Goal: Task Accomplishment & Management: Manage account settings

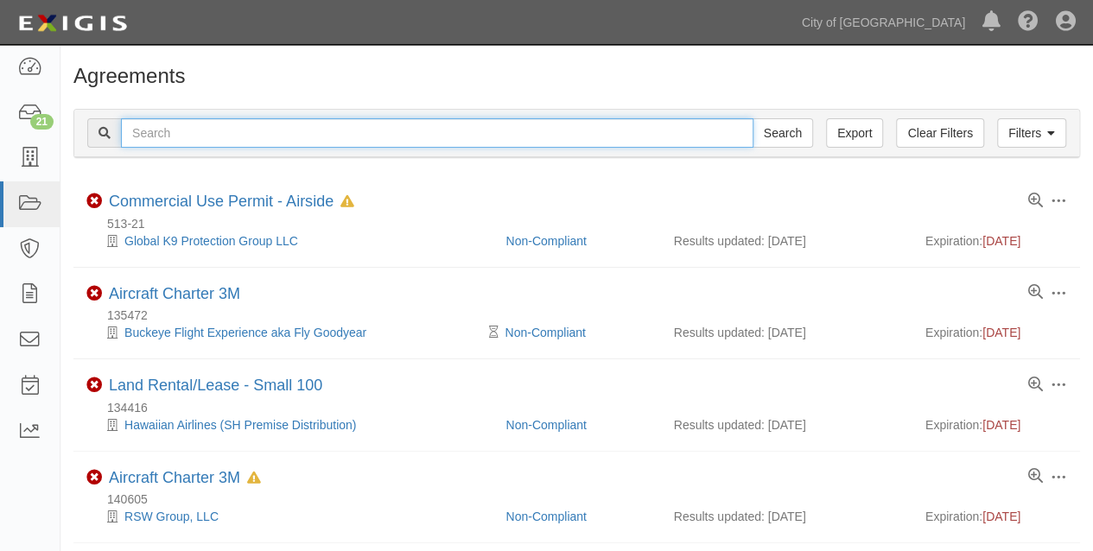
click at [211, 133] on input "text" at bounding box center [437, 132] width 633 height 29
type input "grove"
click at [753, 118] on input "Search" at bounding box center [783, 132] width 61 height 29
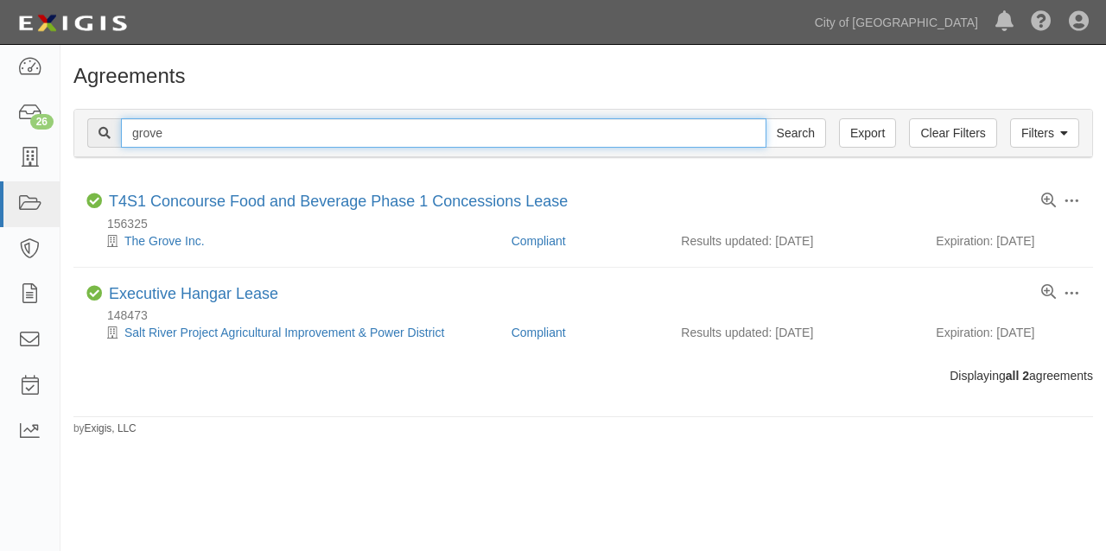
click at [185, 127] on input "grove" at bounding box center [444, 132] width 646 height 29
type input "GROVE"
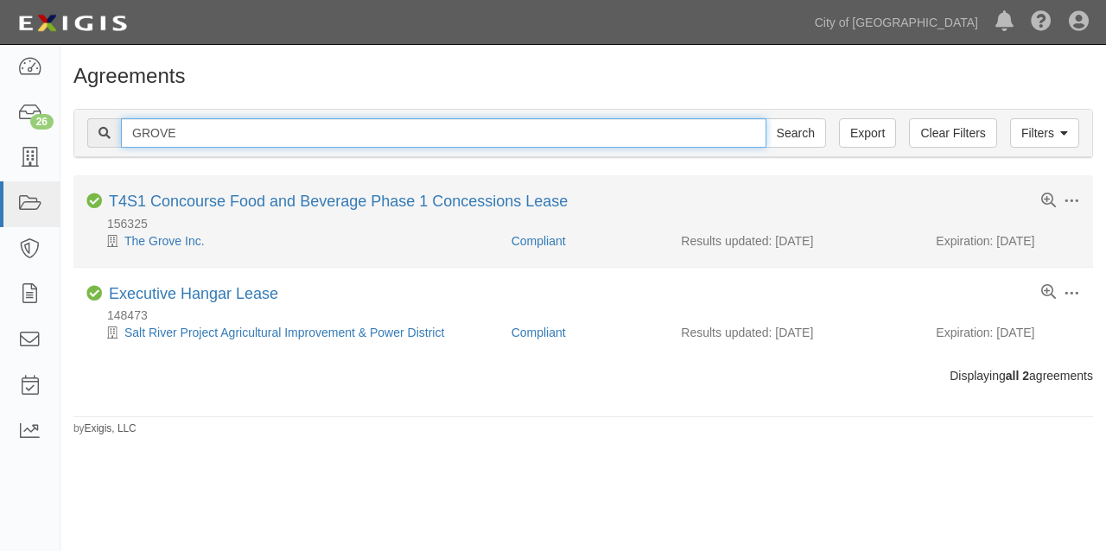
click at [766, 118] on input "Search" at bounding box center [796, 132] width 61 height 29
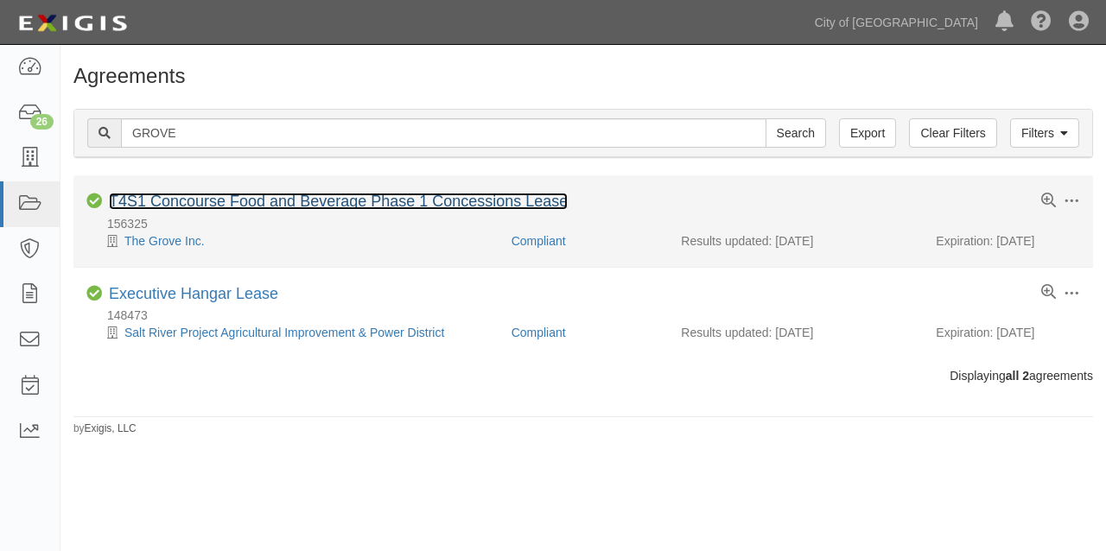
click at [240, 201] on link "T4S1 Concourse Food and Beverage Phase 1 Concessions Lease" at bounding box center [338, 201] width 459 height 17
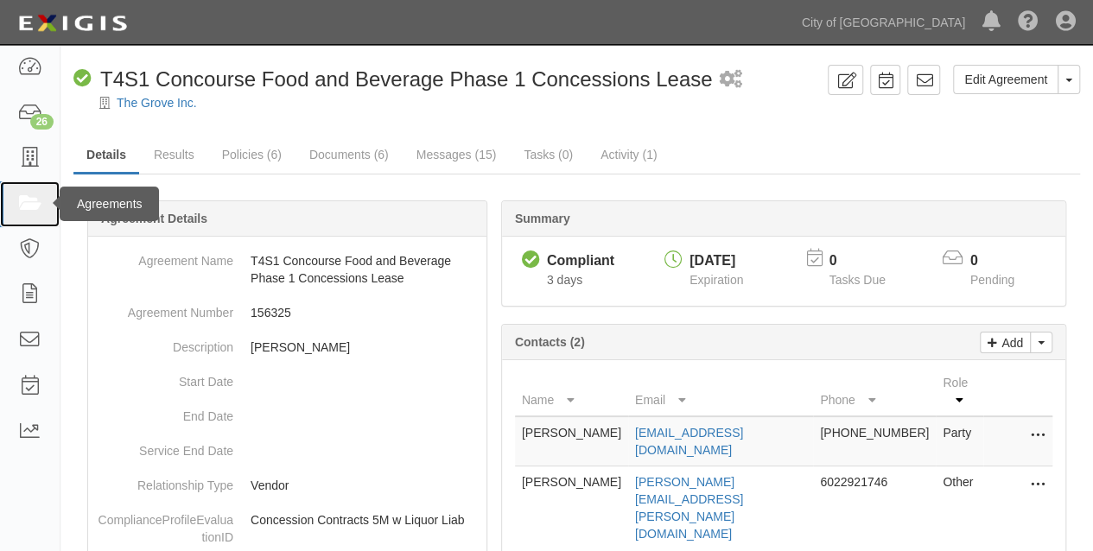
click at [30, 212] on icon at bounding box center [29, 204] width 24 height 20
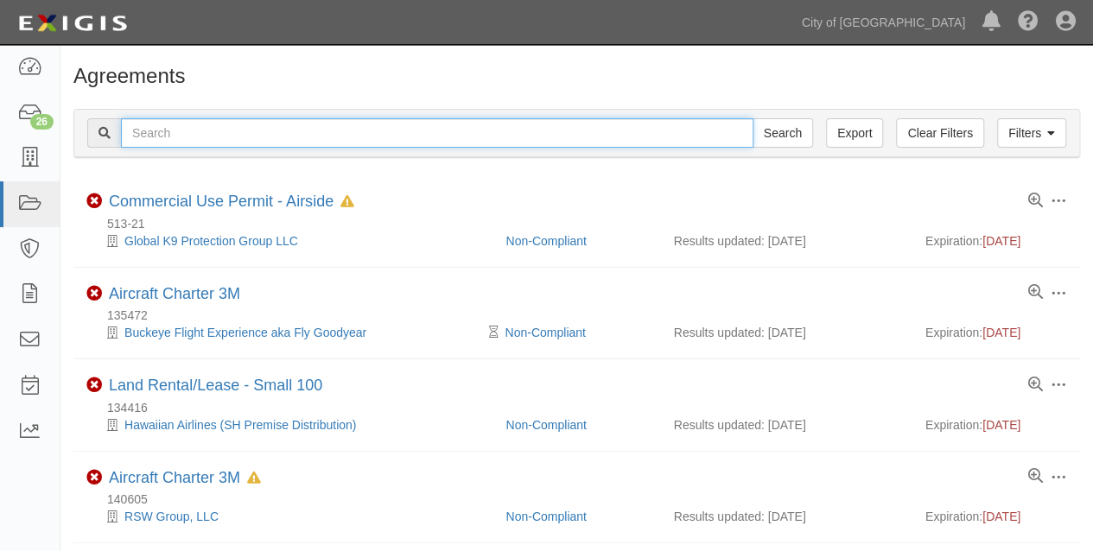
click at [173, 130] on input "text" at bounding box center [437, 132] width 633 height 29
type input "allegiant"
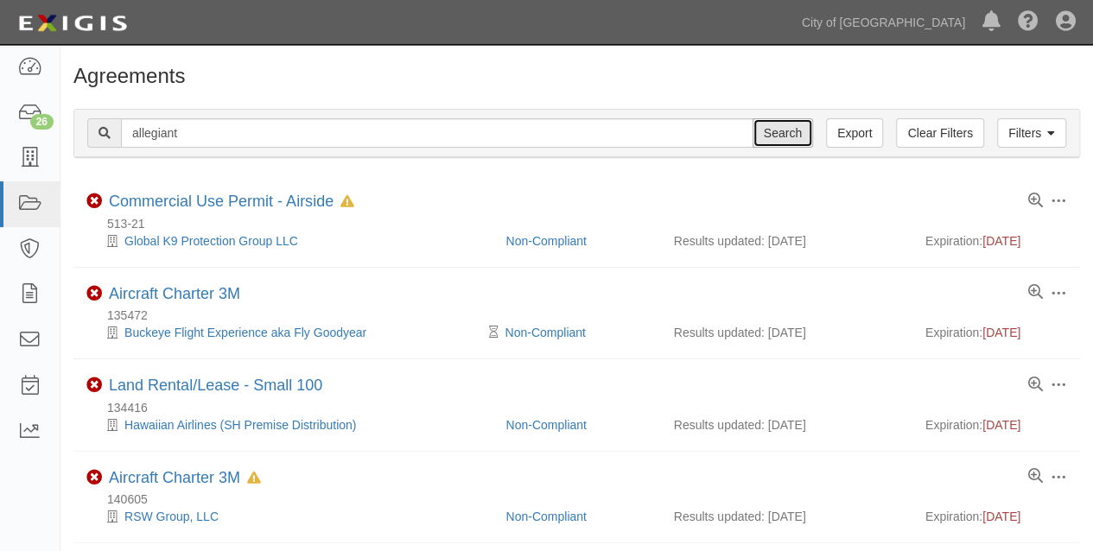
click at [777, 138] on input "Search" at bounding box center [783, 132] width 61 height 29
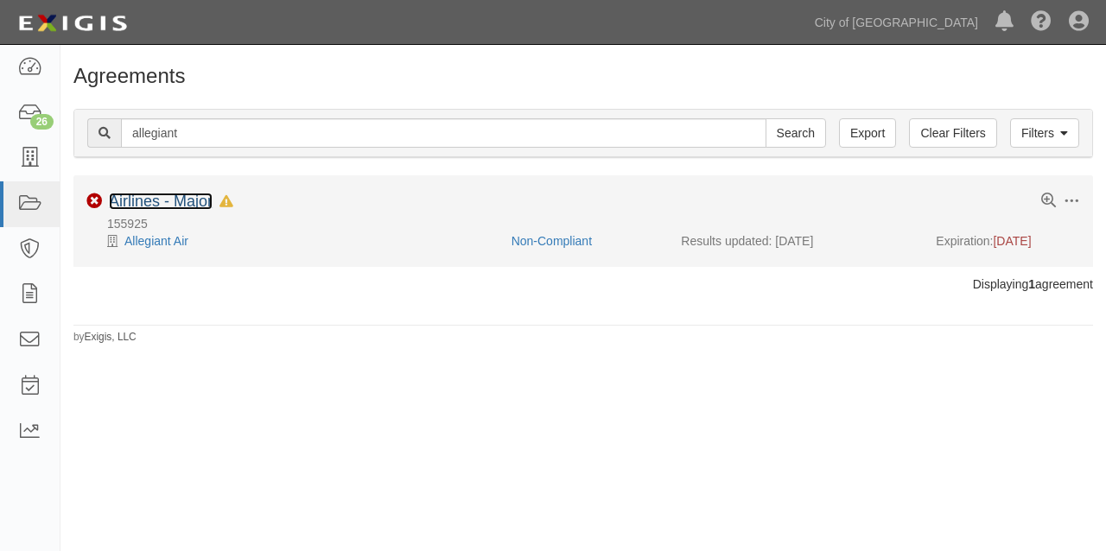
click at [154, 194] on link "Airlines - Major" at bounding box center [161, 201] width 104 height 17
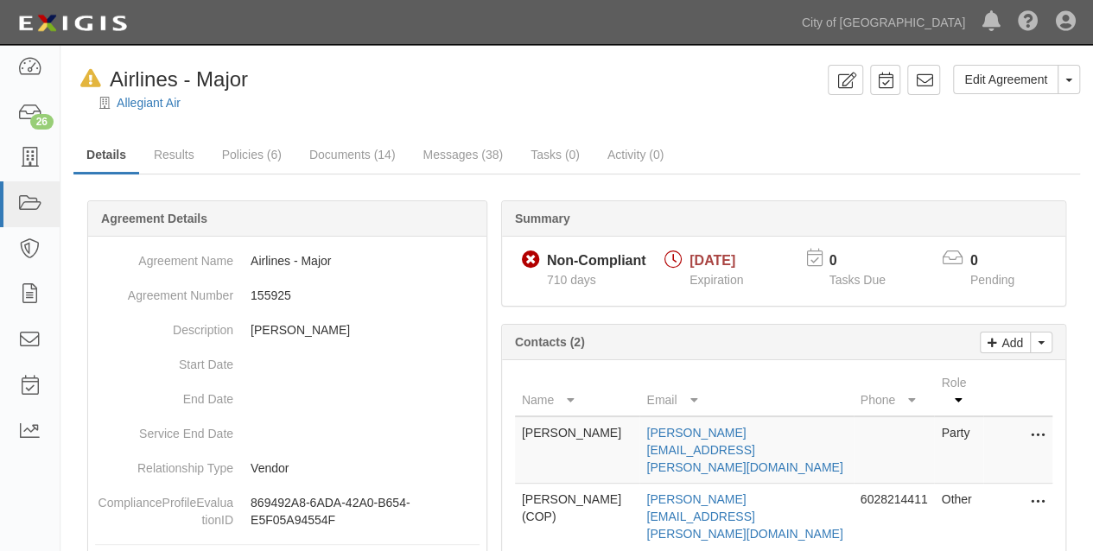
click at [1039, 425] on icon at bounding box center [1038, 436] width 14 height 22
click at [928, 337] on div "Add Toggle Contact Dropdown Change contacts Contacts (2)" at bounding box center [784, 342] width 564 height 35
click at [1008, 341] on p "Add" at bounding box center [1011, 343] width 26 height 20
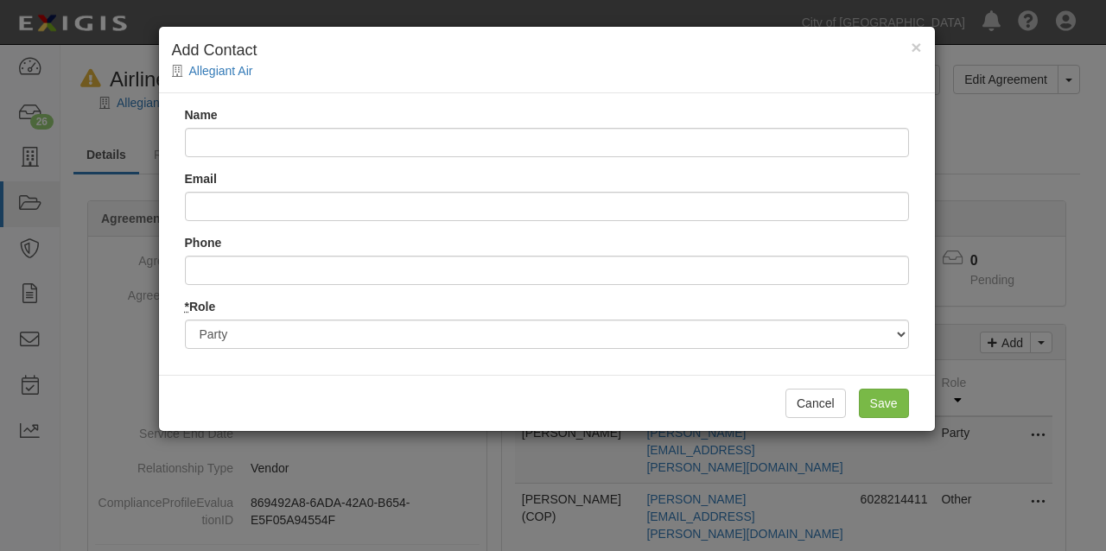
click at [252, 138] on input "Name" at bounding box center [547, 142] width 724 height 29
type input "Kyle Newhard knewhard@choice.aero 480-526-2200"
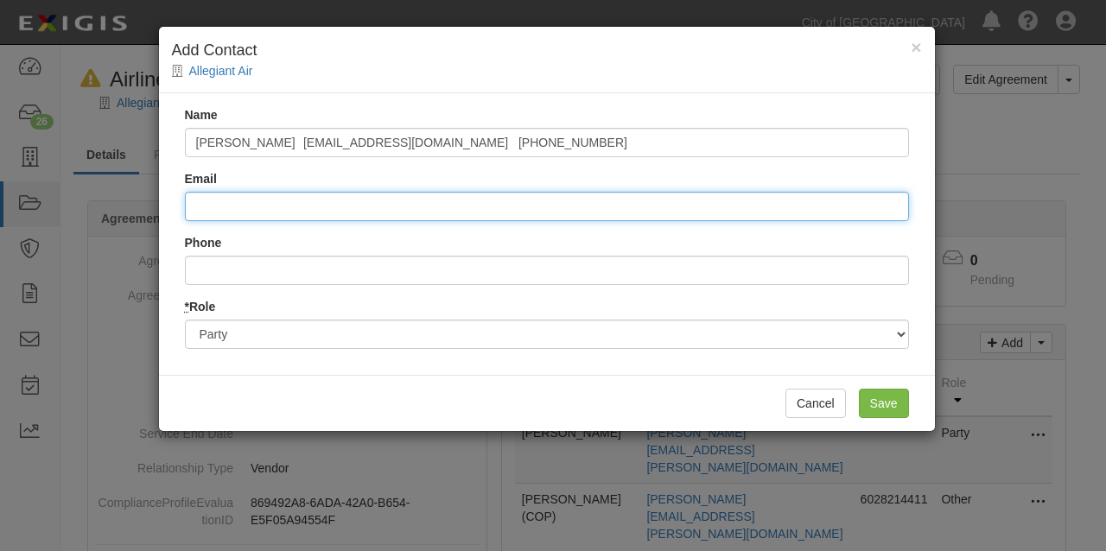
click at [256, 204] on input "Email" at bounding box center [547, 206] width 724 height 29
paste input "Kyle Newhard knewhard@choice.aero 480-526-2200"
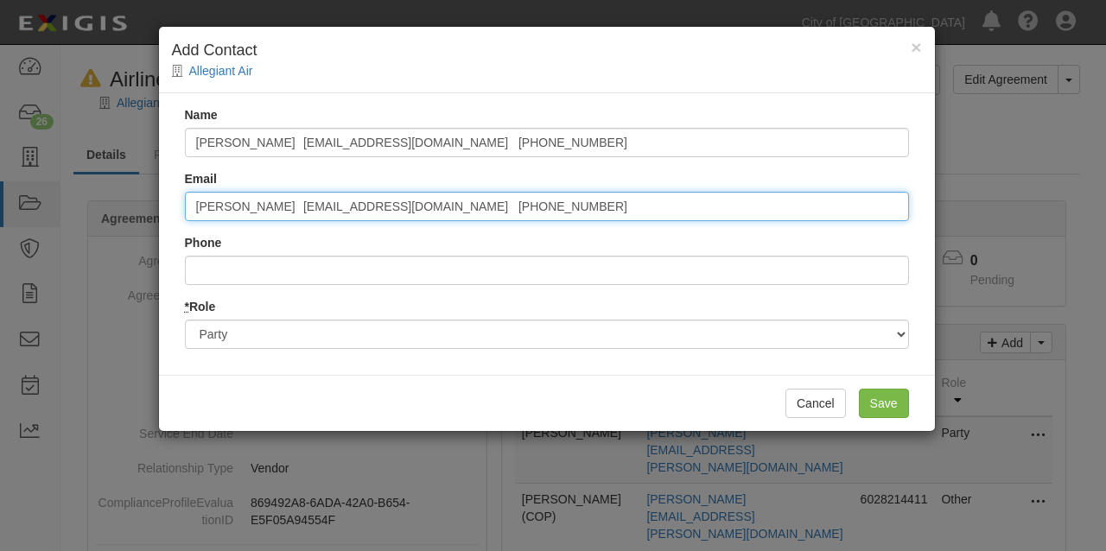
type input "Kyle Newhard knewhard@choice.aero 480-526-2200"
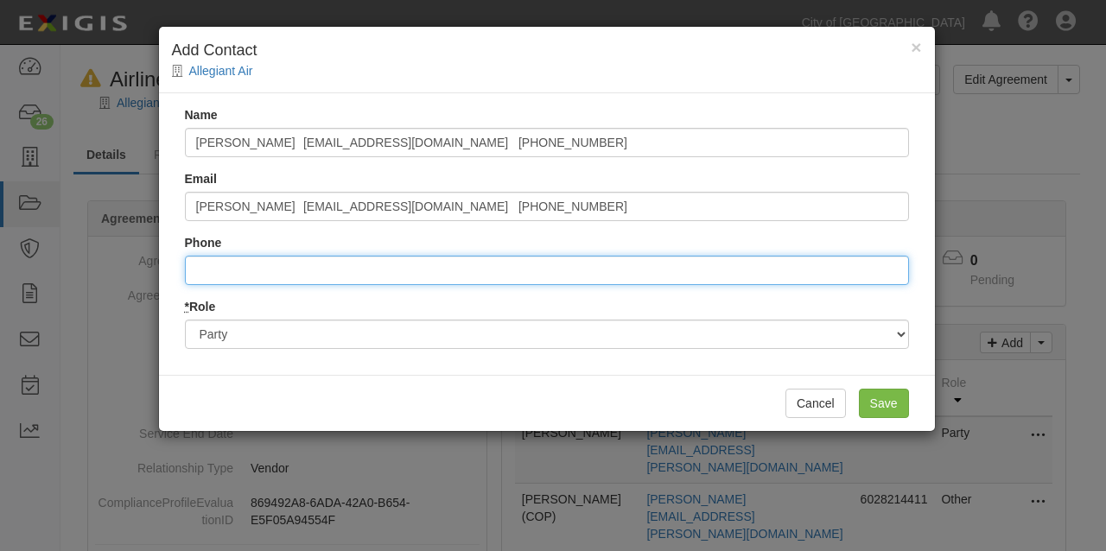
click at [242, 268] on input "Phone" at bounding box center [547, 270] width 724 height 29
paste input "Kyle Newhard knewhard@choice.aero 480-526-2200"
click at [197, 269] on input ".4805262200" at bounding box center [547, 270] width 724 height 29
type input "4805262200"
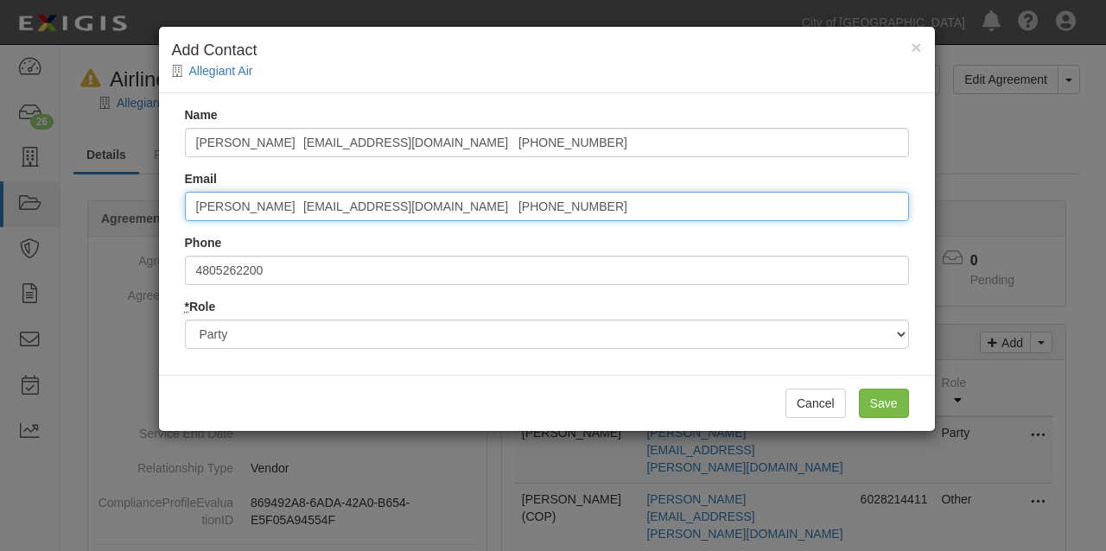
click at [500, 201] on input "Kyle Newhard knewhard@choice.aero 480-526-2200" at bounding box center [547, 206] width 724 height 29
drag, startPoint x: 271, startPoint y: 203, endPoint x: 90, endPoint y: 197, distance: 181.6
click at [90, 197] on div "× Add Contact Allegiant Air Name Kyle Newhard knewhard@choice.aero 480-526-2200…" at bounding box center [553, 275] width 1106 height 551
type input "knewhard@choice.aero"
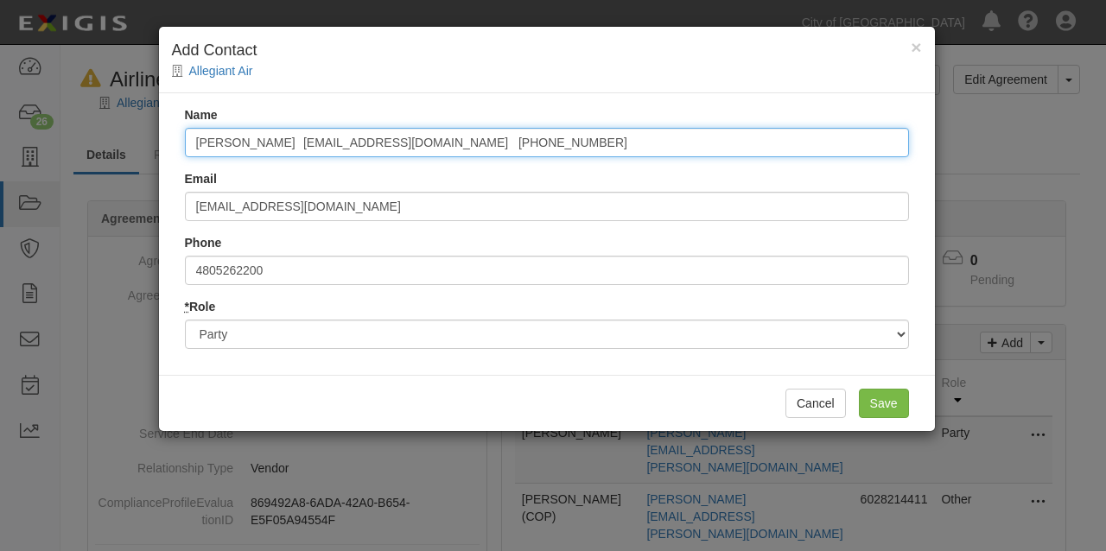
drag, startPoint x: 531, startPoint y: 144, endPoint x: 299, endPoint y: 142, distance: 231.7
click at [299, 142] on input "Kyle Newhard knewhard@choice.aero 480-526-2200" at bounding box center [547, 142] width 724 height 29
type input "Kyle Newhard"
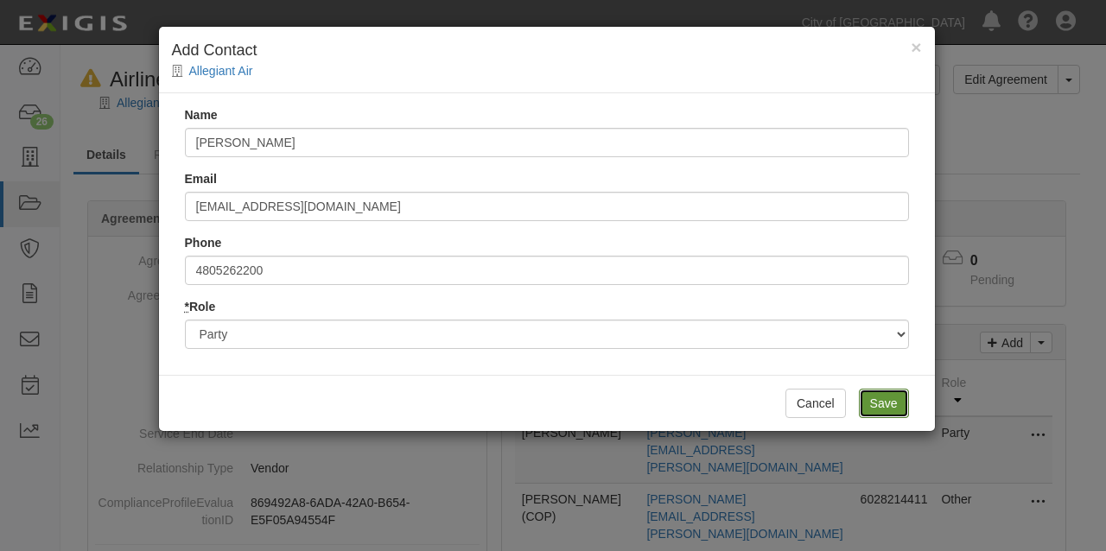
click at [889, 393] on input "Save" at bounding box center [884, 403] width 50 height 29
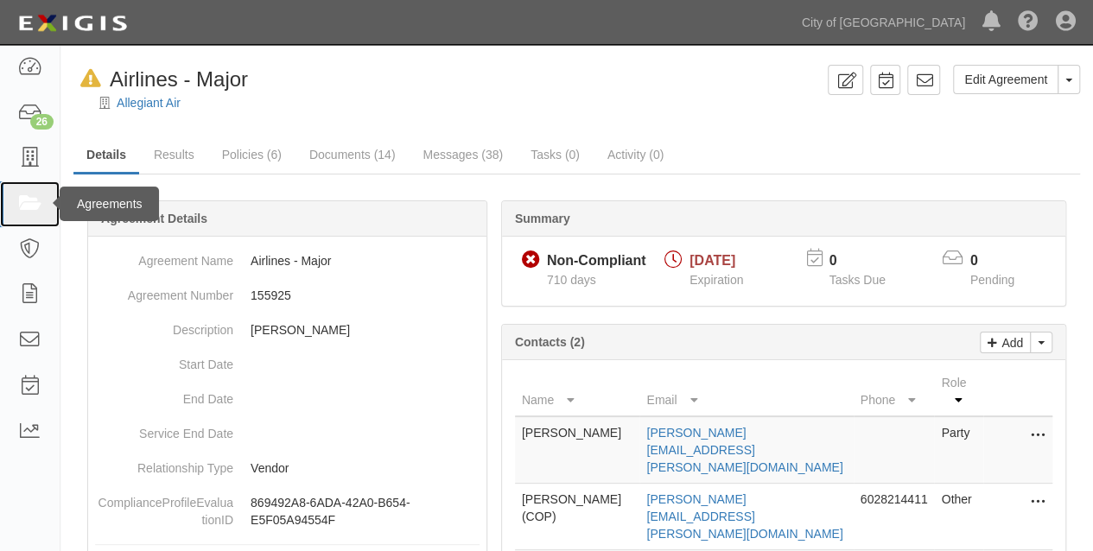
click at [29, 203] on icon at bounding box center [29, 204] width 24 height 20
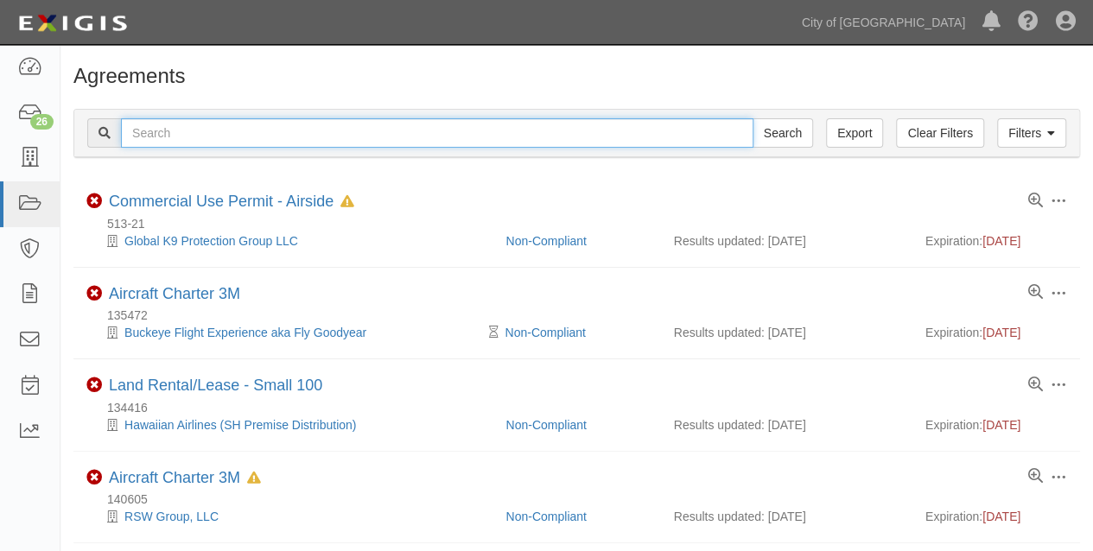
click at [176, 136] on input "text" at bounding box center [437, 132] width 633 height 29
click at [200, 131] on input "text" at bounding box center [437, 132] width 633 height 29
type input "delta"
click at [753, 118] on input "Search" at bounding box center [783, 132] width 61 height 29
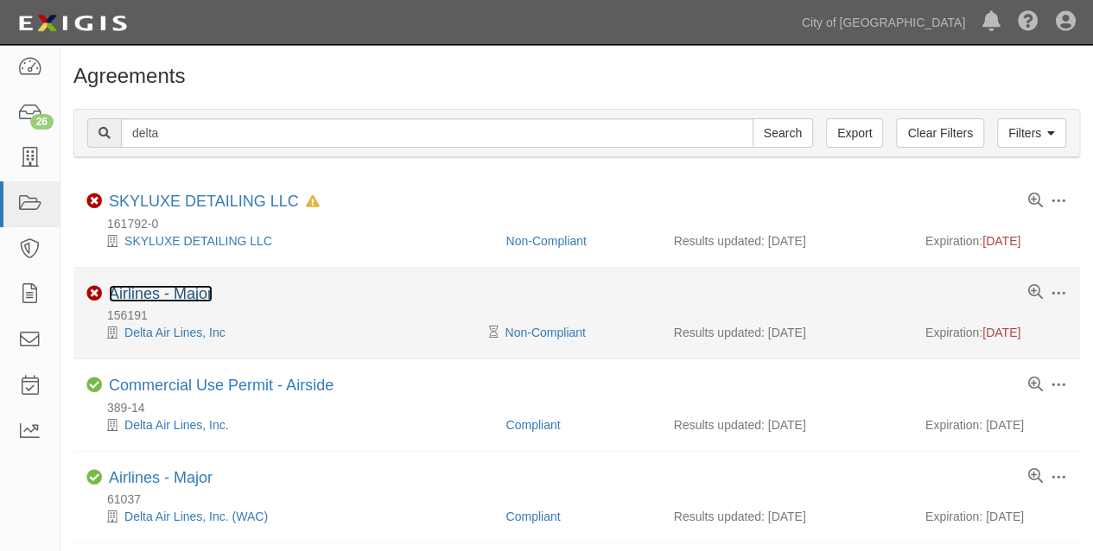
click at [156, 294] on link "Airlines - Major" at bounding box center [161, 293] width 104 height 17
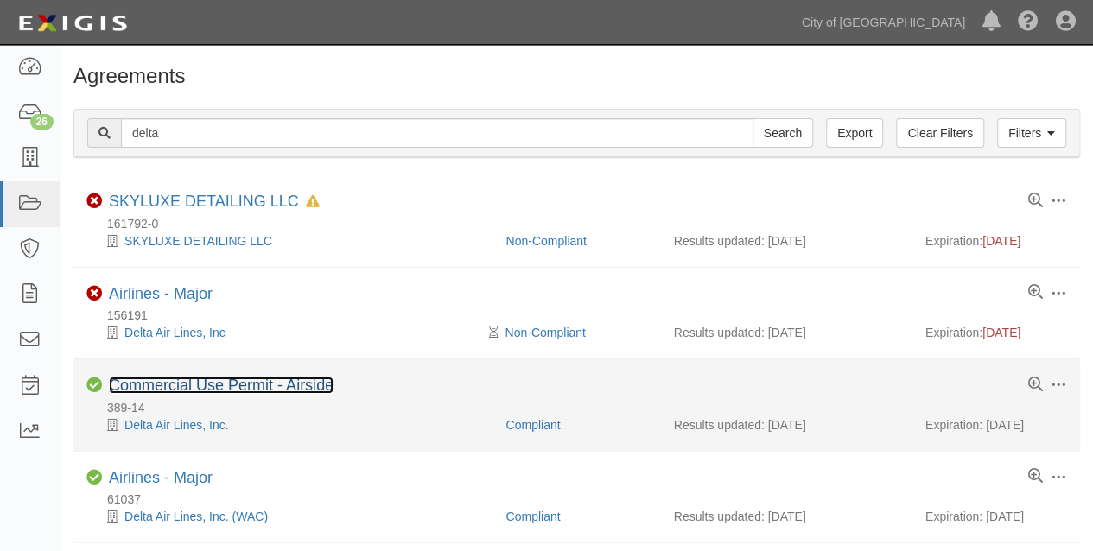
click at [155, 380] on link "Commercial Use Permit - Airside" at bounding box center [221, 385] width 225 height 17
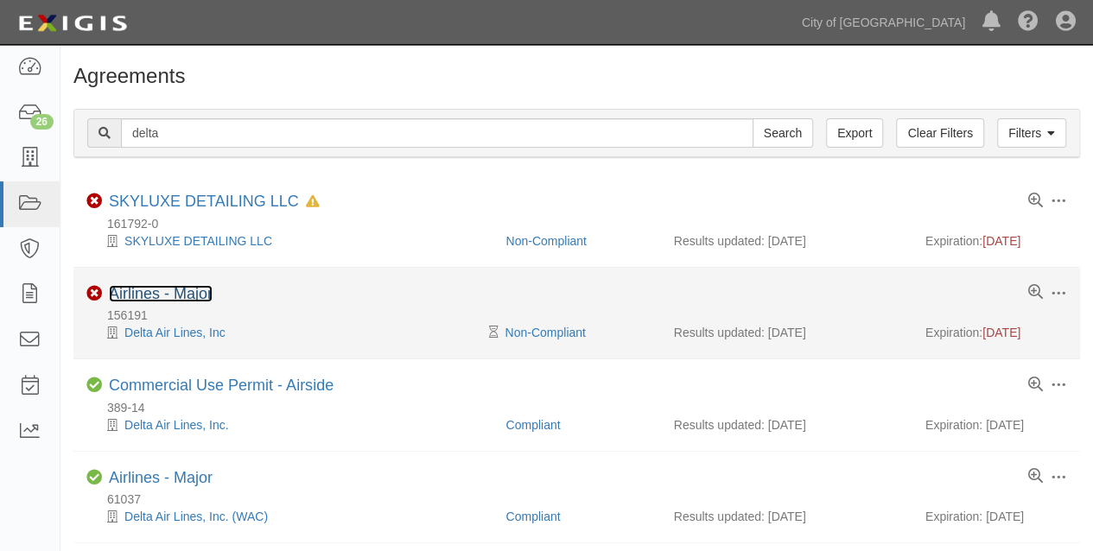
click at [157, 285] on link "Airlines - Major" at bounding box center [161, 293] width 104 height 17
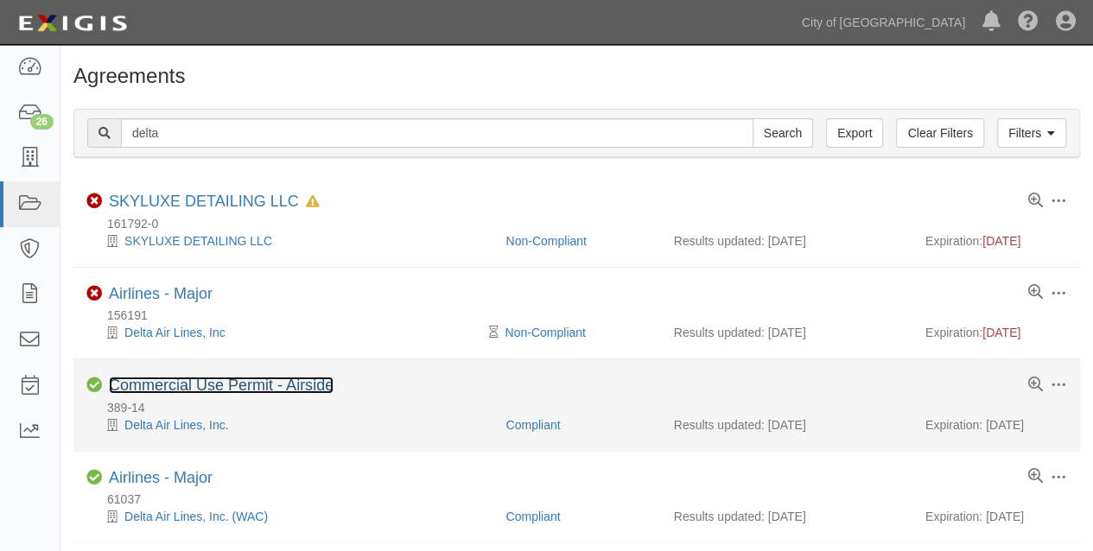
click at [175, 386] on link "Commercial Use Permit - Airside" at bounding box center [221, 385] width 225 height 17
click at [145, 378] on link "Commercial Use Permit - Airside" at bounding box center [221, 385] width 225 height 17
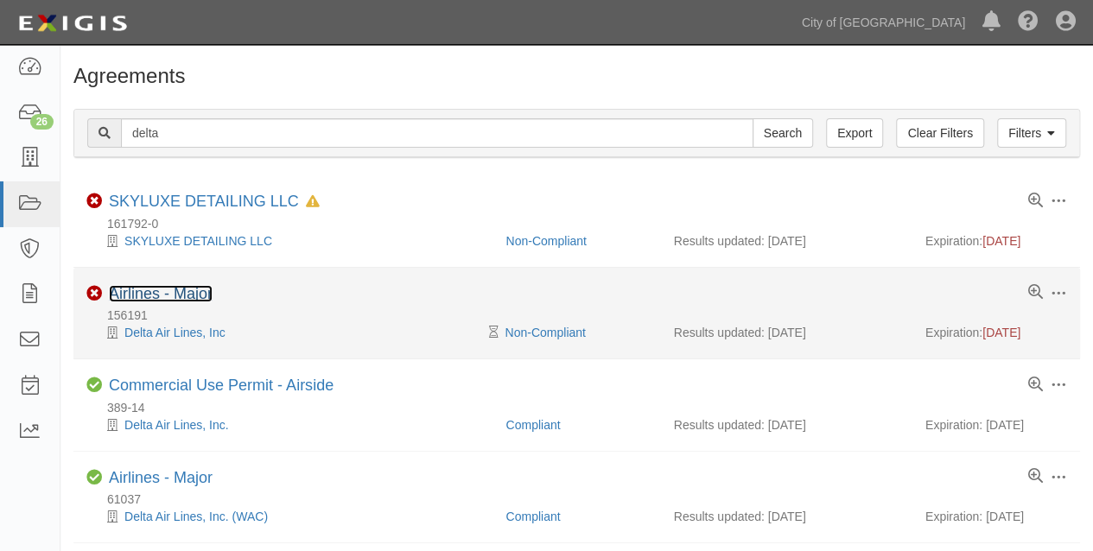
click at [137, 290] on link "Airlines - Major" at bounding box center [161, 293] width 104 height 17
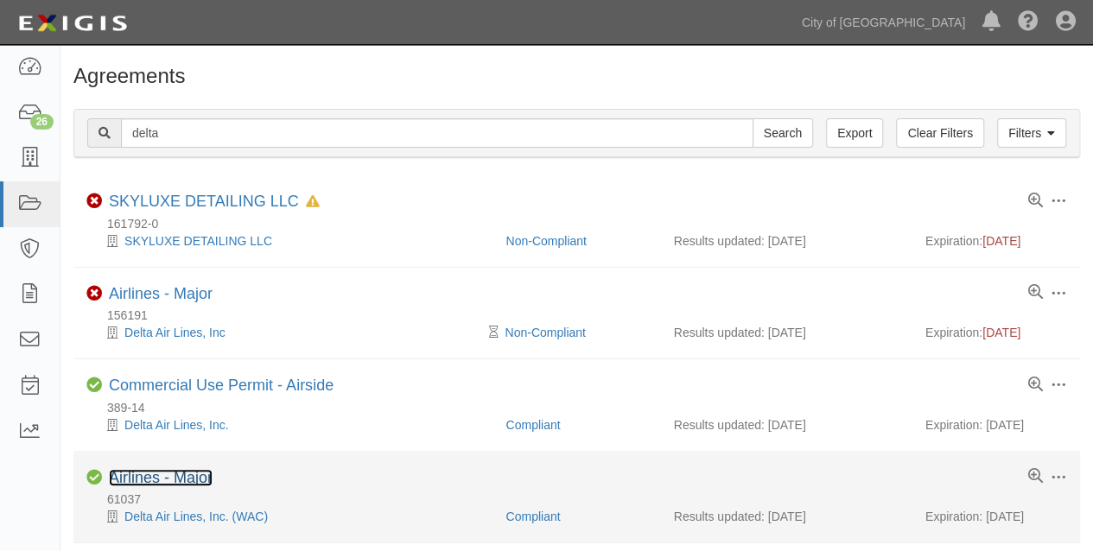
click at [159, 472] on link "Airlines - Major" at bounding box center [161, 477] width 104 height 17
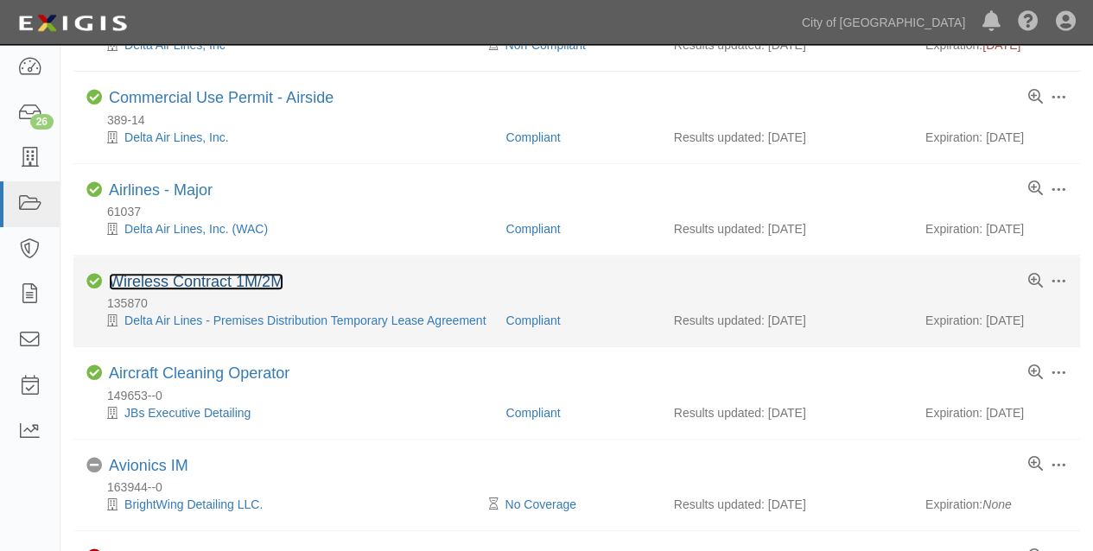
click at [222, 277] on link "Wireless Contract 1M/2M" at bounding box center [196, 281] width 175 height 17
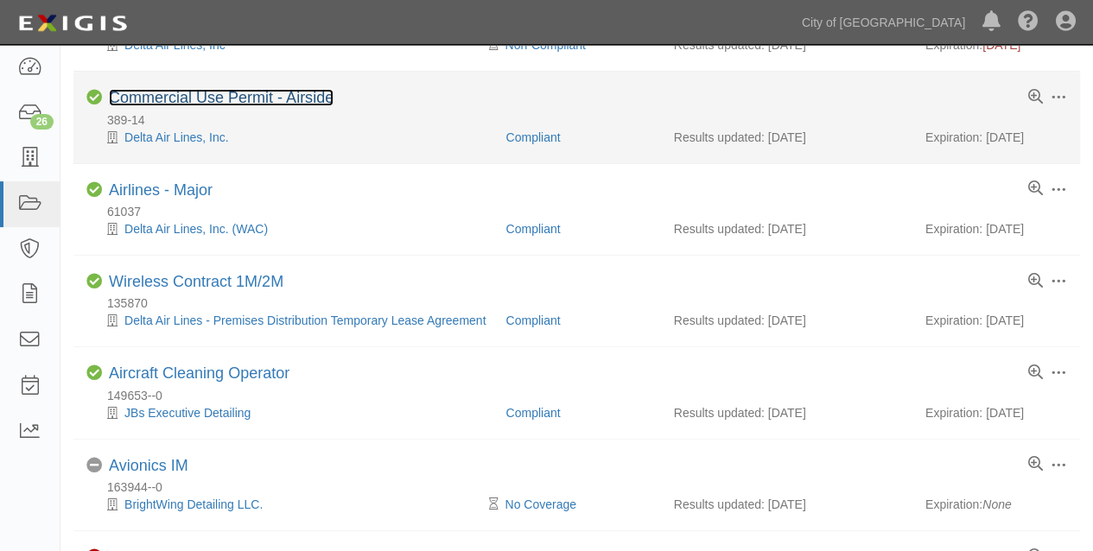
click at [182, 95] on link "Commercial Use Permit - Airside" at bounding box center [221, 97] width 225 height 17
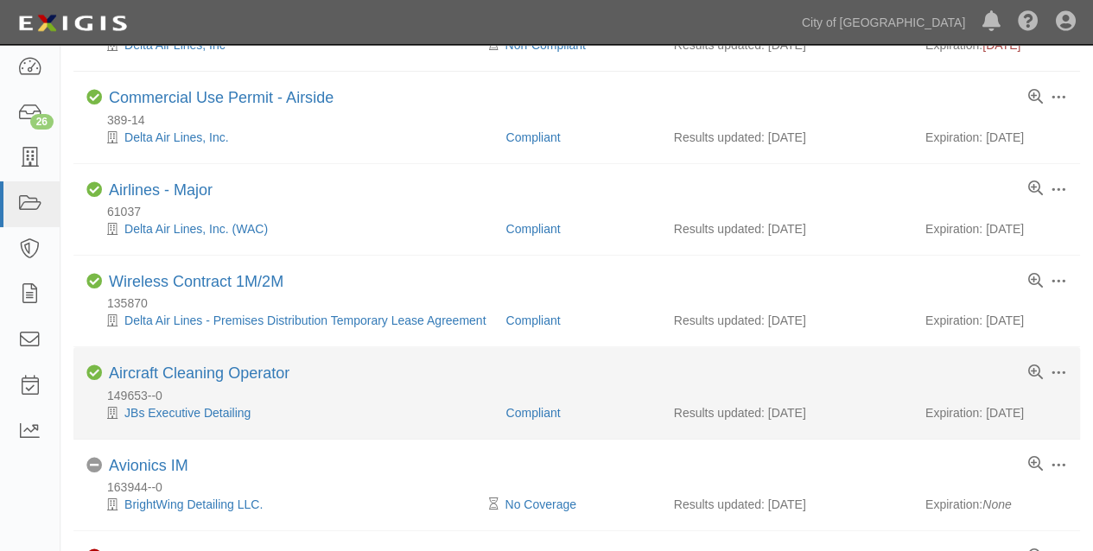
scroll to position [0, 0]
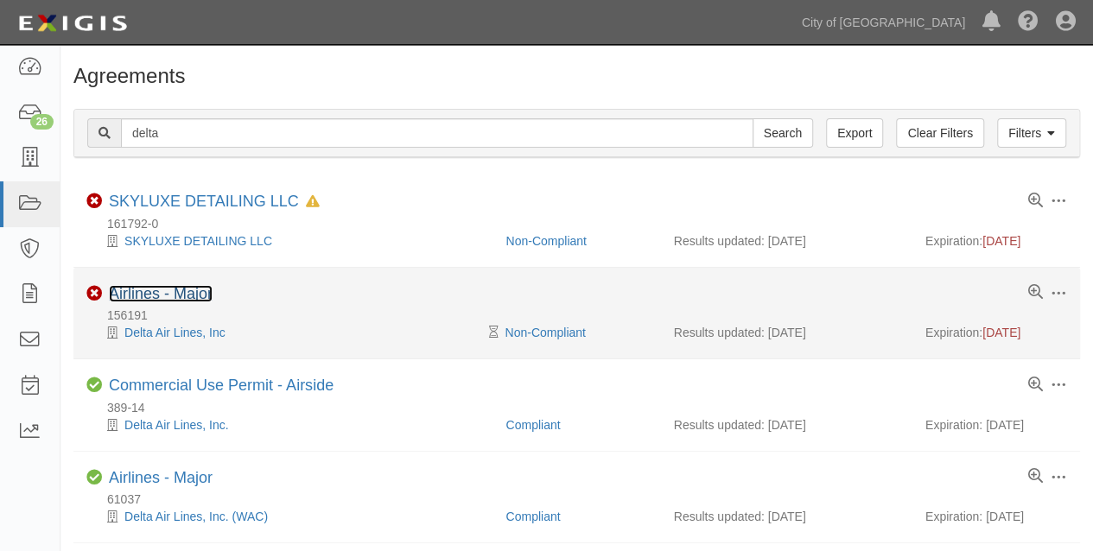
click at [180, 294] on link "Airlines - Major" at bounding box center [161, 293] width 104 height 17
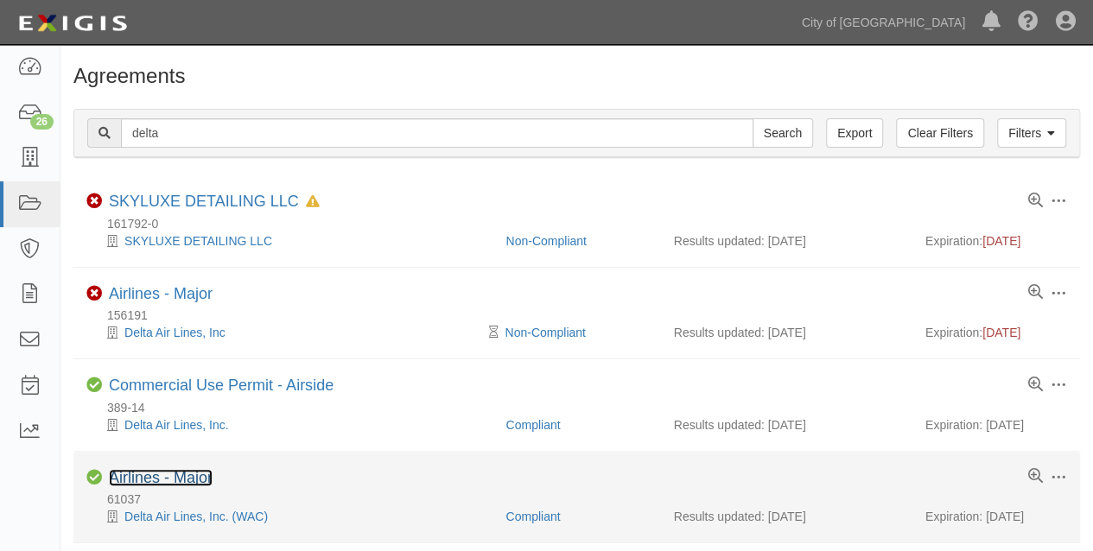
click at [187, 475] on link "Airlines - Major" at bounding box center [161, 477] width 104 height 17
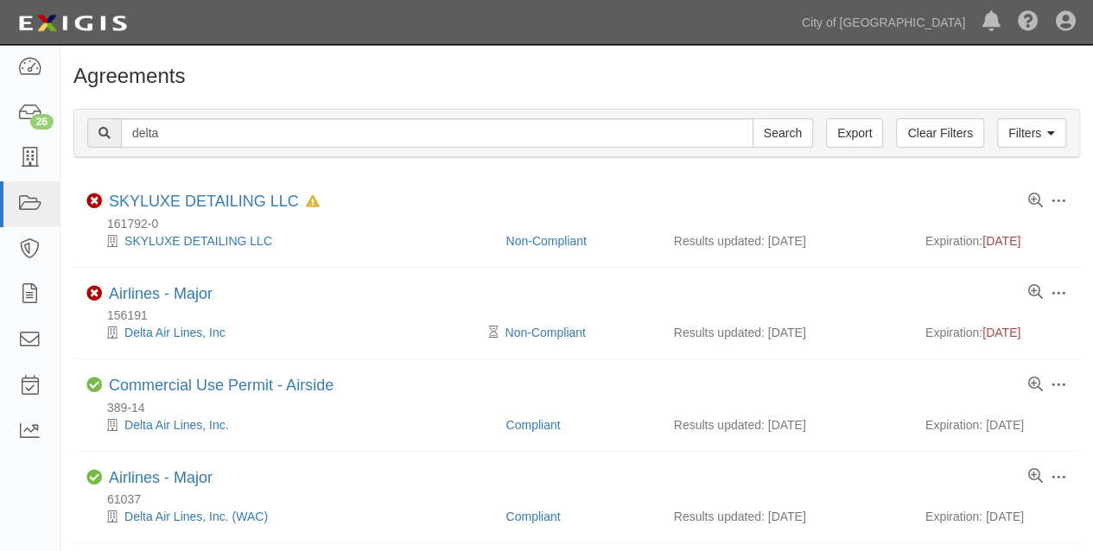
scroll to position [431, 0]
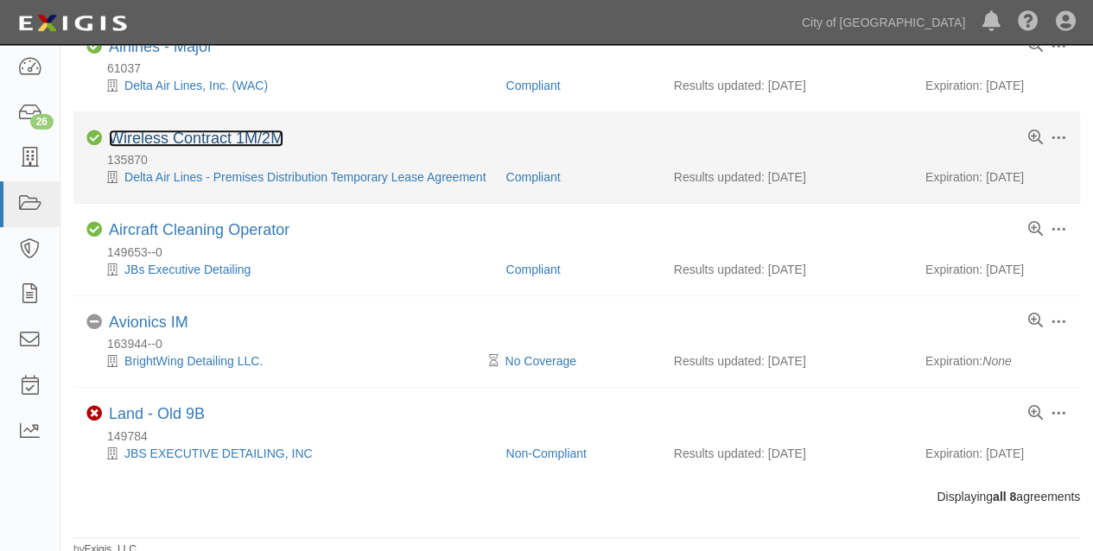
click at [192, 130] on link "Wireless Contract 1M/2M" at bounding box center [196, 138] width 175 height 17
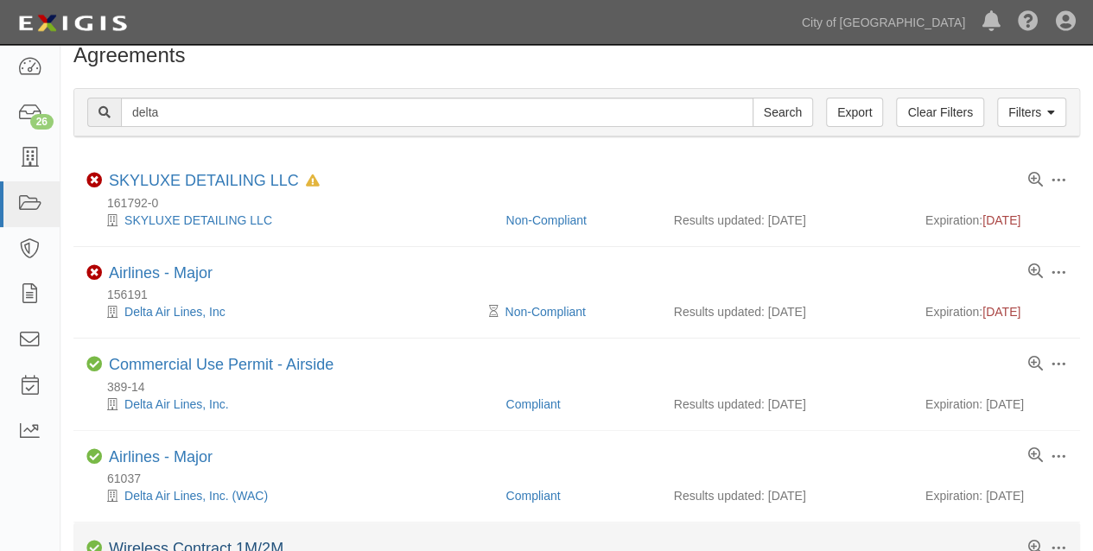
scroll to position [0, 0]
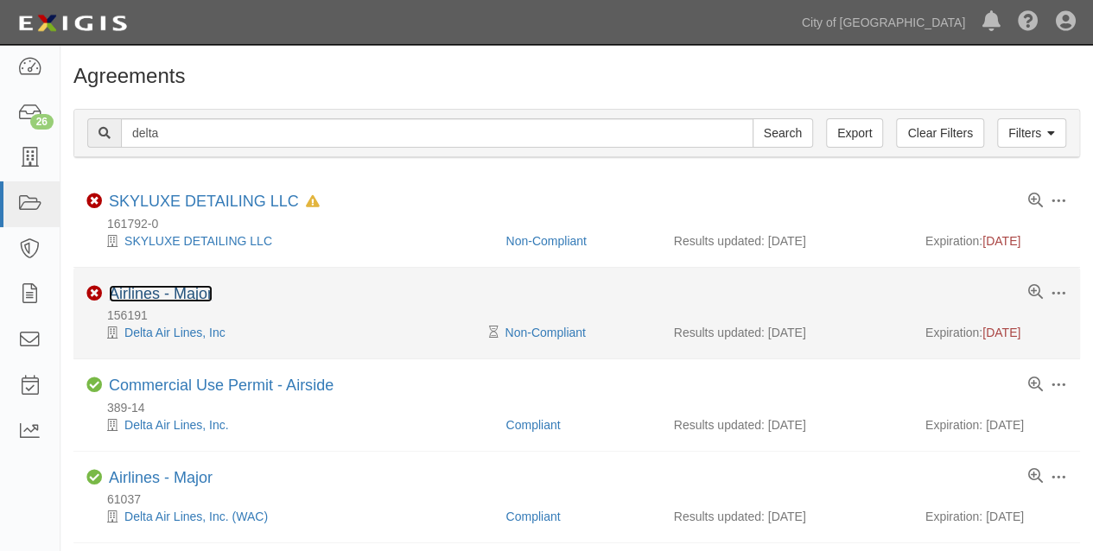
click at [188, 290] on link "Airlines - Major" at bounding box center [161, 293] width 104 height 17
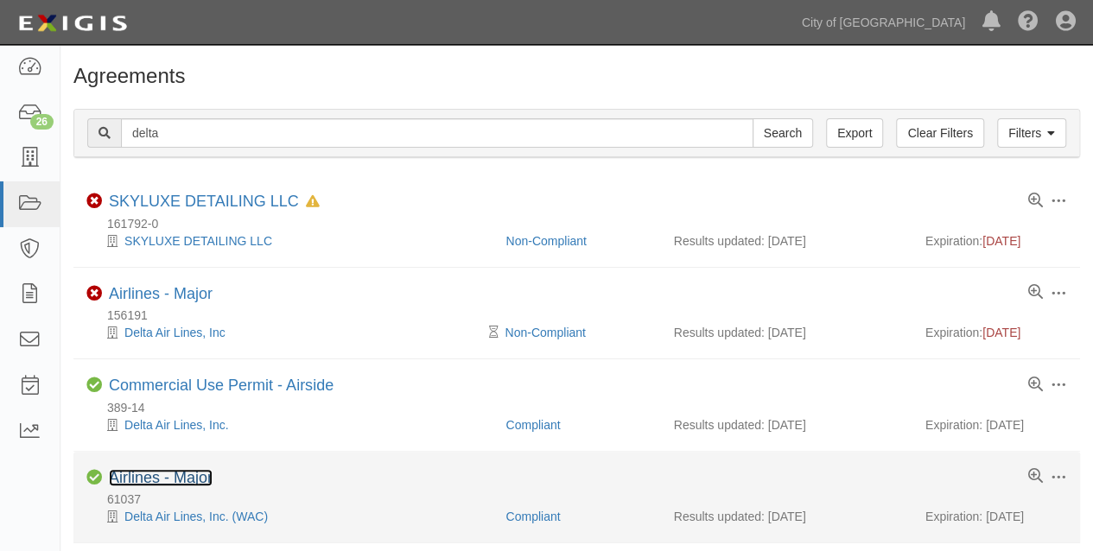
click at [201, 474] on link "Airlines - Major" at bounding box center [161, 477] width 104 height 17
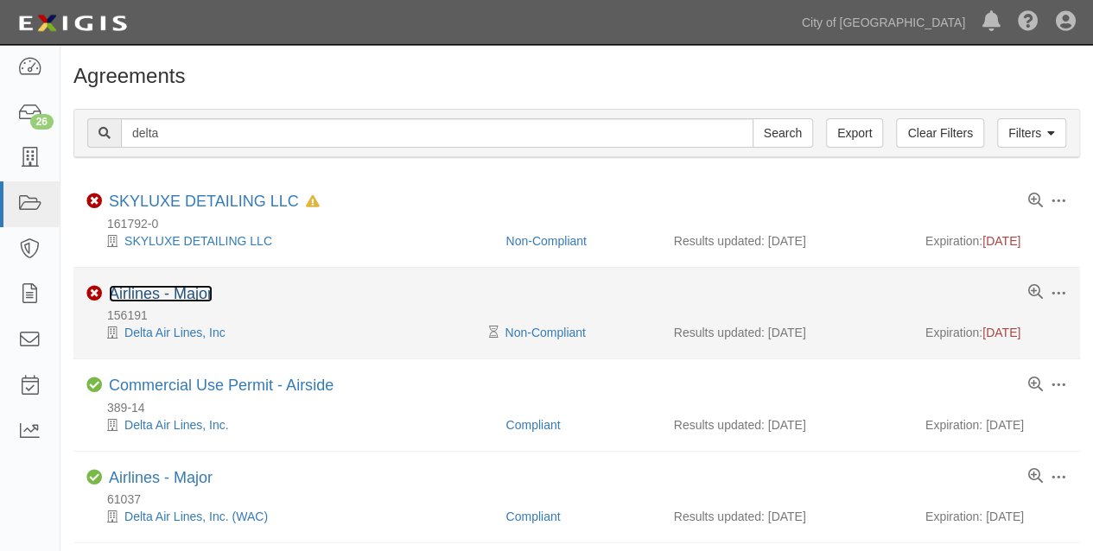
click at [194, 299] on link "Airlines - Major" at bounding box center [161, 293] width 104 height 17
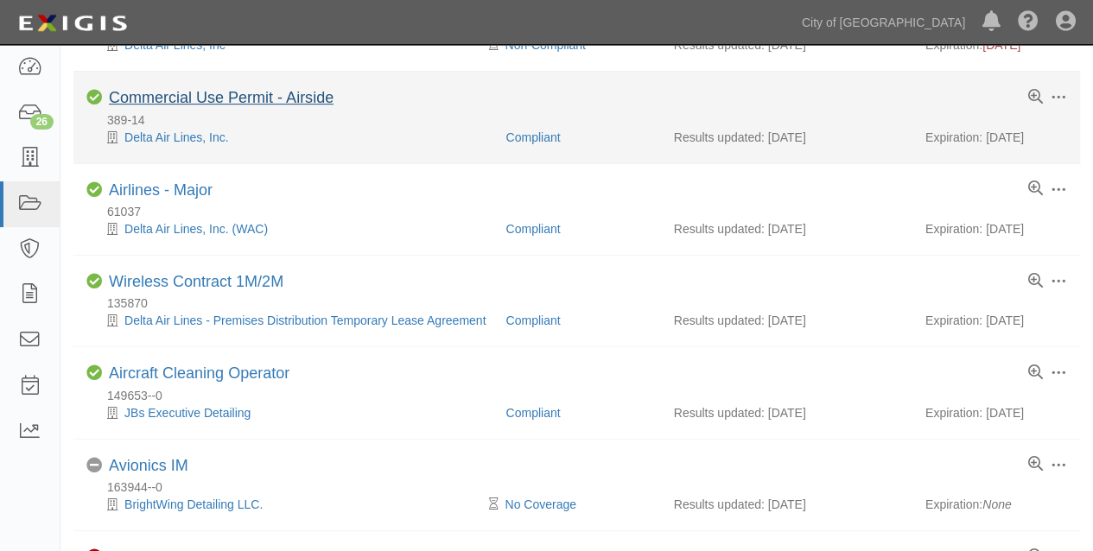
scroll to position [431, 0]
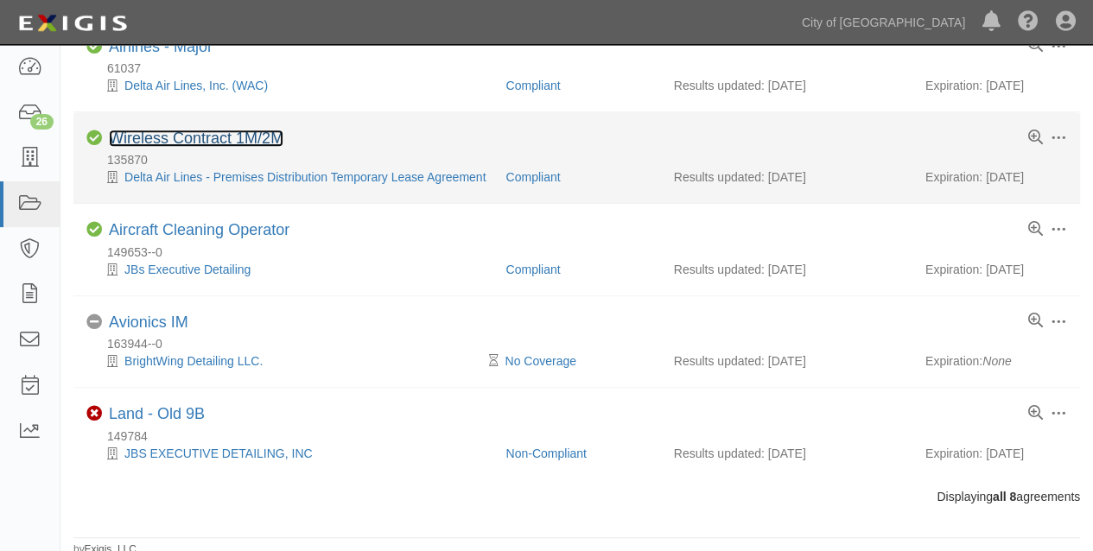
click at [197, 137] on link "Wireless Contract 1M/2M" at bounding box center [196, 138] width 175 height 17
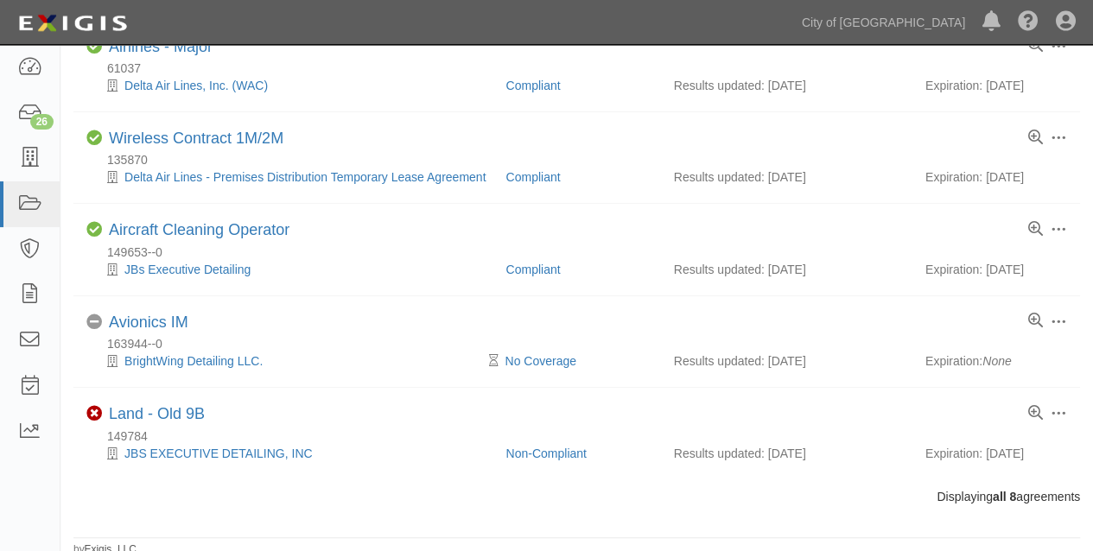
click at [210, 500] on div "Agreements Filters Clear Filters Export delta Search Filters Compliance Status …" at bounding box center [577, 96] width 1033 height 924
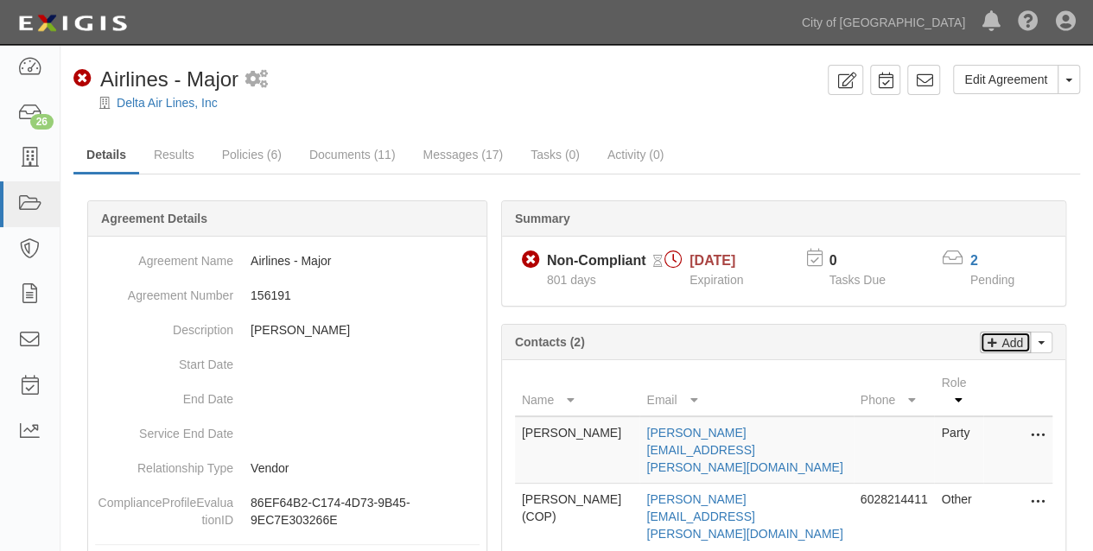
click at [1011, 339] on p "Add" at bounding box center [1011, 343] width 26 height 20
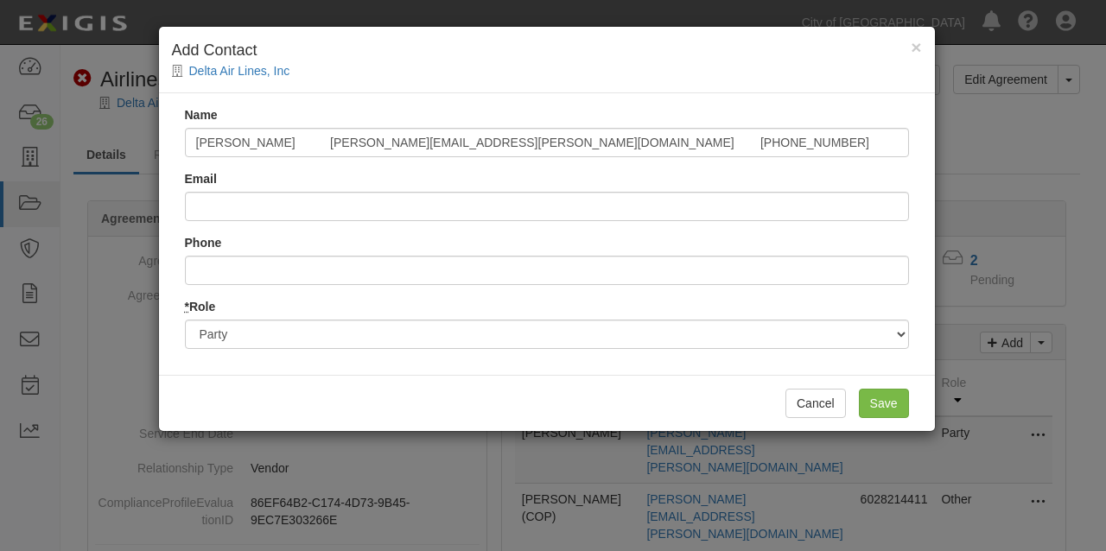
type input "[PERSON_NAME] [PERSON_NAME][EMAIL_ADDRESS][PERSON_NAME][DOMAIN_NAME] [PHONE_NUM…"
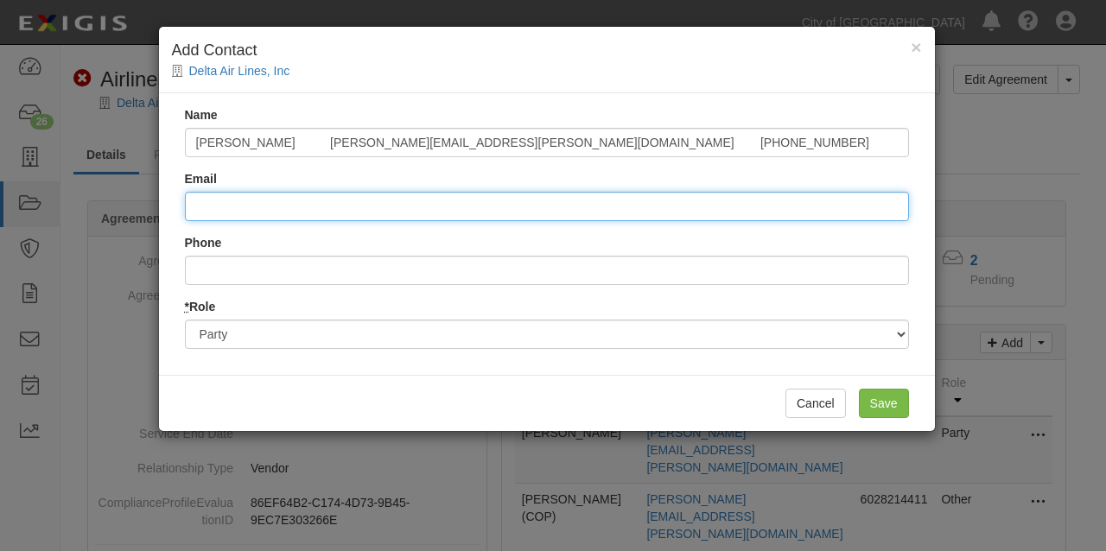
click at [218, 204] on input "Email" at bounding box center [547, 206] width 724 height 29
paste input "Jeremy Mollenhauer jeremy.mollenhauer@delta.com 612-490-0318"
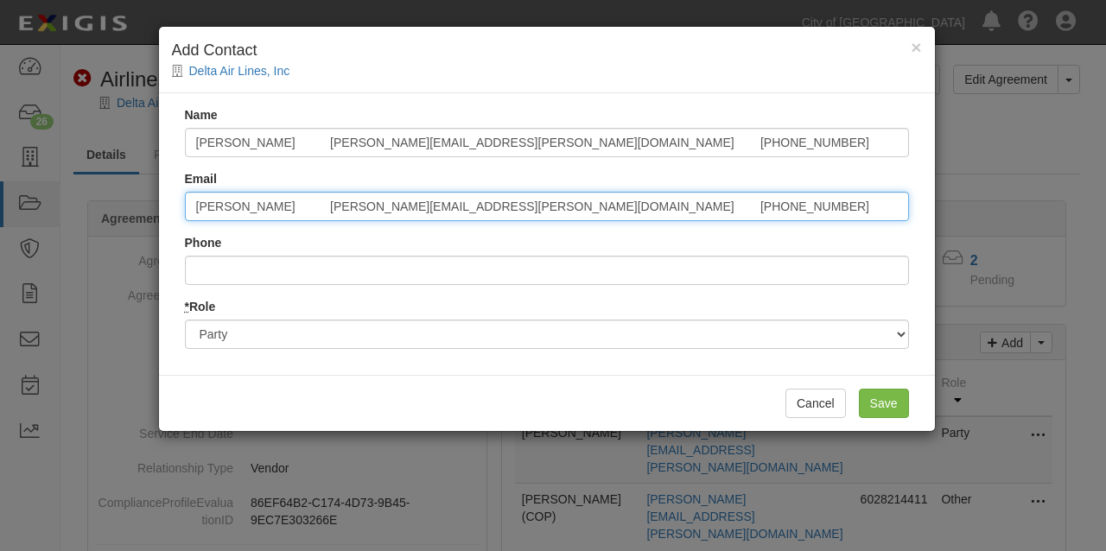
type input "Jeremy Mollenhauer jeremy.mollenhauer@delta.com 612-490-0318"
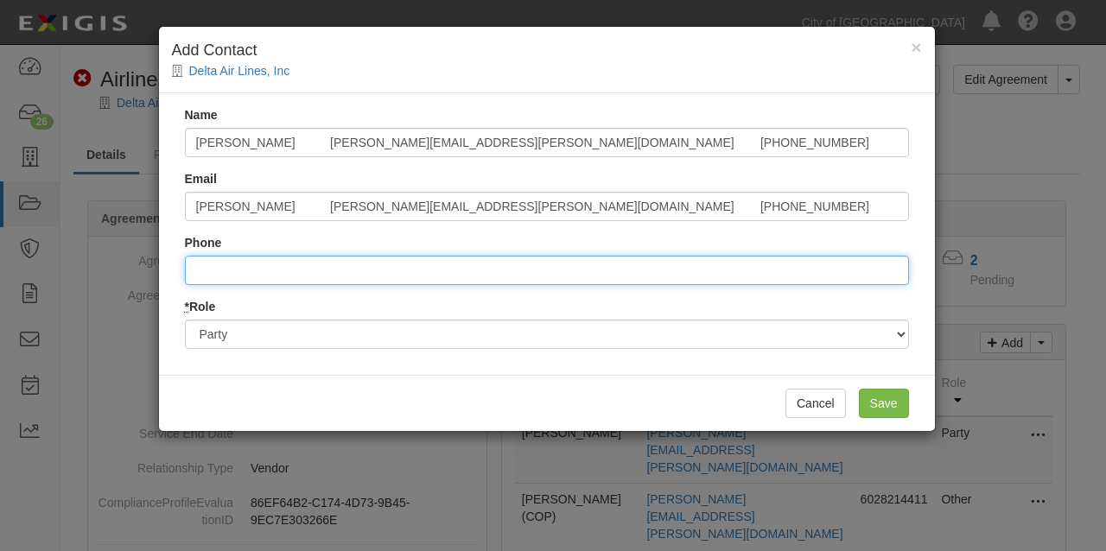
click at [221, 265] on input "Phone" at bounding box center [547, 270] width 724 height 29
paste input "Jeremy Mollenhauer jeremy.mollenhauer@delta.com 612-490-0318"
click at [197, 267] on input "..6124900318" at bounding box center [547, 270] width 724 height 29
type input "6124900318"
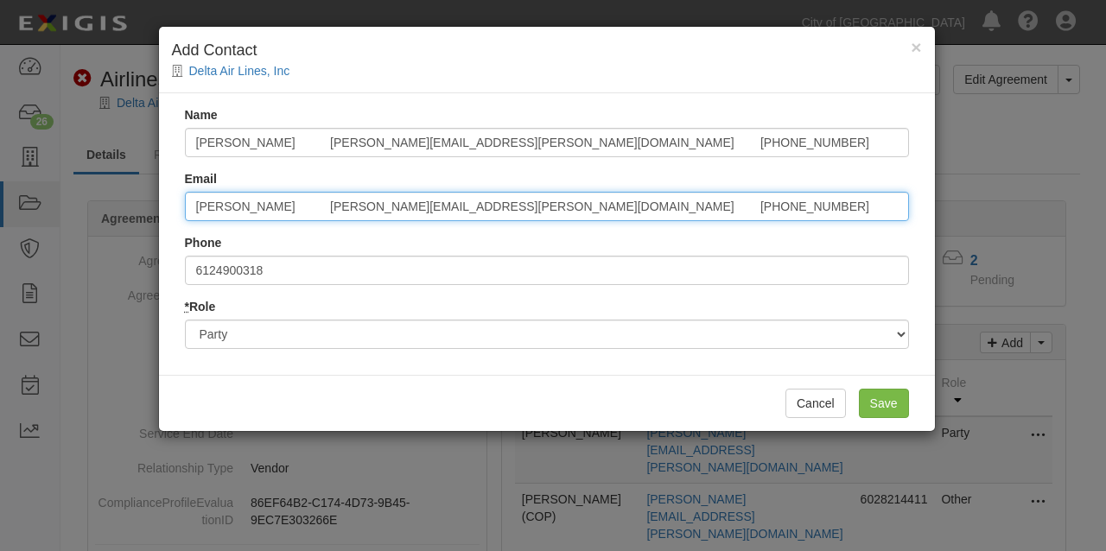
drag, startPoint x: 347, startPoint y: 202, endPoint x: 185, endPoint y: 207, distance: 162.6
click at [185, 207] on input "Jeremy Mollenhauer jeremy.mollenhauer@delta.com 612-490-0318" at bounding box center [547, 206] width 724 height 29
drag, startPoint x: 484, startPoint y: 201, endPoint x: 397, endPoint y: 202, distance: 87.3
click at [397, 202] on input "jeremy.mollenhauer@delta.com 612-490-0318" at bounding box center [547, 206] width 724 height 29
type input "jeremy.mollenhauer@delta.com"
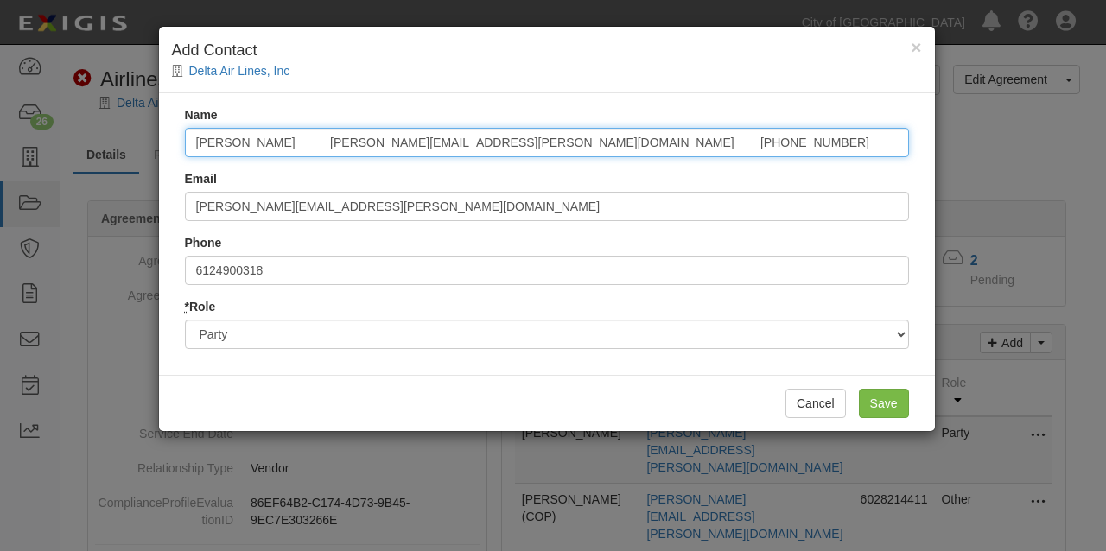
drag, startPoint x: 632, startPoint y: 138, endPoint x: 328, endPoint y: 142, distance: 304.3
click at [328, 142] on input "Jeremy Mollenhauer jeremy.mollenhauer@delta.com 612-490-0318" at bounding box center [547, 142] width 724 height 29
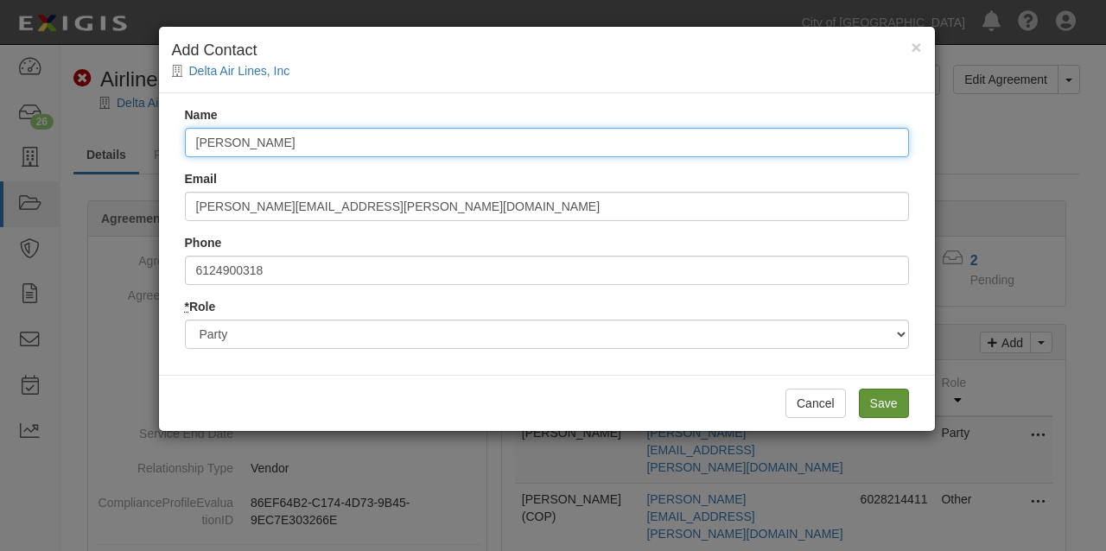
type input "Jeremy Mollenhauer"
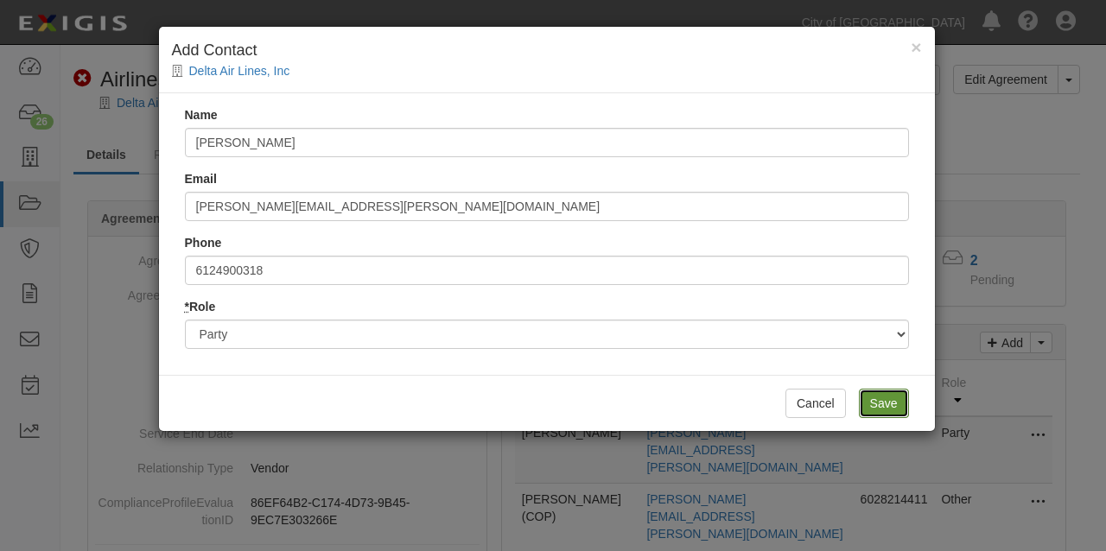
click at [881, 400] on input "Save" at bounding box center [884, 403] width 50 height 29
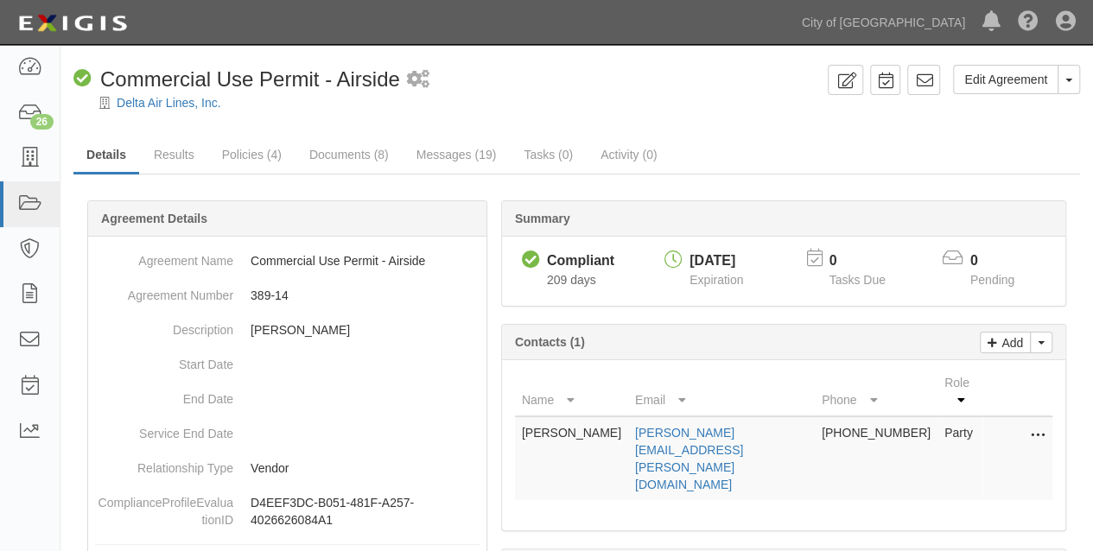
click at [1036, 425] on icon at bounding box center [1038, 436] width 14 height 22
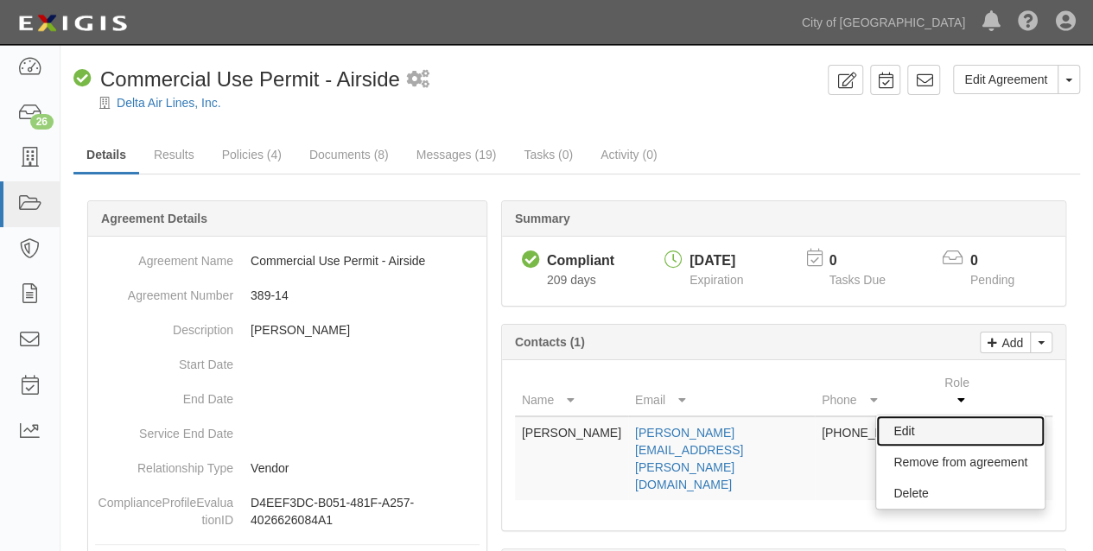
click at [902, 416] on link "Edit" at bounding box center [960, 431] width 169 height 31
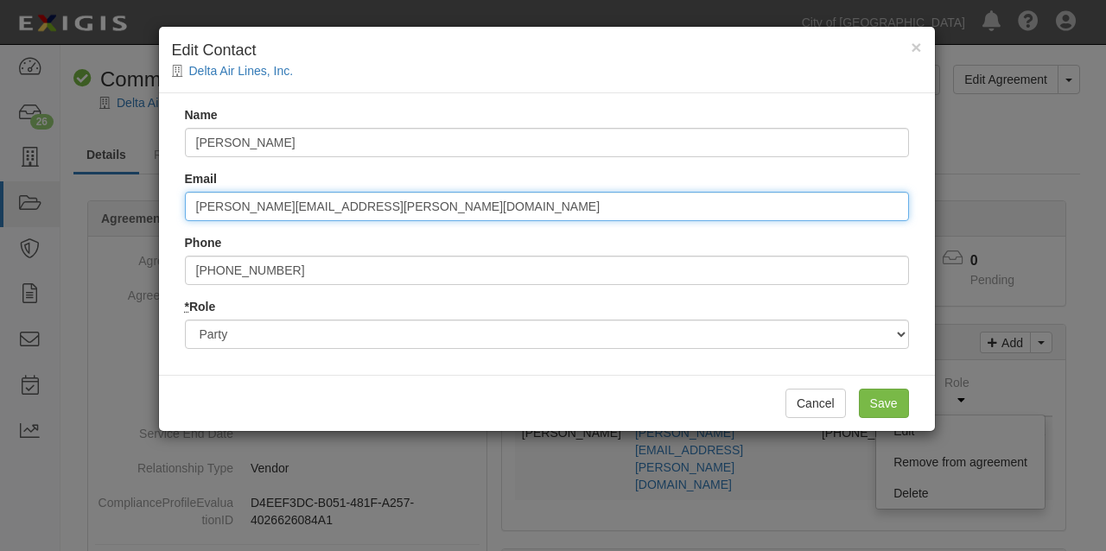
drag, startPoint x: 365, startPoint y: 207, endPoint x: 140, endPoint y: 198, distance: 224.9
click at [140, 198] on div "× Edit Contact Delta Air Lines, Inc. Name [PERSON_NAME] Email [PERSON_NAME][EMA…" at bounding box center [553, 275] width 1106 height 551
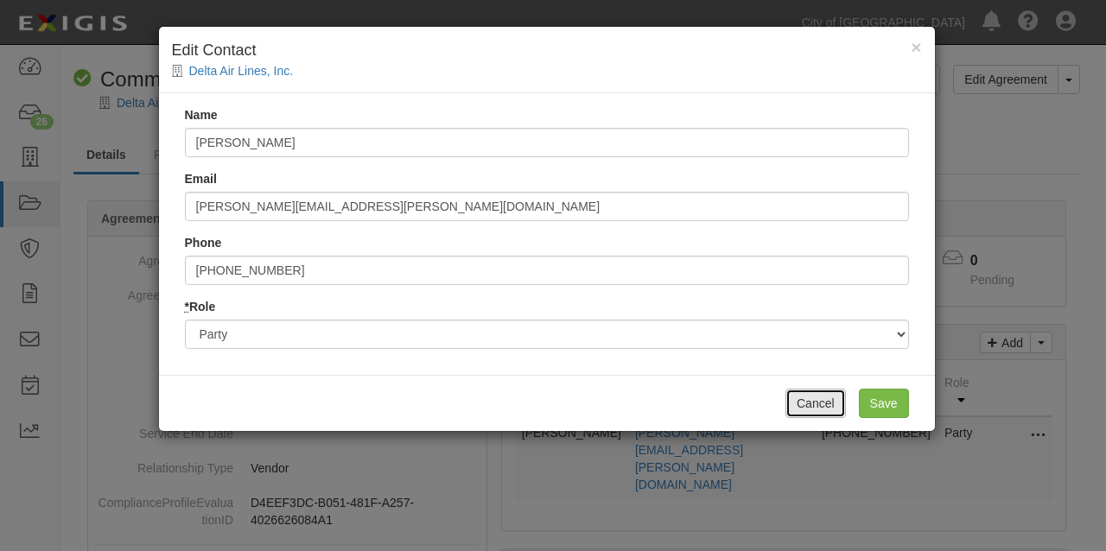
click at [813, 398] on button "Cancel" at bounding box center [816, 403] width 61 height 29
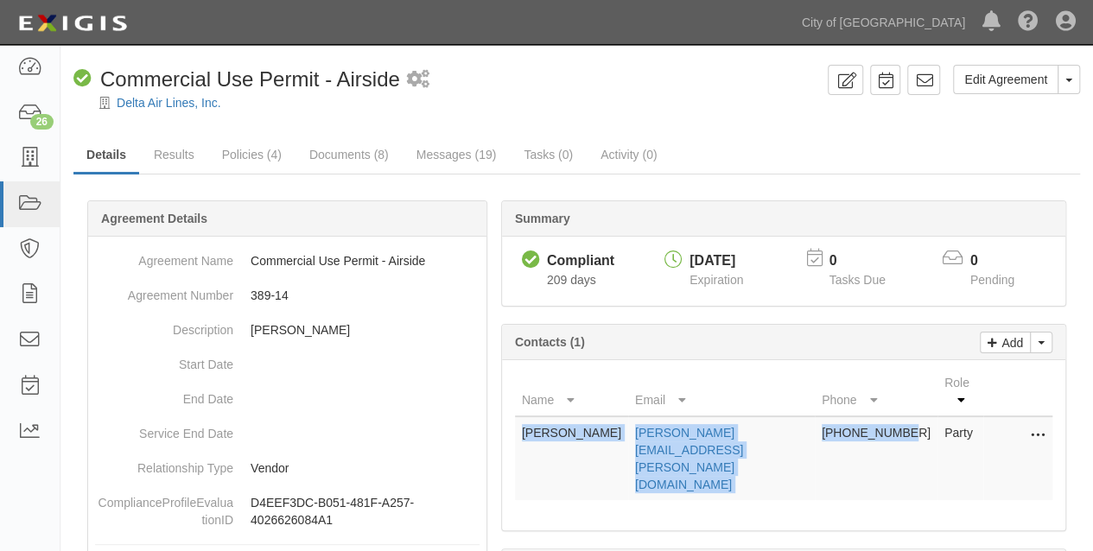
drag, startPoint x: 890, startPoint y: 413, endPoint x: 518, endPoint y: 417, distance: 372.6
click at [518, 417] on tr "Tawana Gause tawana.gause@delta.com 404-715-6130 Party Edit Remove from agreeme…" at bounding box center [784, 459] width 538 height 84
copy tr "Tawana Gause tawana.gause@delta.com 404-715-6130"
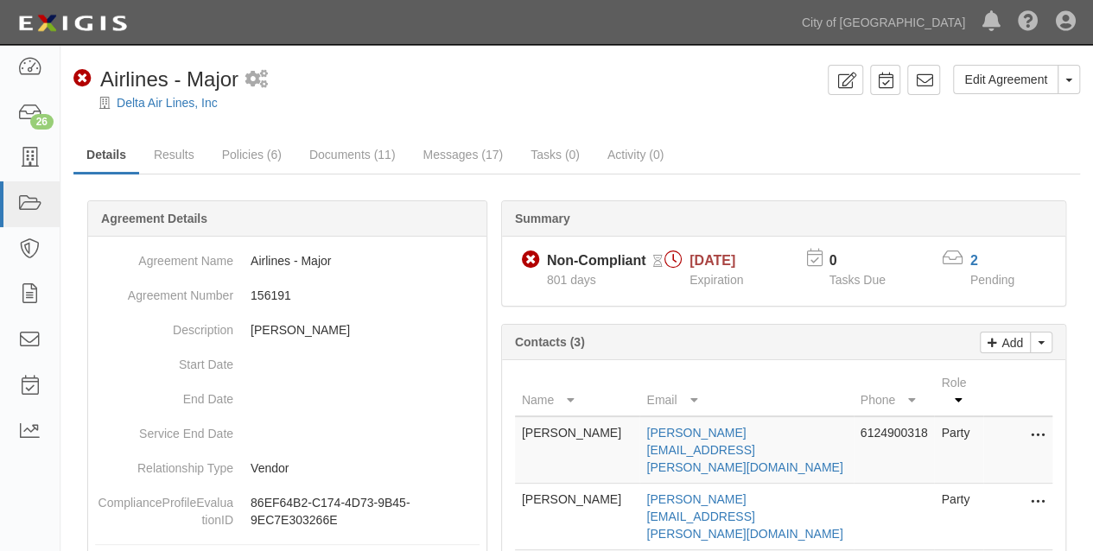
click at [1039, 492] on icon at bounding box center [1038, 503] width 14 height 22
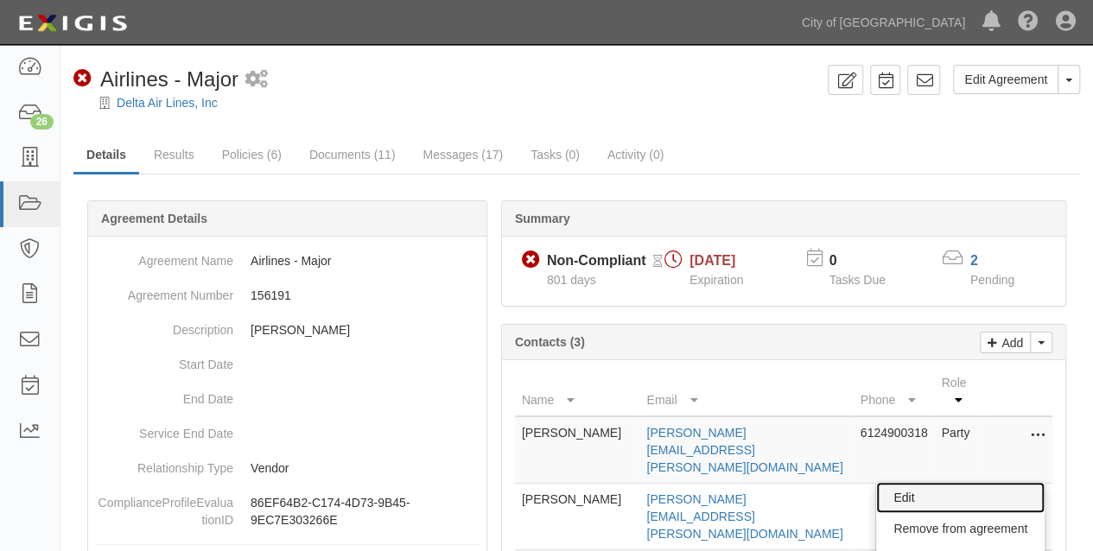
click at [909, 482] on link "Edit" at bounding box center [960, 497] width 169 height 31
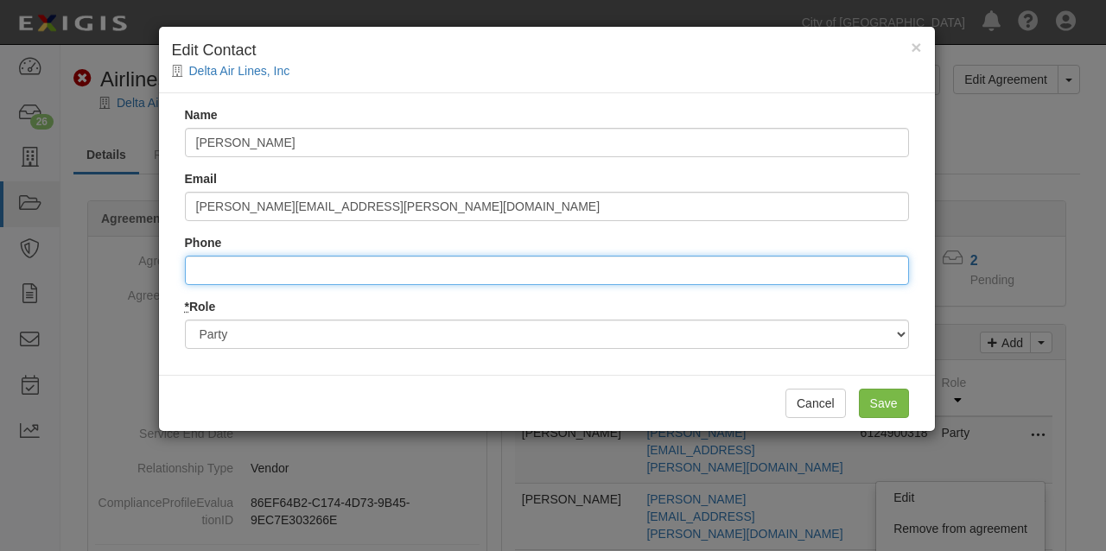
drag, startPoint x: 271, startPoint y: 272, endPoint x: 146, endPoint y: 265, distance: 125.5
click at [146, 265] on div "× Edit Contact Delta Air Lines, Inc Name Tawana Pickett Email tawana.ganse@delt…" at bounding box center [553, 275] width 1106 height 551
paste input "[PERSON_NAME] [PERSON_NAME][EMAIL_ADDRESS][PERSON_NAME][DOMAIN_NAME] [PHONE_NUM…"
click at [200, 270] on input "..4047156130" at bounding box center [547, 270] width 724 height 29
type input "4047156130"
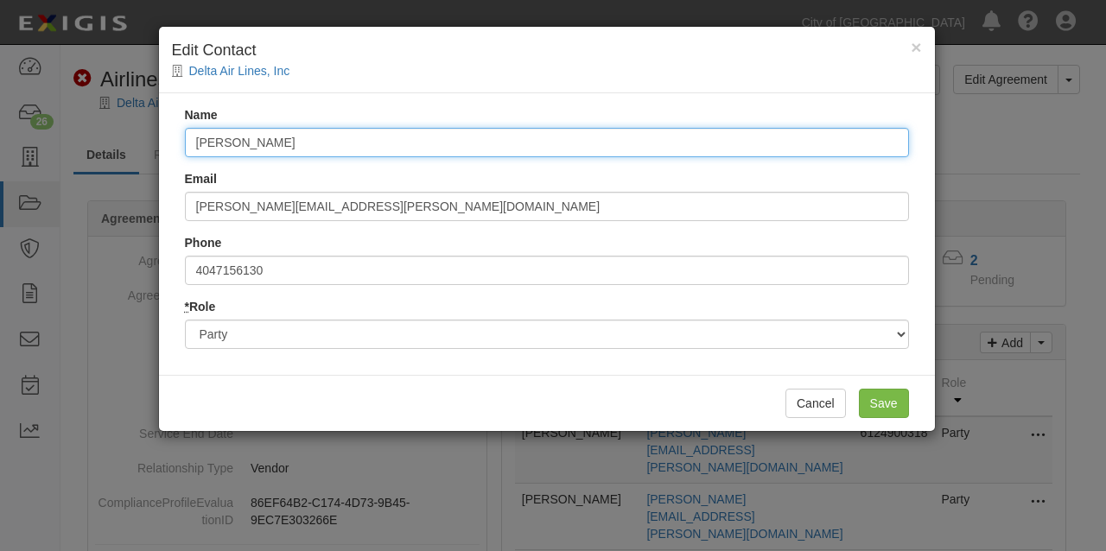
drag, startPoint x: 310, startPoint y: 142, endPoint x: 154, endPoint y: 142, distance: 156.5
click at [154, 142] on div "× Edit Contact Delta Air Lines, Inc Name Tawana Pickett Email tawana.ganse@delt…" at bounding box center [553, 275] width 1106 height 551
paste input "Gause [EMAIL_ADDRESS][PERSON_NAME][DOMAIN_NAME] [PHONE_NUMBER]"
type input "[PERSON_NAME] [PERSON_NAME][EMAIL_ADDRESS][PERSON_NAME][DOMAIN_NAME] [PHONE_NUM…"
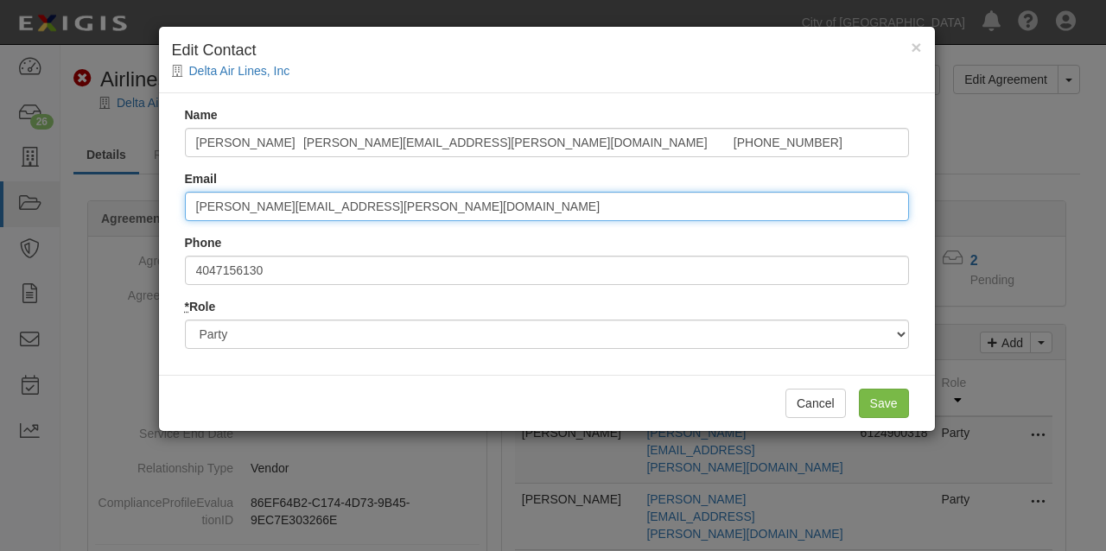
drag, startPoint x: 374, startPoint y: 211, endPoint x: 164, endPoint y: 206, distance: 210.1
click at [164, 206] on div "Name Tawana Gause tawana.gause@delta.com 404-715-6130 Email tawana.ganse@delta.…" at bounding box center [547, 234] width 776 height 282
paste input "[PERSON_NAME] [PERSON_NAME][EMAIL_ADDRESS][PERSON_NAME][DOMAIN_NAME] [PHONE_NUM…"
drag, startPoint x: 284, startPoint y: 206, endPoint x: 137, endPoint y: 202, distance: 147.0
click at [137, 202] on div "× Edit Contact Delta Air Lines, Inc Name Tawana Gause tawana.gause@delta.com 40…" at bounding box center [553, 275] width 1106 height 551
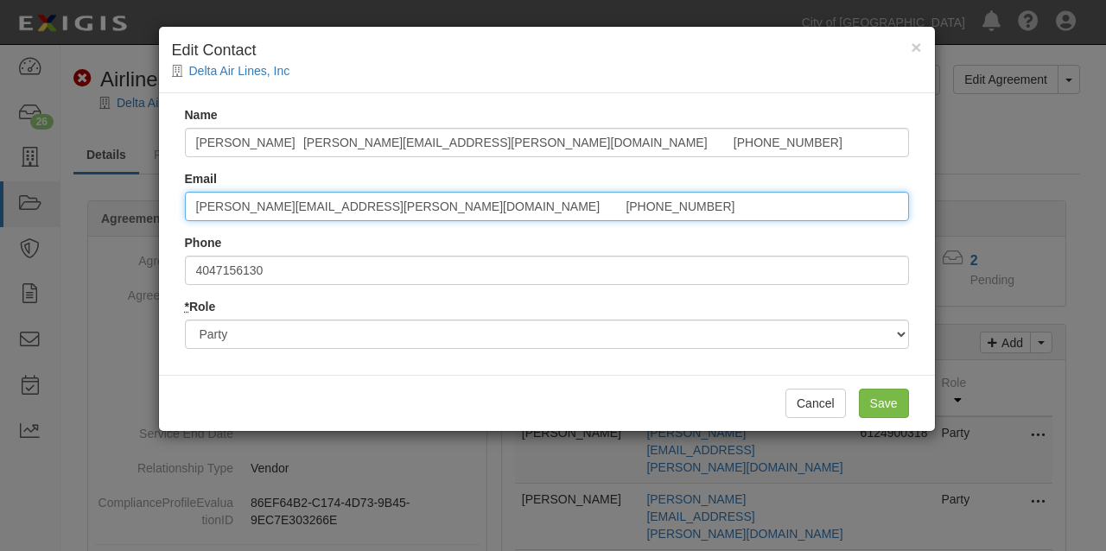
type input "tawana.gause@delta.com 404-715-6130"
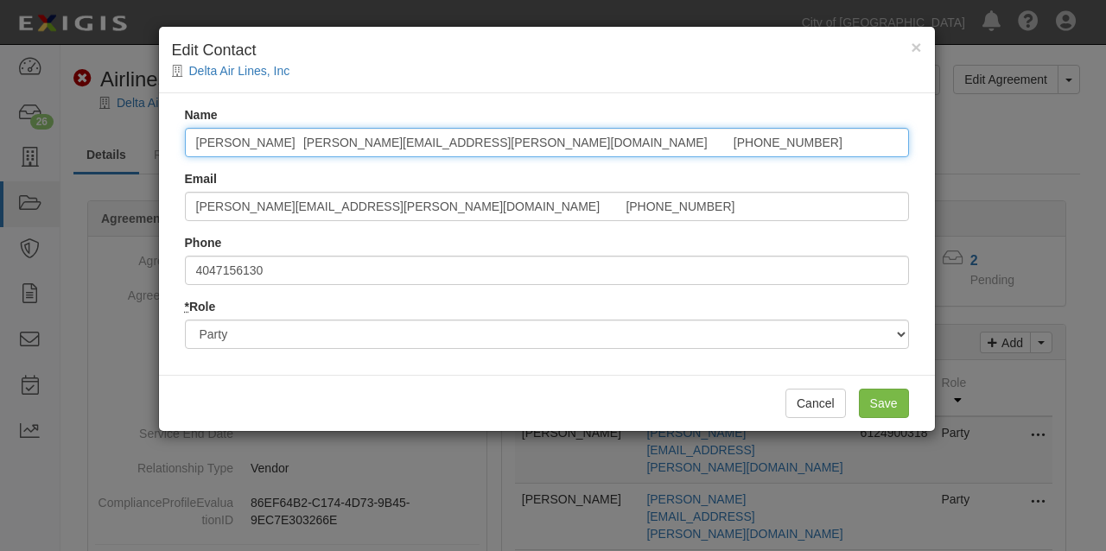
drag, startPoint x: 474, startPoint y: 149, endPoint x: 308, endPoint y: 142, distance: 166.1
click at [308, 142] on input "Tawana Gause tawana.gause@delta.com 404-715-6130" at bounding box center [547, 142] width 724 height 29
type input "[PERSON_NAME]"
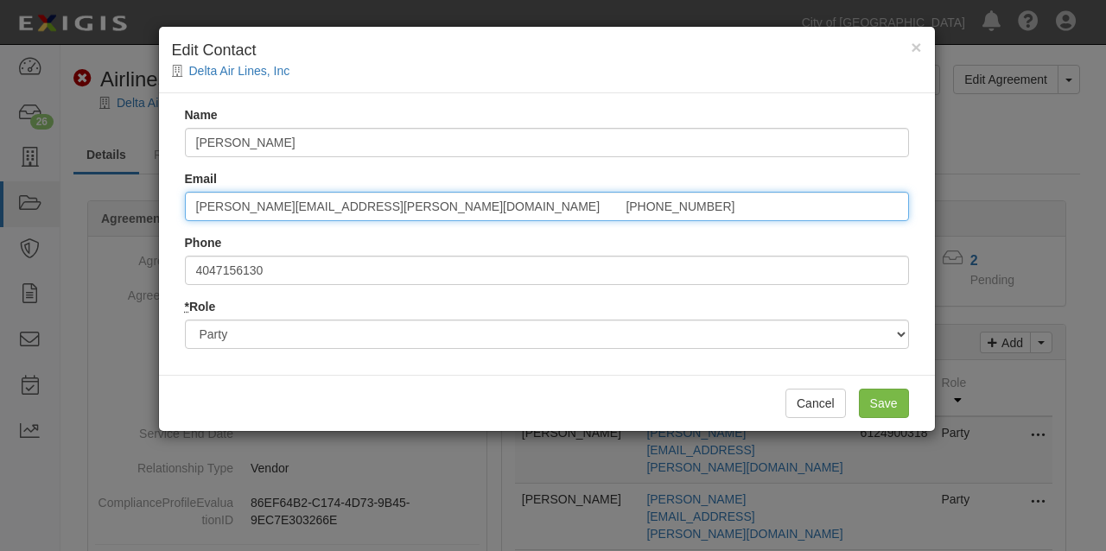
click at [458, 199] on input "tawana.gause@delta.com 404-715-6130" at bounding box center [547, 206] width 724 height 29
type input "[PERSON_NAME][EMAIL_ADDRESS][PERSON_NAME][DOMAIN_NAME]"
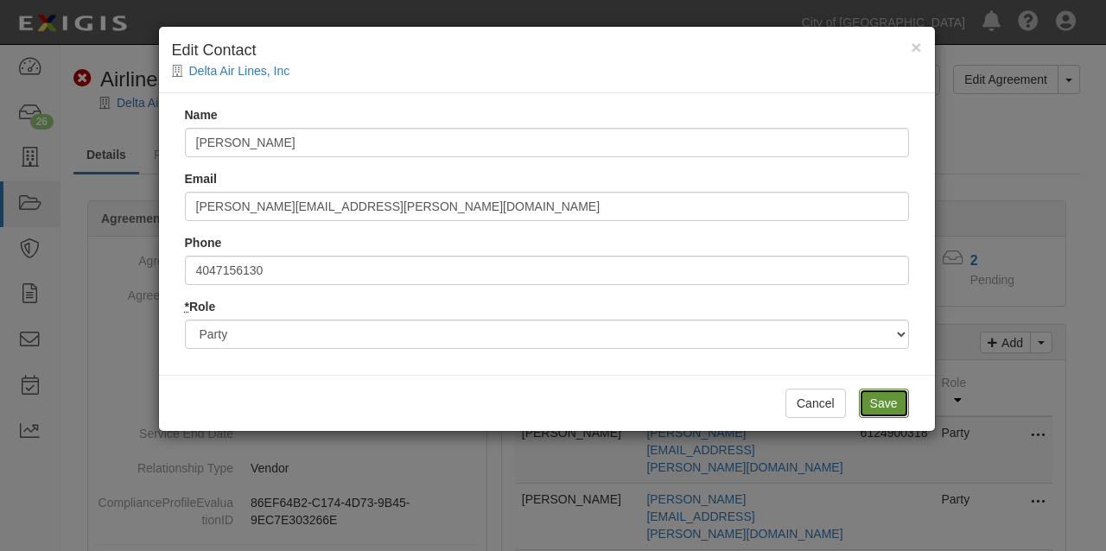
click at [882, 401] on input "Save" at bounding box center [884, 403] width 50 height 29
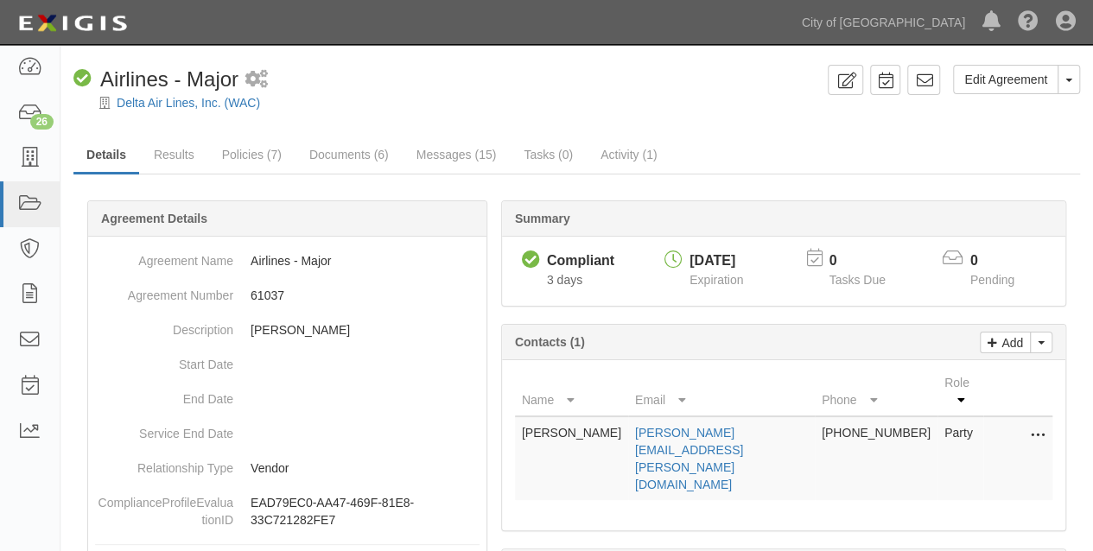
click at [1042, 425] on icon at bounding box center [1038, 436] width 14 height 22
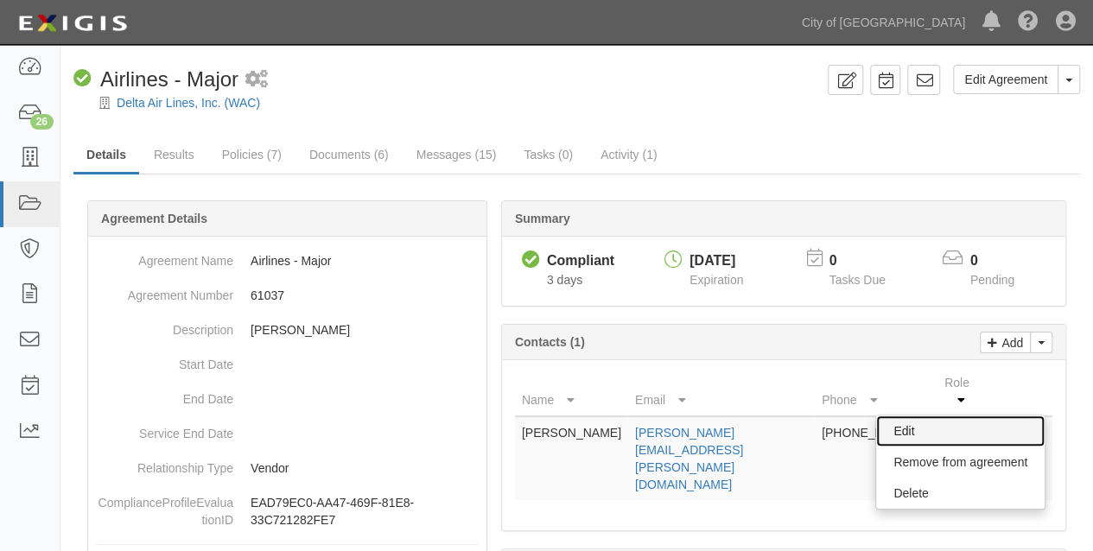
click at [912, 416] on link "Edit" at bounding box center [960, 431] width 169 height 31
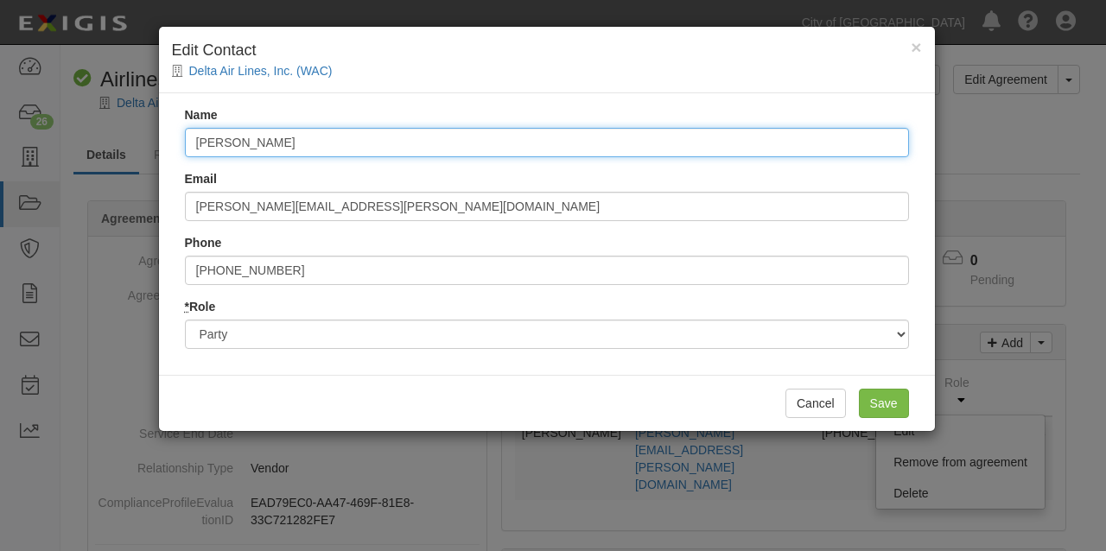
drag, startPoint x: 321, startPoint y: 140, endPoint x: 136, endPoint y: 129, distance: 185.3
click at [136, 129] on div "× Edit Contact Delta Air Lines, Inc. (WAC) Name [PERSON_NAME] Email [PERSON_NAM…" at bounding box center [553, 275] width 1106 height 551
paste input "Gause [EMAIL_ADDRESS][PERSON_NAME][DOMAIN_NAME] [PHONE_NUMBER]"
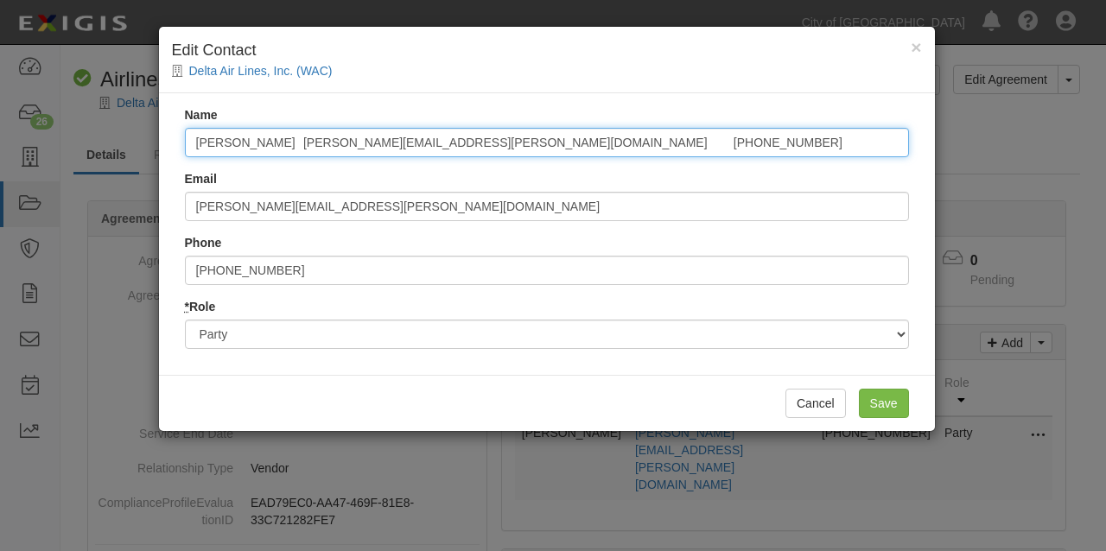
type input "[PERSON_NAME] [PERSON_NAME][EMAIL_ADDRESS][PERSON_NAME][DOMAIN_NAME] [PHONE_NUM…"
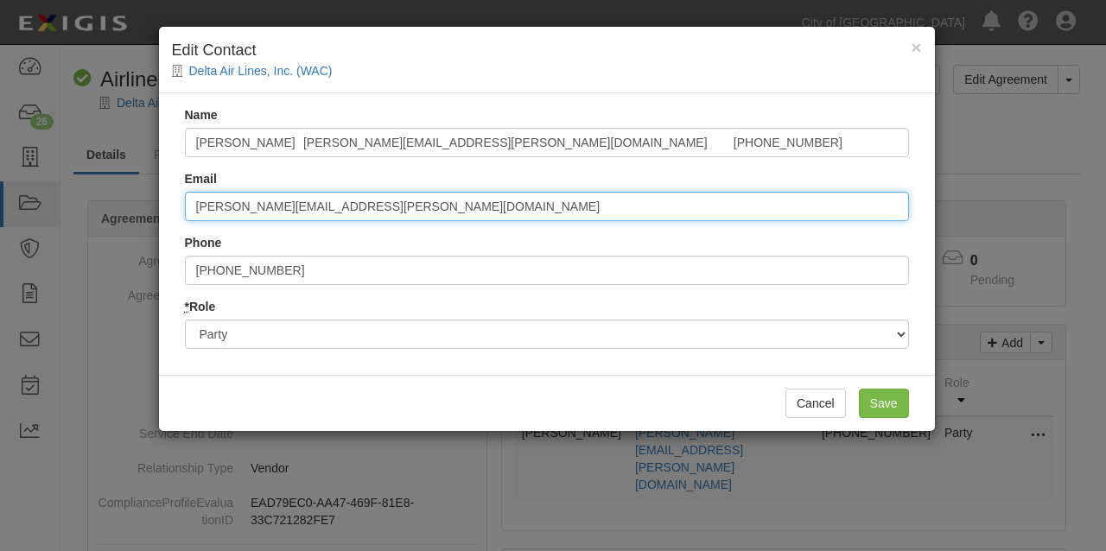
drag, startPoint x: 369, startPoint y: 205, endPoint x: 167, endPoint y: 202, distance: 202.3
click at [167, 202] on div "Name [PERSON_NAME] [PERSON_NAME][EMAIL_ADDRESS][PERSON_NAME][DOMAIN_NAME] [PHON…" at bounding box center [547, 234] width 776 height 282
paste input "[PERSON_NAME] [PERSON_NAME][EMAIL_ADDRESS][PERSON_NAME][DOMAIN_NAME] [PHONE_NUM…"
type input "[PERSON_NAME] [PERSON_NAME][EMAIL_ADDRESS][PERSON_NAME][DOMAIN_NAME] [PHONE_NUM…"
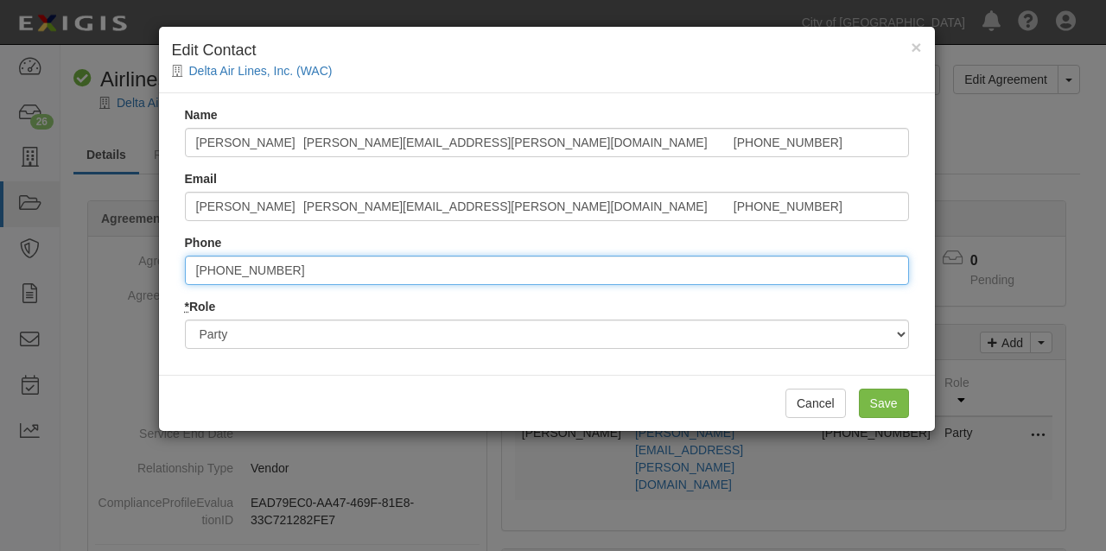
click at [190, 267] on input "[PHONE_NUMBER]" at bounding box center [547, 270] width 724 height 29
type input "4047156130"
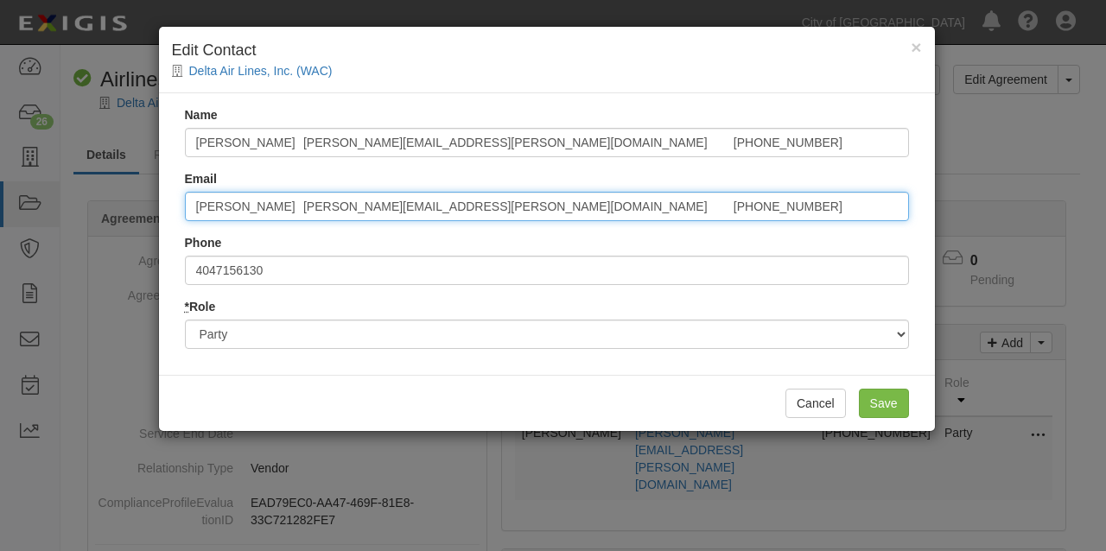
drag, startPoint x: 580, startPoint y: 207, endPoint x: 452, endPoint y: 205, distance: 127.9
click at [452, 205] on input "[PERSON_NAME] [PERSON_NAME][EMAIL_ADDRESS][PERSON_NAME][DOMAIN_NAME] [PHONE_NUM…" at bounding box center [547, 206] width 724 height 29
type input "[PERSON_NAME] [PERSON_NAME][EMAIL_ADDRESS][PERSON_NAME][DOMAIN_NAME]"
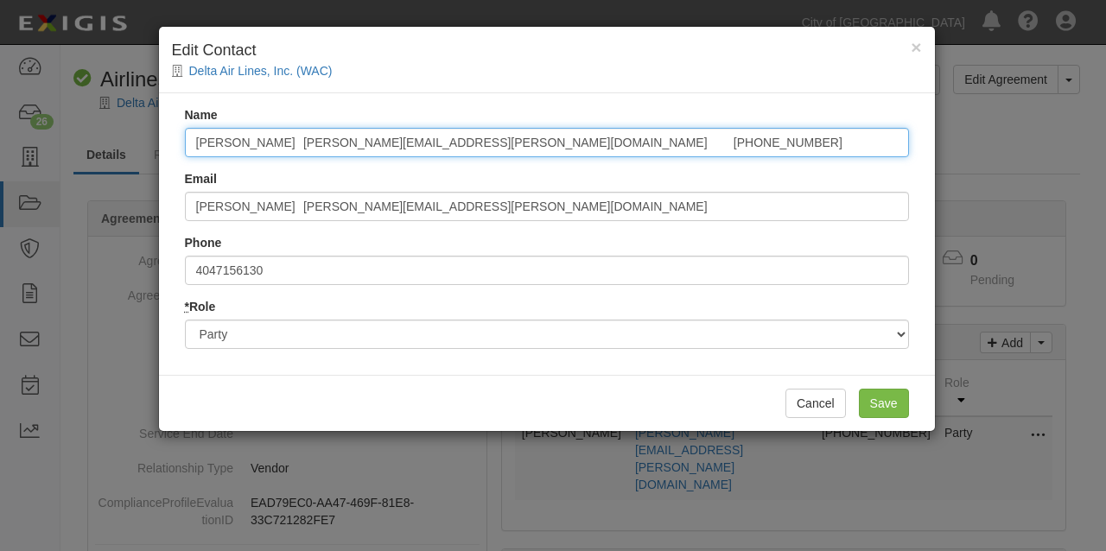
drag, startPoint x: 539, startPoint y: 138, endPoint x: 279, endPoint y: 140, distance: 260.2
click at [279, 139] on input "[PERSON_NAME] [PERSON_NAME][EMAIL_ADDRESS][PERSON_NAME][DOMAIN_NAME] [PHONE_NUM…" at bounding box center [547, 142] width 724 height 29
type input "[PERSON_NAME]"
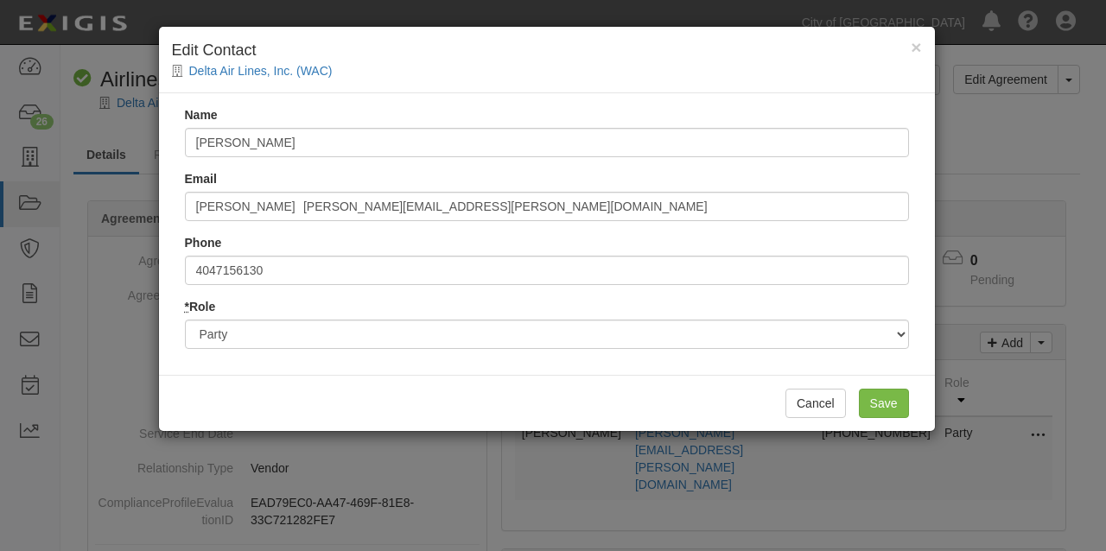
click at [290, 376] on div "Cancel Save" at bounding box center [547, 403] width 776 height 56
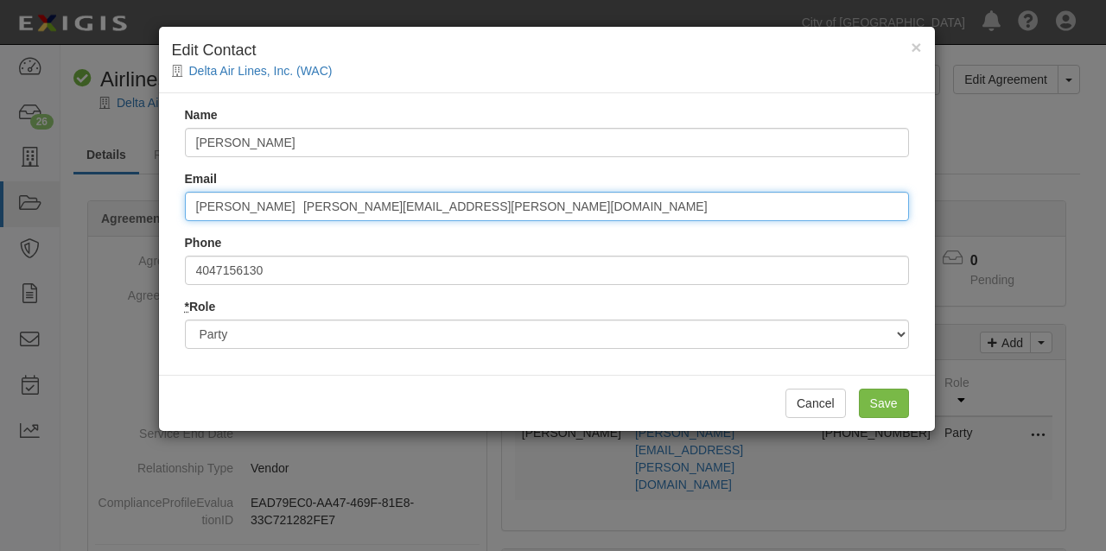
drag, startPoint x: 299, startPoint y: 202, endPoint x: 179, endPoint y: 201, distance: 120.2
click at [179, 201] on div "Name [PERSON_NAME] Email [PERSON_NAME] [PERSON_NAME][EMAIL_ADDRESS][PERSON_NAME…" at bounding box center [547, 234] width 776 height 282
type input "[PERSON_NAME][EMAIL_ADDRESS][PERSON_NAME][DOMAIN_NAME]"
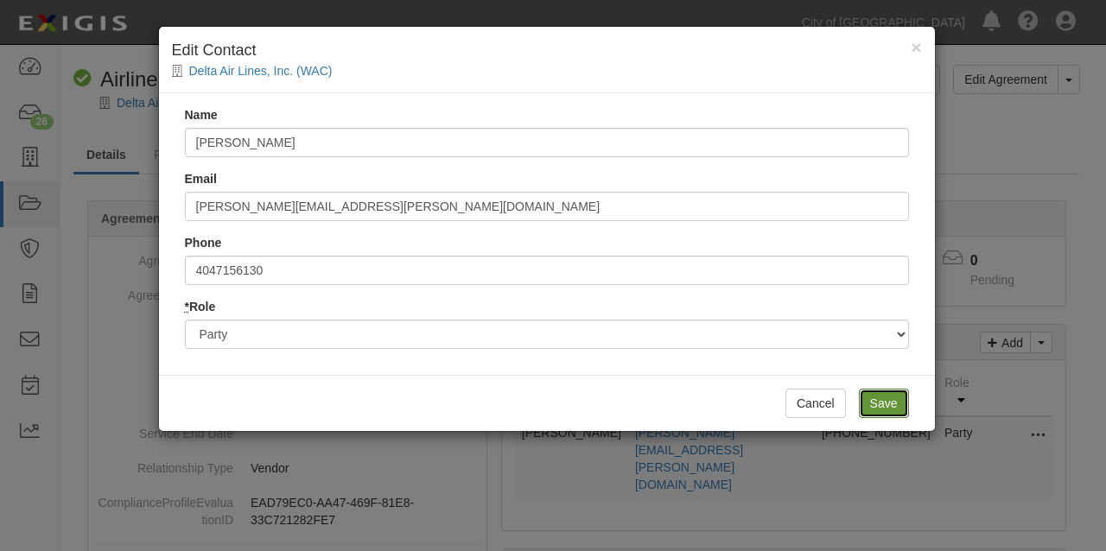
click at [878, 396] on input "Save" at bounding box center [884, 403] width 50 height 29
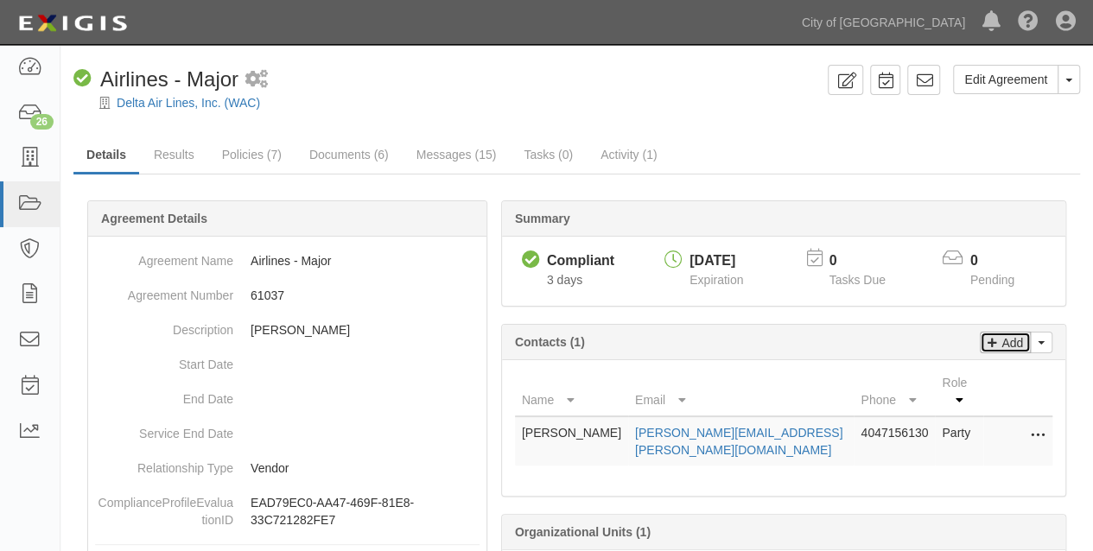
click at [1015, 339] on p "Add" at bounding box center [1011, 343] width 26 height 20
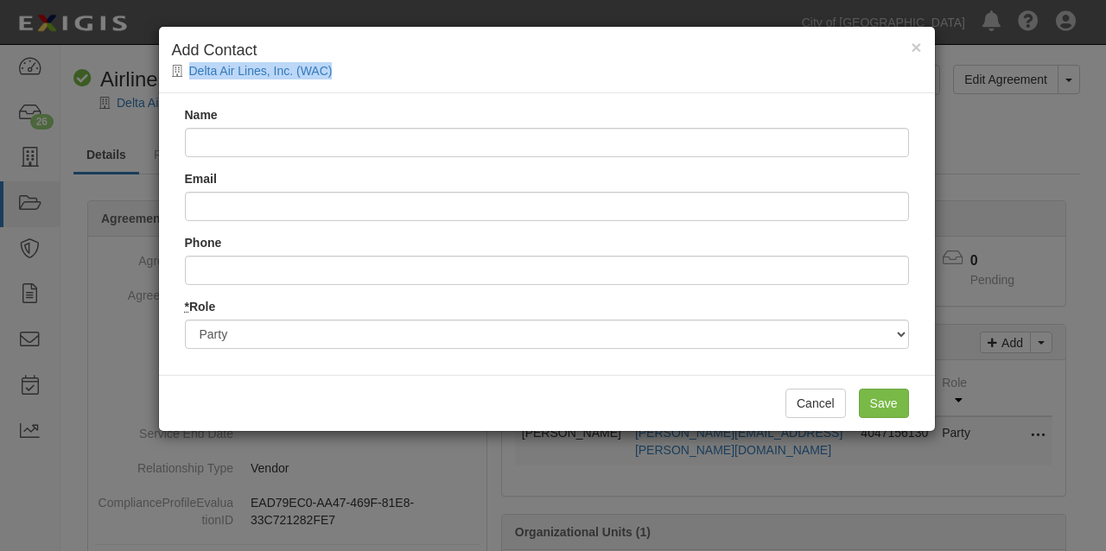
drag, startPoint x: 343, startPoint y: 36, endPoint x: 622, endPoint y: 221, distance: 334.9
click at [522, 131] on form "× Add Contact Delta Air Lines, Inc. (WAC) Name Email Phone * Role Party Broker …" at bounding box center [547, 229] width 776 height 405
click at [832, 407] on button "Cancel" at bounding box center [816, 403] width 61 height 29
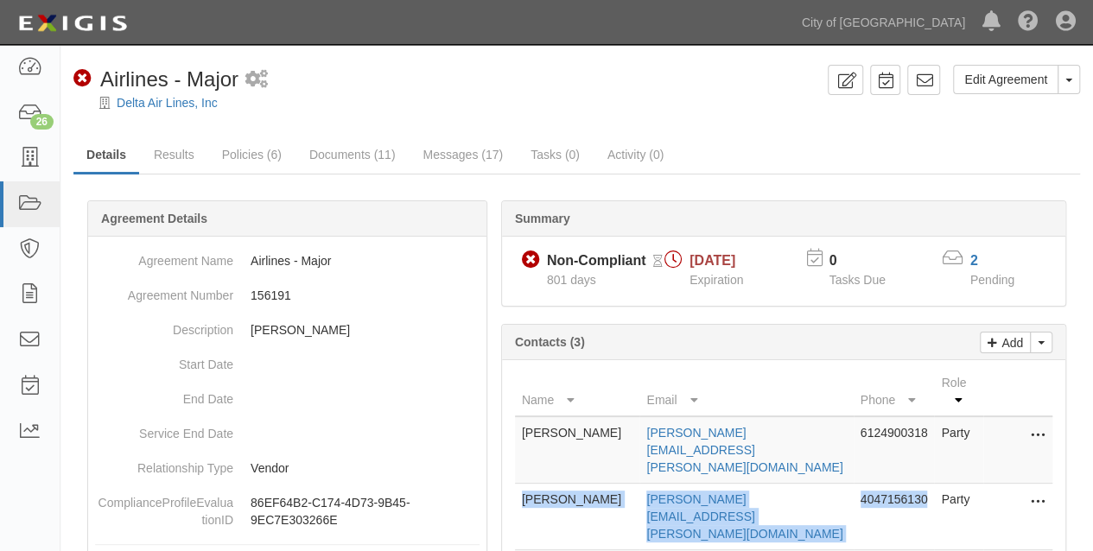
drag, startPoint x: 521, startPoint y: 455, endPoint x: 915, endPoint y: 457, distance: 394.2
click at [915, 484] on tr "[PERSON_NAME] [PERSON_NAME][EMAIL_ADDRESS][PERSON_NAME][DOMAIN_NAME] 4047156130…" at bounding box center [784, 517] width 538 height 67
copy tr "[PERSON_NAME] [PERSON_NAME][EMAIL_ADDRESS][PERSON_NAME][DOMAIN_NAME] 4047156130"
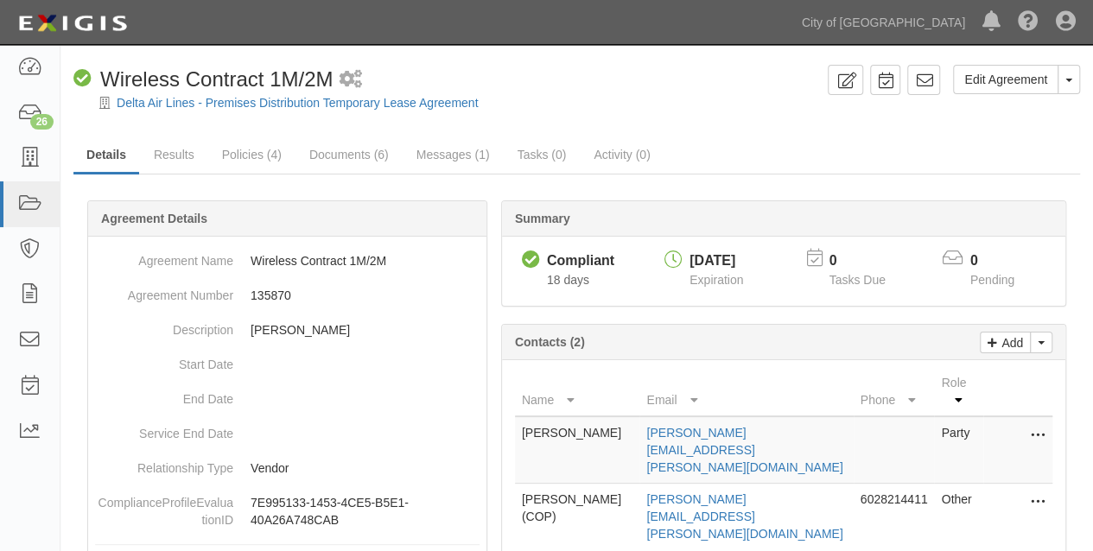
click at [1039, 425] on icon at bounding box center [1038, 436] width 14 height 22
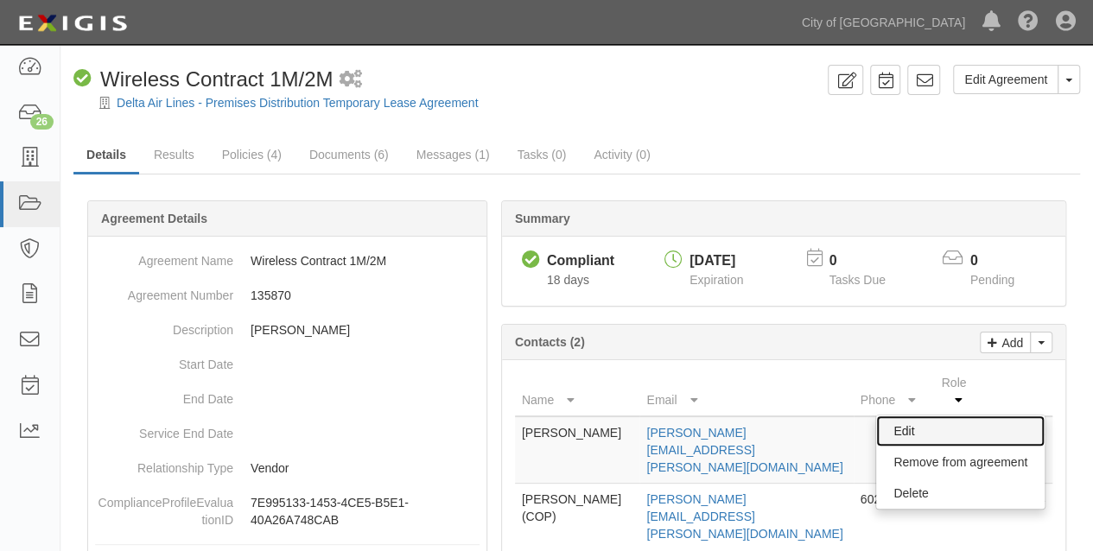
click at [909, 416] on link "Edit" at bounding box center [960, 431] width 169 height 31
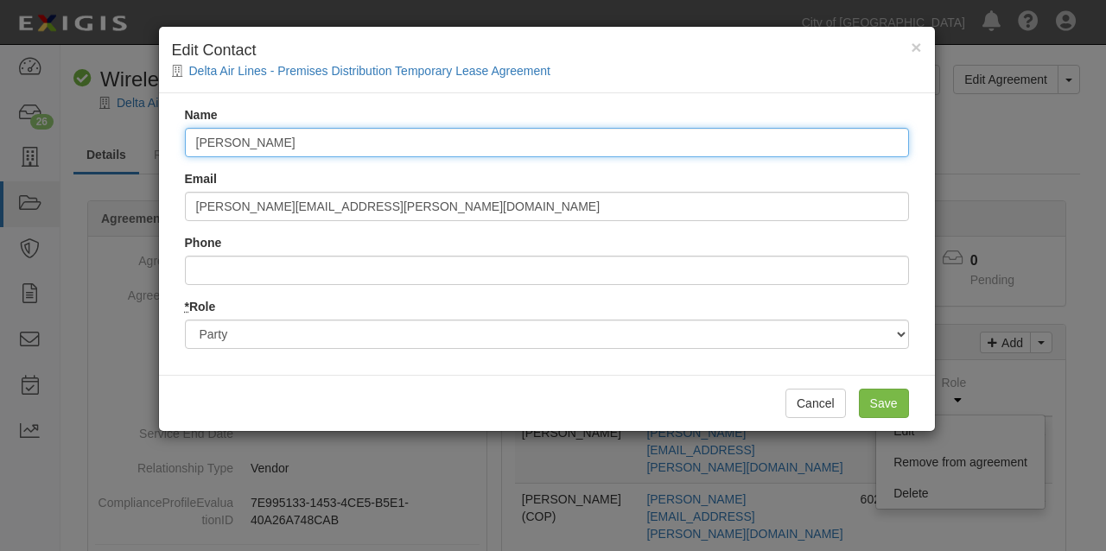
drag, startPoint x: 156, startPoint y: 137, endPoint x: 69, endPoint y: 137, distance: 86.4
click at [69, 137] on div "× Edit Contact Delta Air Lines - Premises Distribution Temporary Lease Agreemen…" at bounding box center [553, 275] width 1106 height 551
paste input "Gause tawana.gause@delta.com 4047156130"
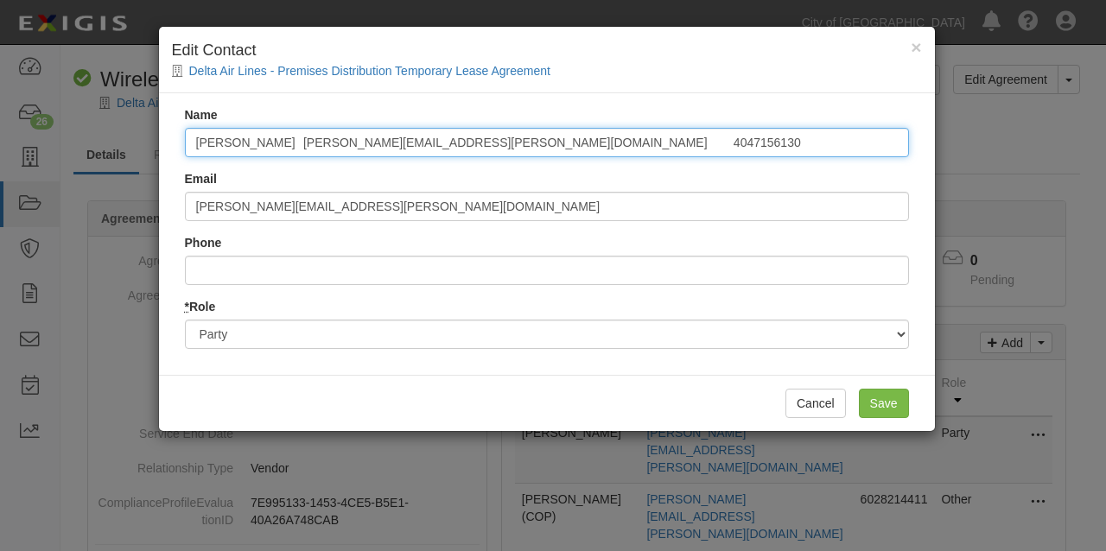
type input "Tawana Gause tawana.gause@delta.com 4047156130"
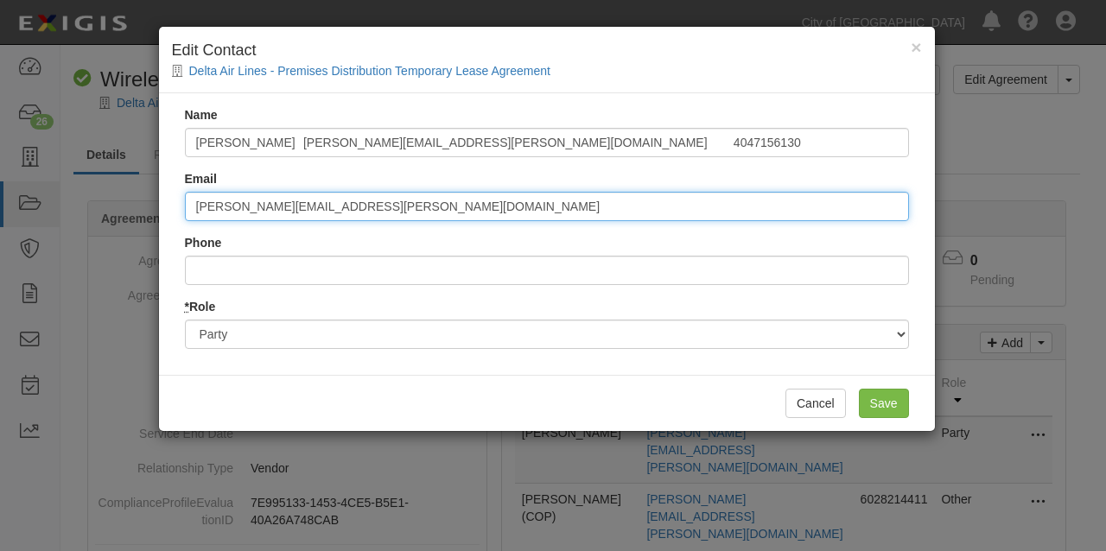
drag, startPoint x: 368, startPoint y: 211, endPoint x: 118, endPoint y: 211, distance: 250.7
click at [118, 211] on div "× Edit Contact Delta Air Lines - Premises Distribution Temporary Lease Agreemen…" at bounding box center [553, 275] width 1106 height 551
paste input "Tawana Gause tawana.gause@delta.com 4047156130"
type input "Tawana Gause tawana.gause@delta.com 4047156130"
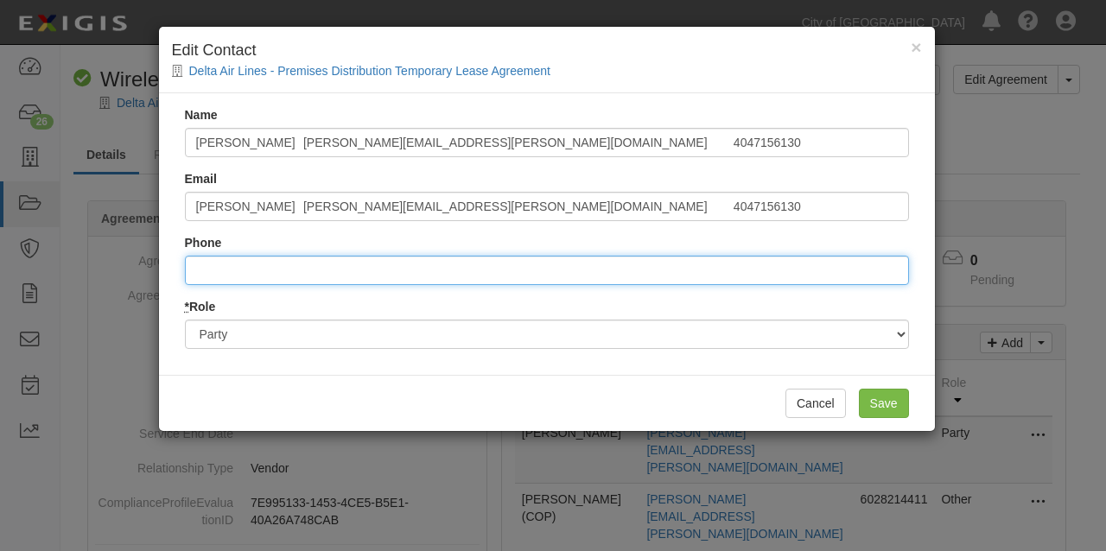
click at [235, 275] on input "Phone" at bounding box center [547, 270] width 724 height 29
paste input "Tawana Gause tawana.gause@delta.com 4047156130"
click at [201, 269] on input "..4047156130" at bounding box center [547, 270] width 724 height 29
type input "..4047156130"
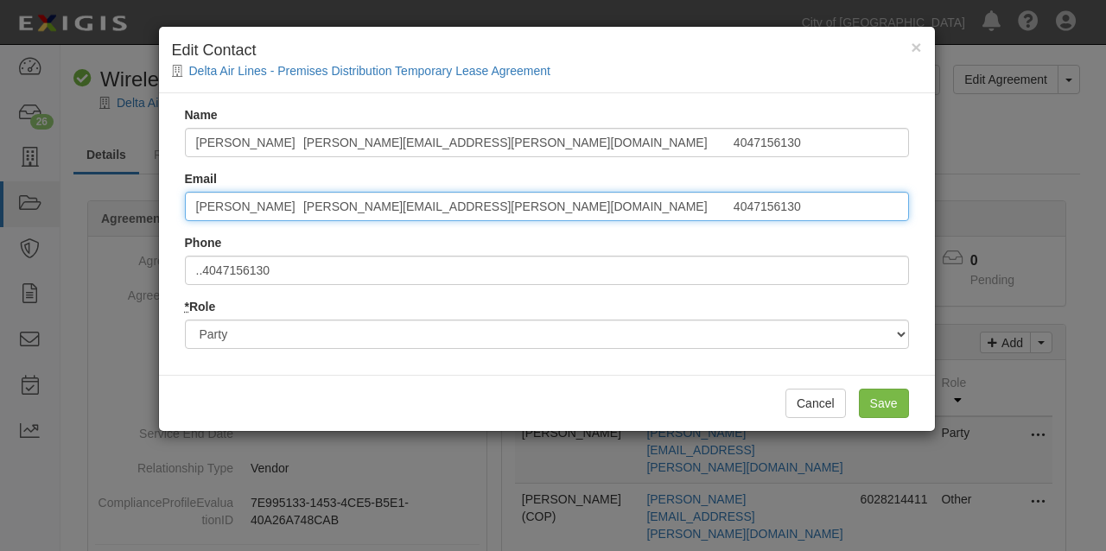
drag, startPoint x: 557, startPoint y: 209, endPoint x: 460, endPoint y: 201, distance: 97.1
click at [460, 201] on input "Tawana Gause tawana.gause@delta.com 4047156130" at bounding box center [547, 206] width 724 height 29
drag, startPoint x: 296, startPoint y: 201, endPoint x: 155, endPoint y: 207, distance: 141.0
click at [155, 207] on div "× Edit Contact Delta Air Lines - Premises Distribution Temporary Lease Agreemen…" at bounding box center [553, 275] width 1106 height 551
type input "tawana.gause@delta.com"
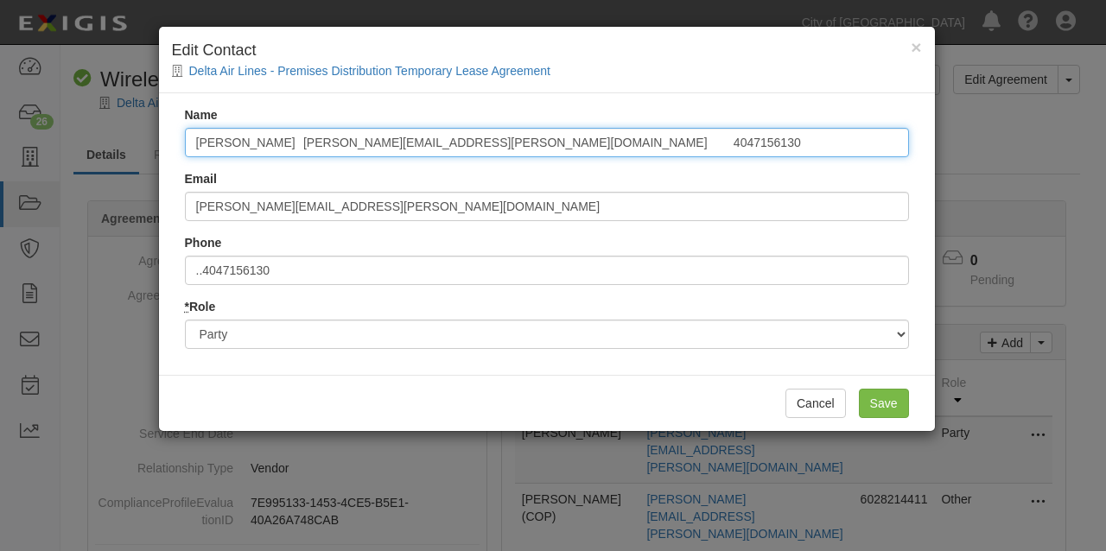
drag, startPoint x: 565, startPoint y: 135, endPoint x: 335, endPoint y: 149, distance: 230.3
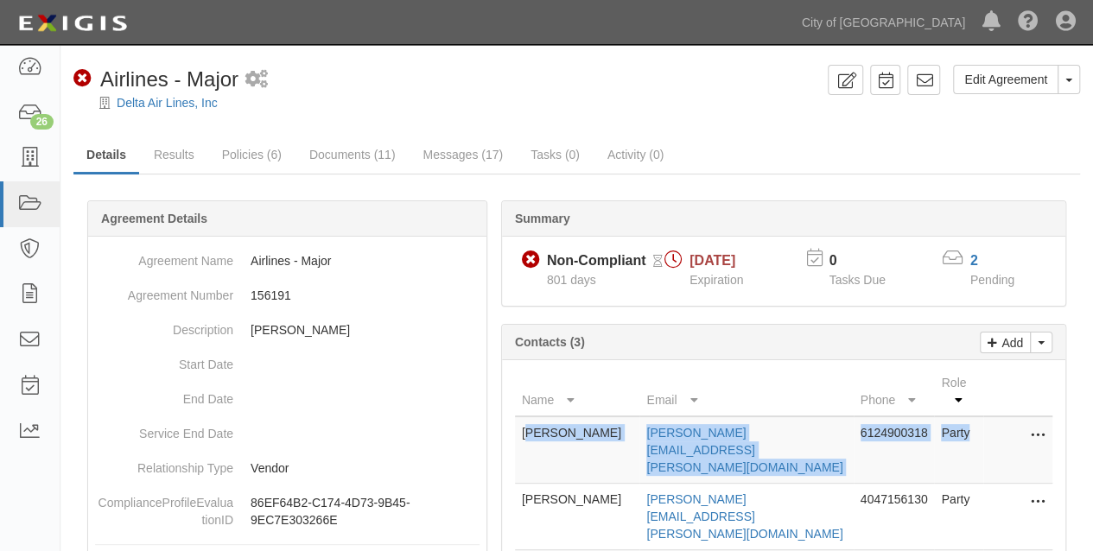
drag, startPoint x: 956, startPoint y: 411, endPoint x: 527, endPoint y: 417, distance: 428.8
click at [527, 417] on tr "Jeremy Mollenhauer jeremy.mollenhauer@delta.com 6124900318 Party Edit Remove fr…" at bounding box center [784, 450] width 538 height 67
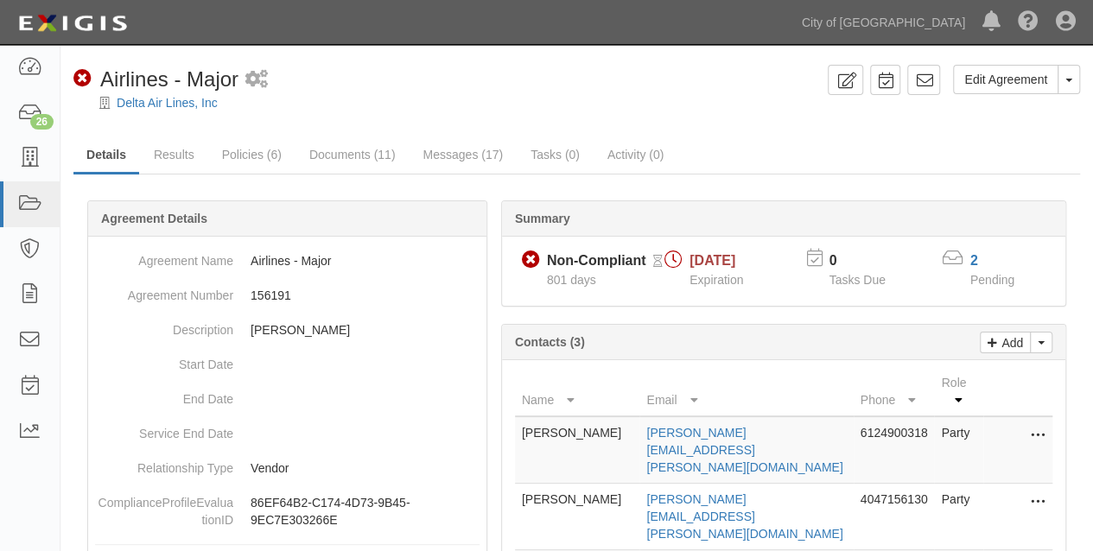
click at [520, 418] on td "[PERSON_NAME]" at bounding box center [577, 450] width 125 height 67
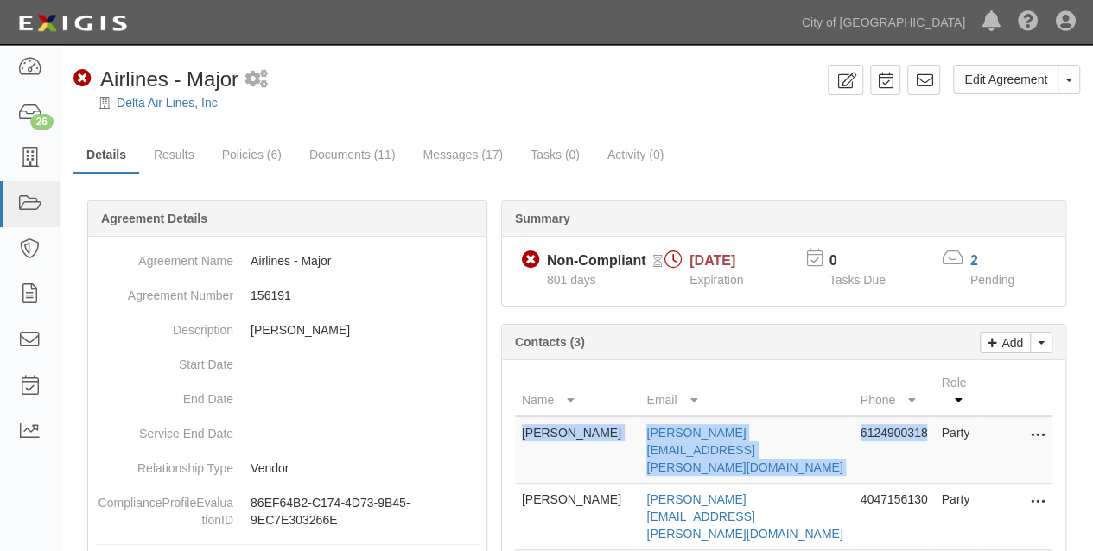
drag, startPoint x: 520, startPoint y: 412, endPoint x: 914, endPoint y: 419, distance: 393.4
click at [914, 419] on tr "Jeremy Mollenhauer jeremy.mollenhauer@delta.com 6124900318 Party Edit Remove fr…" at bounding box center [784, 450] width 538 height 67
copy tr "Jeremy Mollenhauer jeremy.mollenhauer@delta.com 6124900318"
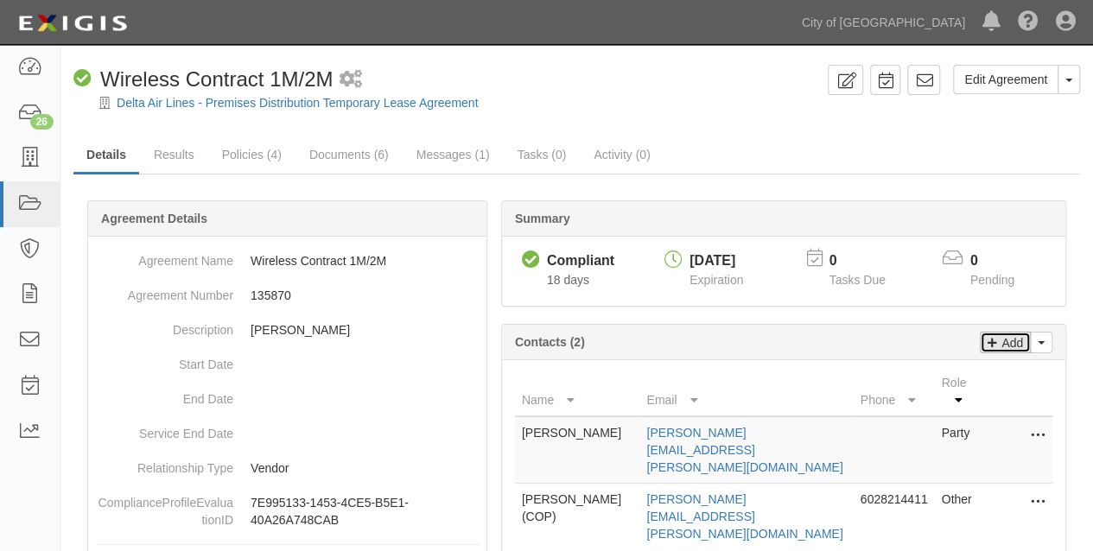
click at [1013, 333] on p "Add" at bounding box center [1011, 343] width 26 height 20
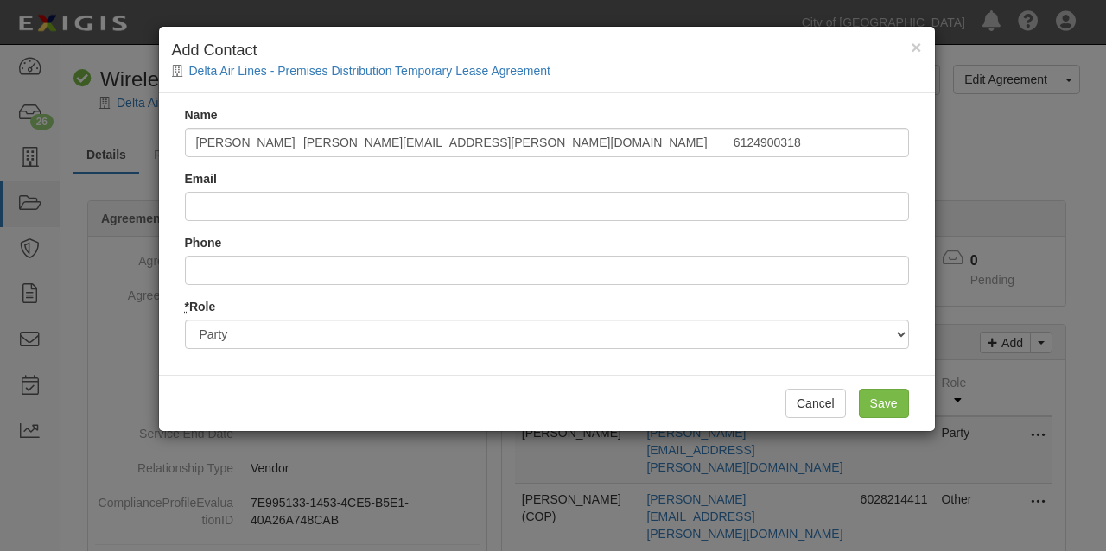
type input "[PERSON_NAME] [PERSON_NAME][EMAIL_ADDRESS][PERSON_NAME][DOMAIN_NAME] 6124900318"
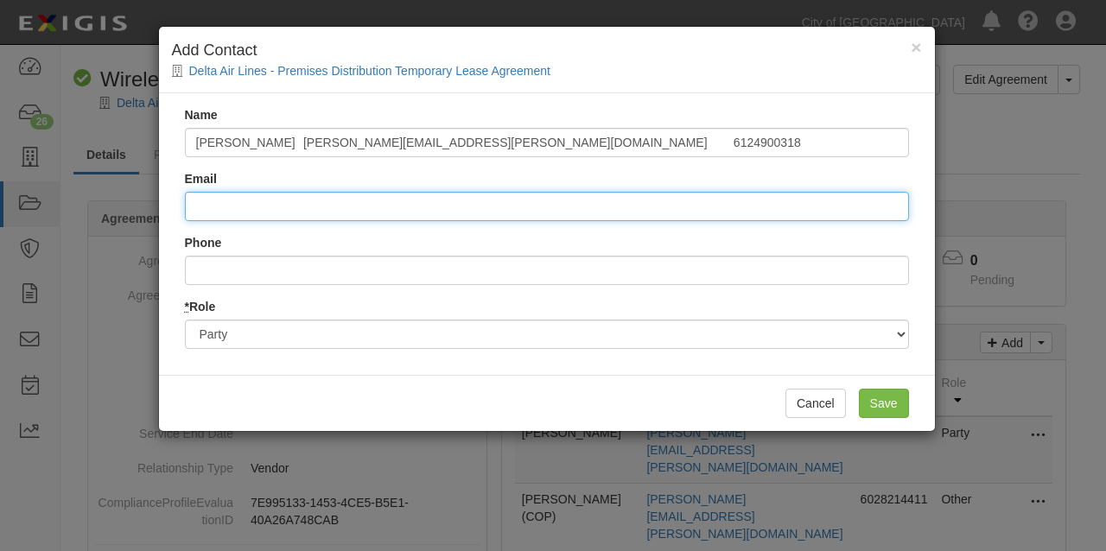
click at [254, 205] on input "Email" at bounding box center [547, 206] width 724 height 29
paste input "[PERSON_NAME] [PERSON_NAME][EMAIL_ADDRESS][PERSON_NAME][DOMAIN_NAME] 6124900318"
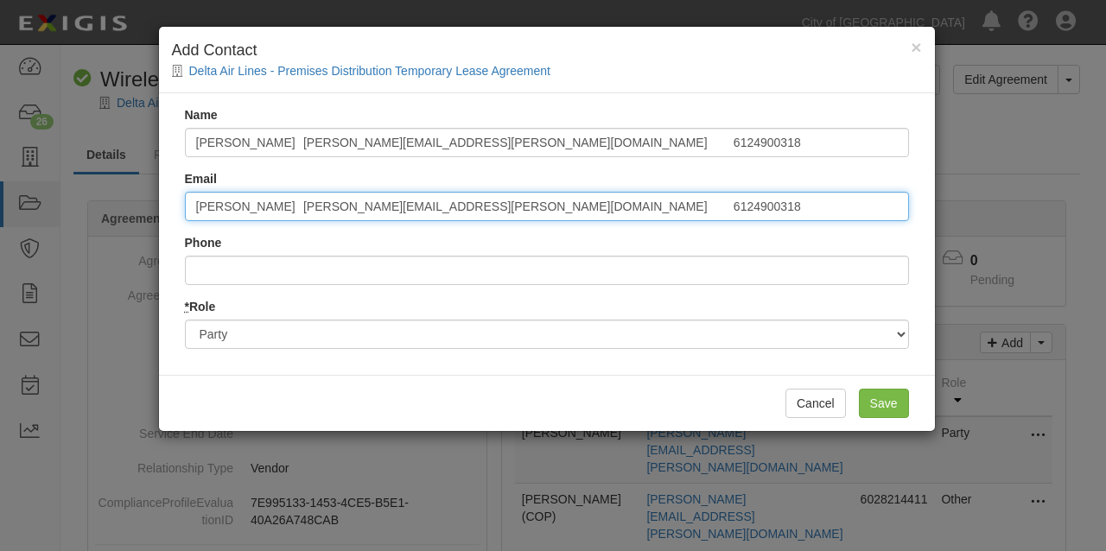
type input "Jeremy Mollenhauer jeremy.mollenhauer@delta.com 6124900318"
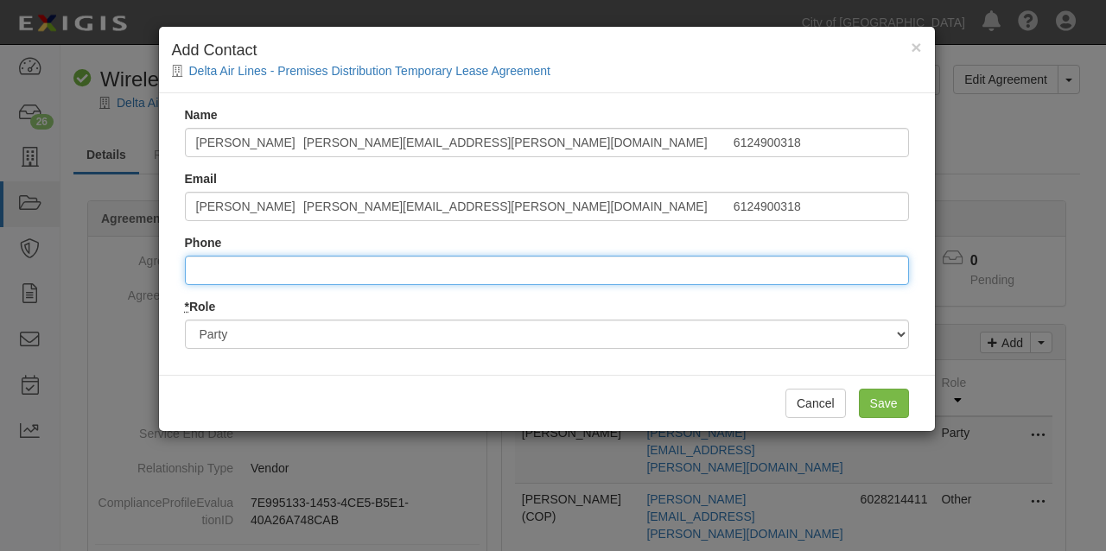
click at [236, 265] on input "Phone" at bounding box center [547, 270] width 724 height 29
paste input "Jeremy Mollenhauer jeremy.mollenhauer@delta.com 6124900318"
click at [199, 268] on input "..6124900318" at bounding box center [547, 270] width 724 height 29
type input "..6124900318"
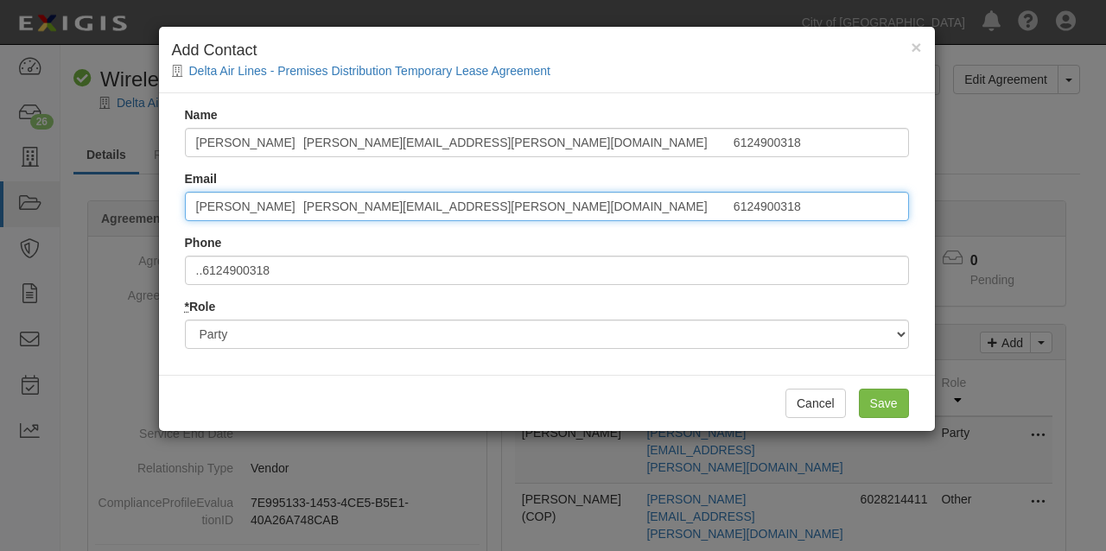
drag, startPoint x: 510, startPoint y: 209, endPoint x: 306, endPoint y: 195, distance: 204.5
click at [306, 195] on input "Jeremy Mollenhauer jeremy.mollenhauer@delta.com 6124900318" at bounding box center [547, 206] width 724 height 29
drag, startPoint x: 627, startPoint y: 207, endPoint x: 504, endPoint y: 203, distance: 122.8
click at [504, 203] on input "Jeremy Mollenhauer jeremy.mollenhauer@delta.com 6124900318" at bounding box center [547, 206] width 724 height 29
type input "Jeremy Mollenhauer jeremy.mollenhauer@delta.com"
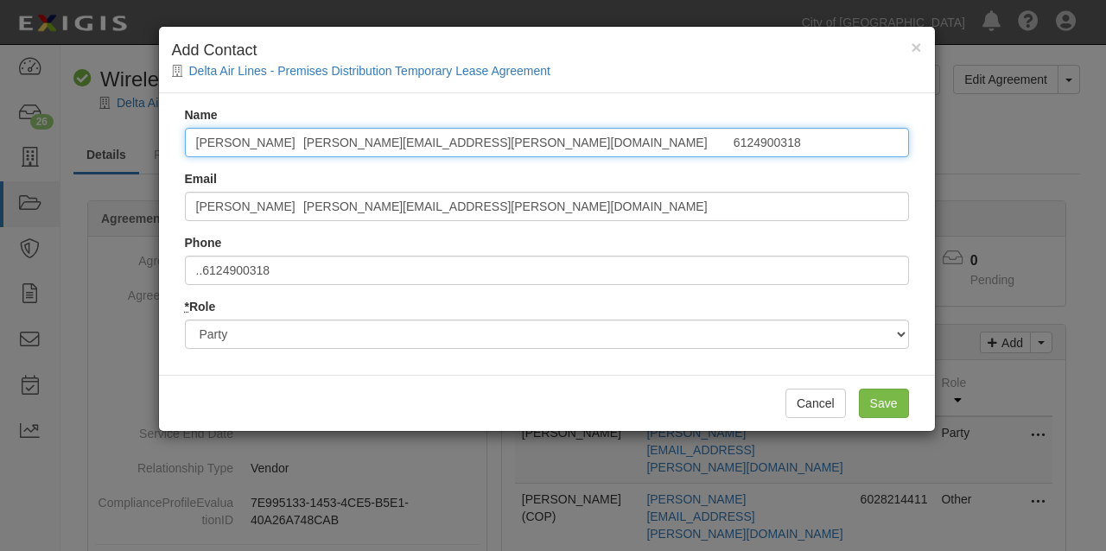
drag, startPoint x: 602, startPoint y: 138, endPoint x: 310, endPoint y: 150, distance: 292.4
click at [304, 137] on input "Jeremy Mollenhauer jeremy.mollenhauer@delta.com 6124900318" at bounding box center [547, 142] width 724 height 29
type input "Jeremy Mollenhauer"
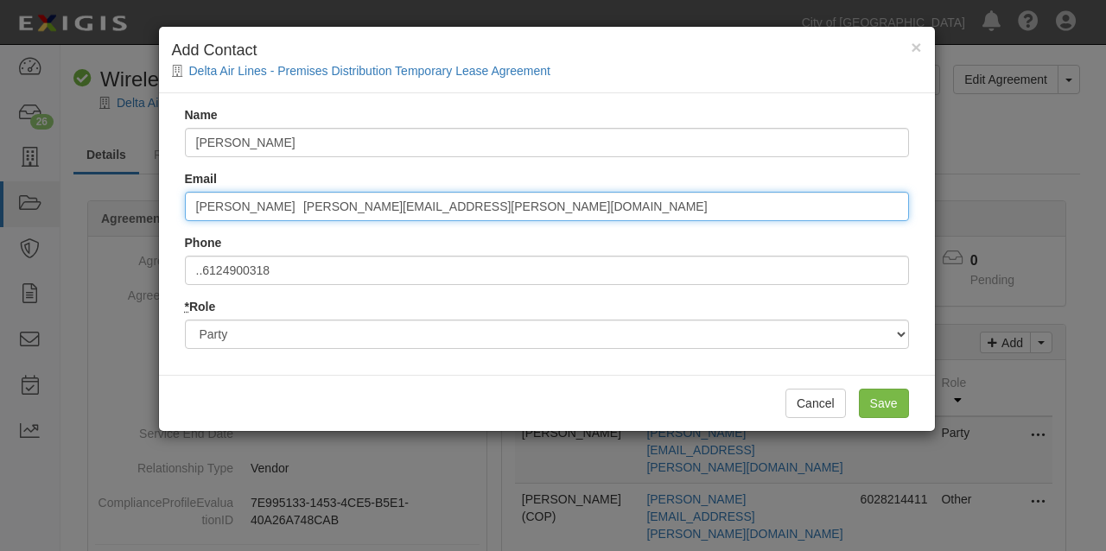
click at [194, 207] on input "Jeremy Mollenhauer jeremy.mollenhauer@delta.com" at bounding box center [547, 206] width 724 height 29
drag, startPoint x: 194, startPoint y: 206, endPoint x: 317, endPoint y: 212, distance: 123.8
click at [317, 212] on input "Jeremy Mollenhauer jeremy.mollenhauer@delta.com" at bounding box center [547, 206] width 724 height 29
type input "jeremy.mollenhauer@delta.com"
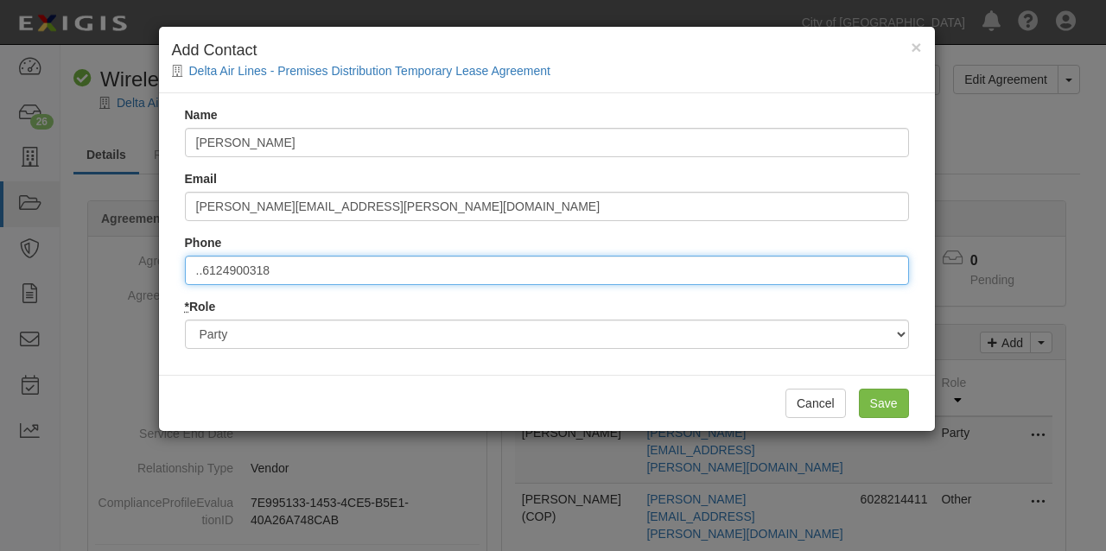
drag, startPoint x: 201, startPoint y: 274, endPoint x: 172, endPoint y: 260, distance: 31.7
click at [172, 260] on div "Name Jeremy Mollenhauer Email jeremy.mollenhauer@delta.com Phone ..6124900318 *…" at bounding box center [547, 234] width 776 height 282
type input "6124900318"
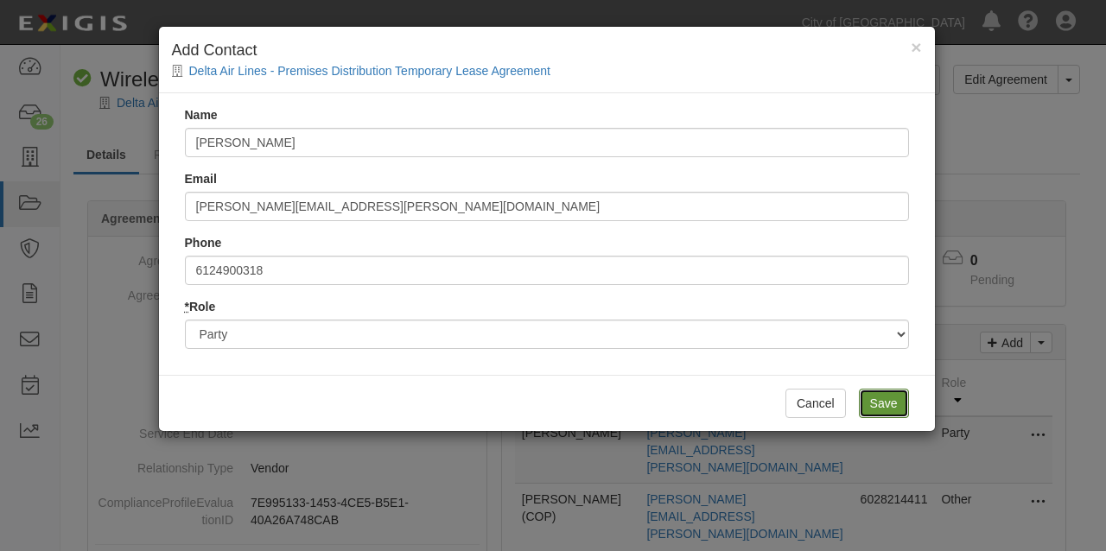
click at [887, 405] on input "Save" at bounding box center [884, 403] width 50 height 29
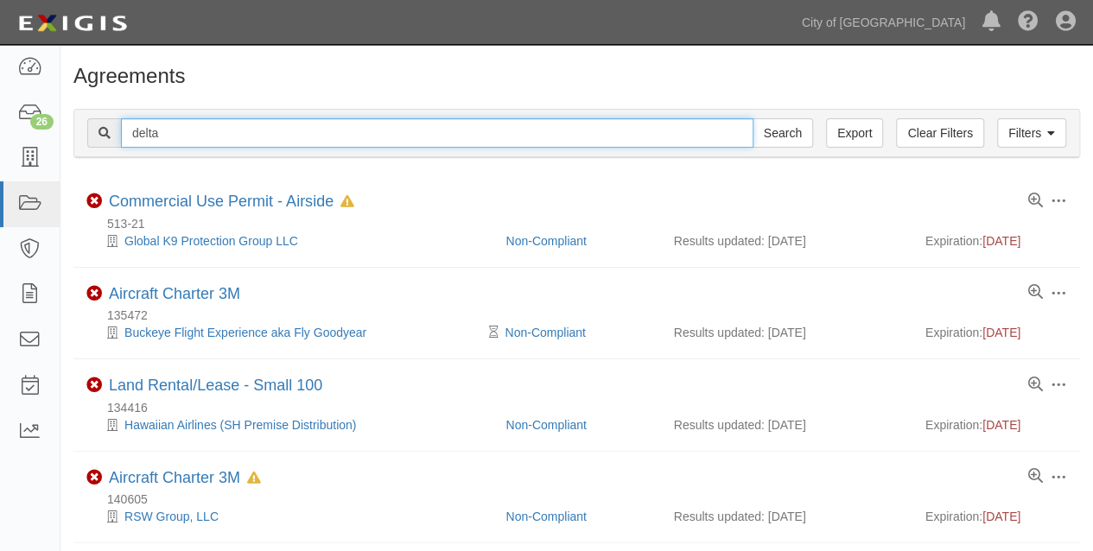
drag, startPoint x: 178, startPoint y: 131, endPoint x: 96, endPoint y: 118, distance: 83.1
click at [96, 118] on div "delta Search" at bounding box center [450, 132] width 726 height 29
type input "spirit"
click at [753, 118] on input "Search" at bounding box center [783, 132] width 61 height 29
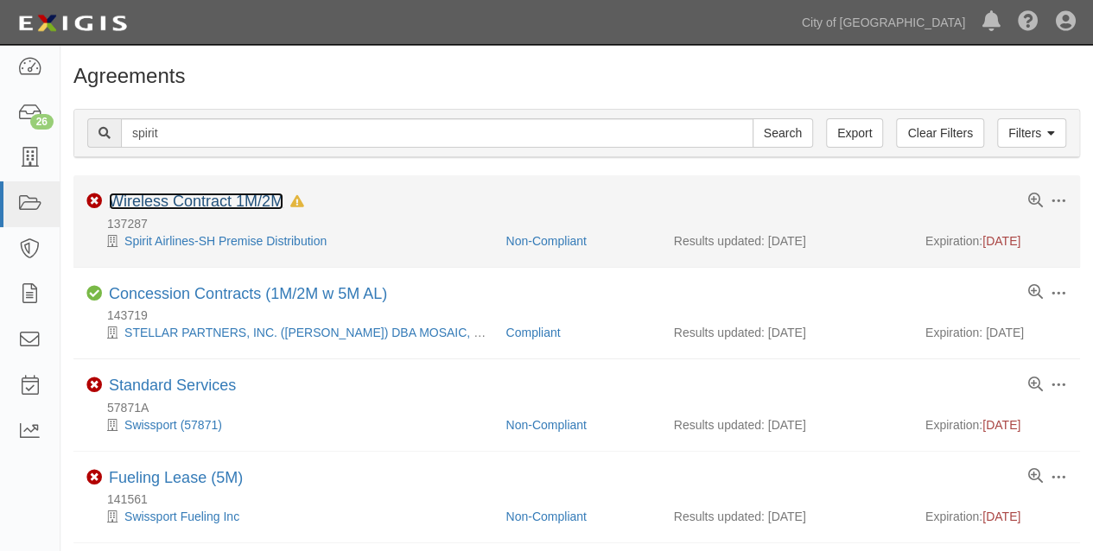
click at [195, 200] on link "Wireless Contract 1M/2M" at bounding box center [196, 201] width 175 height 17
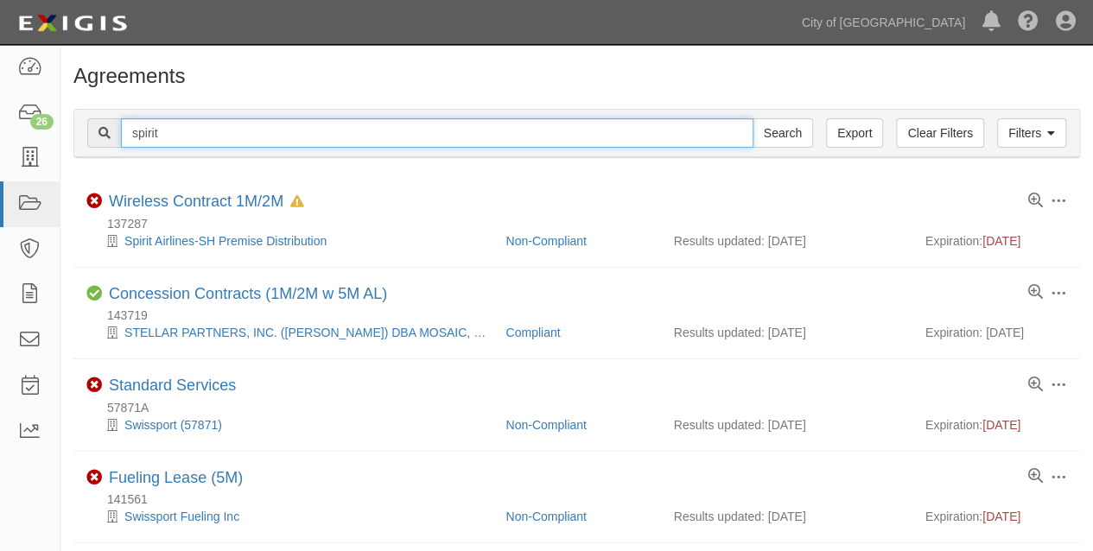
drag, startPoint x: 154, startPoint y: 137, endPoint x: 114, endPoint y: 131, distance: 40.2
click at [114, 131] on div "spirit Search" at bounding box center [450, 132] width 726 height 29
type input "united airlines"
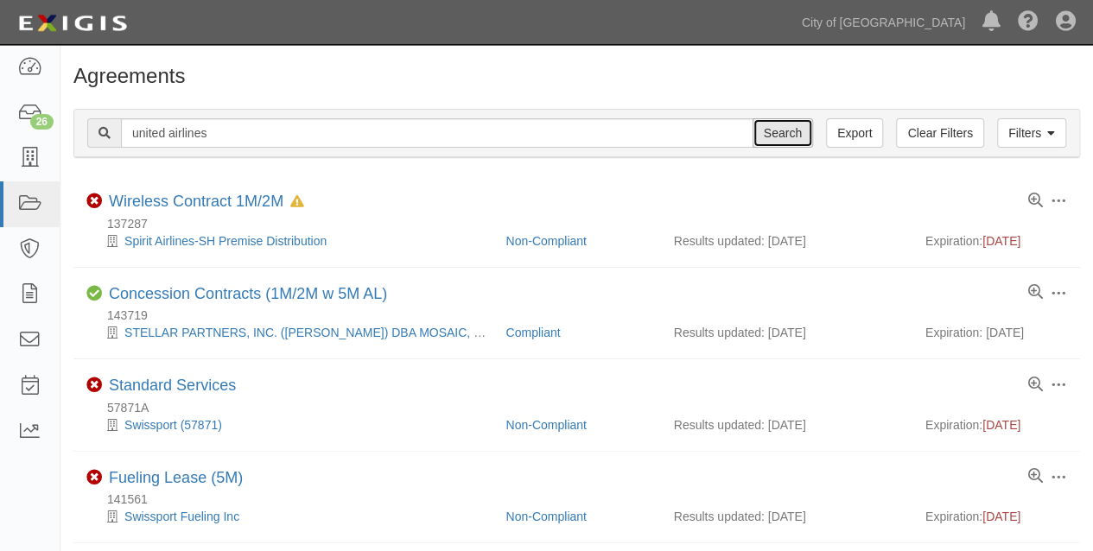
click at [771, 138] on input "Search" at bounding box center [783, 132] width 61 height 29
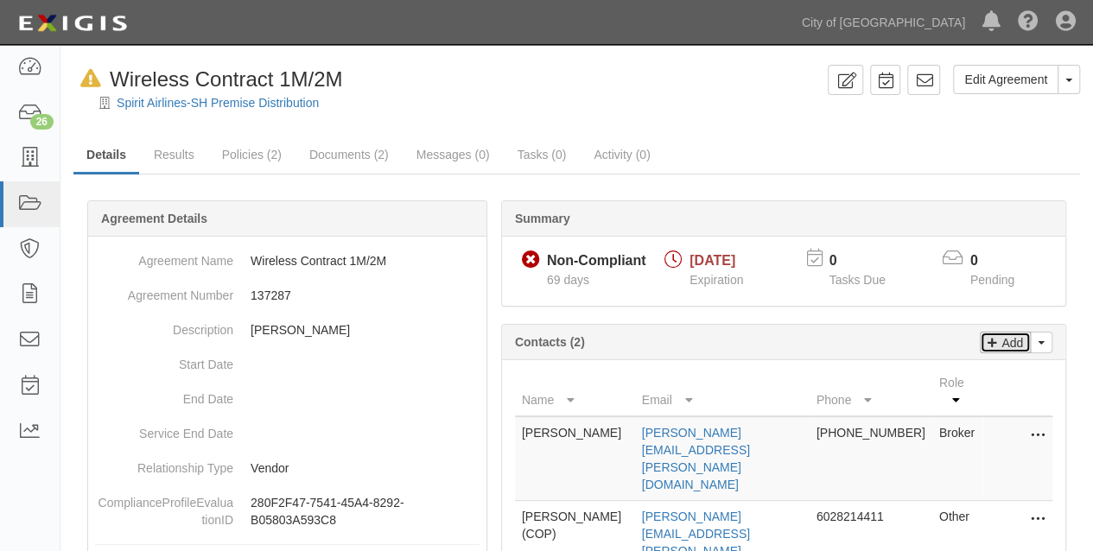
click at [1008, 342] on p "Add" at bounding box center [1011, 343] width 26 height 20
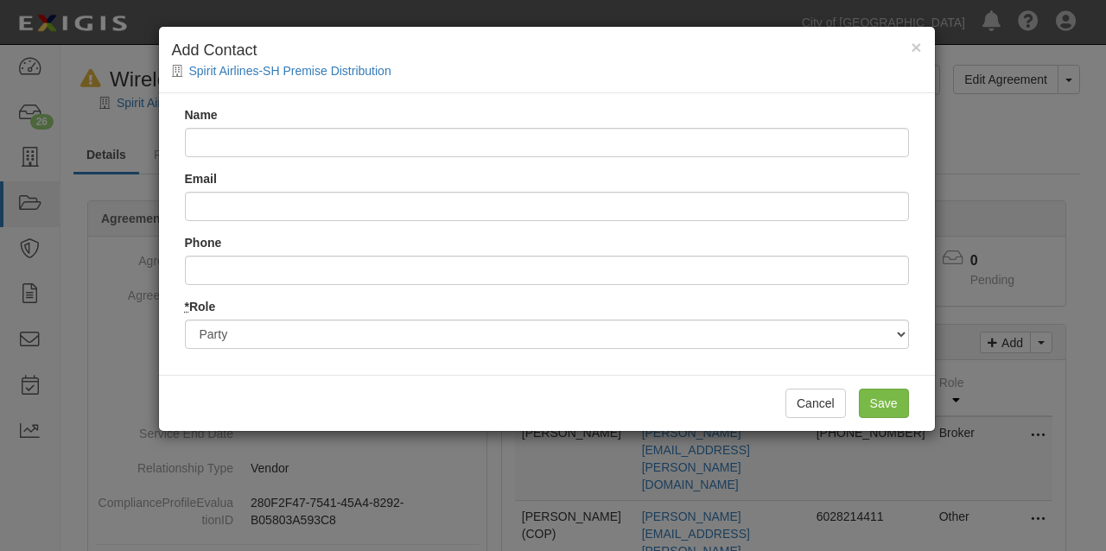
click at [239, 145] on input "Name" at bounding box center [547, 142] width 724 height 29
type input "Denise Athey denise.athey@spirit.com 954-225-0619"
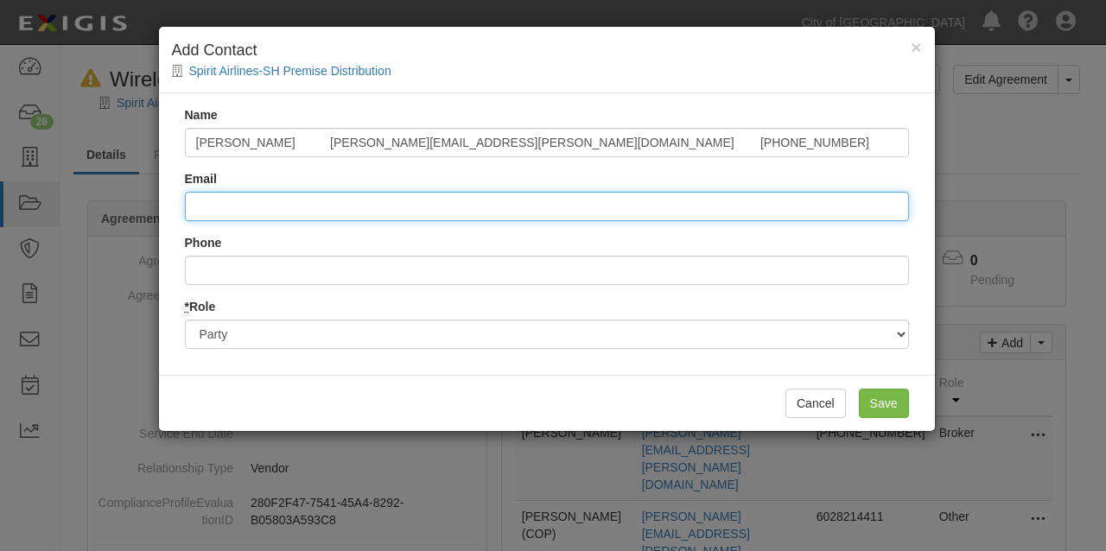
click at [211, 202] on input "Email" at bounding box center [547, 206] width 724 height 29
paste input "Denise Athey denise.athey@spirit.com 954-225-0619"
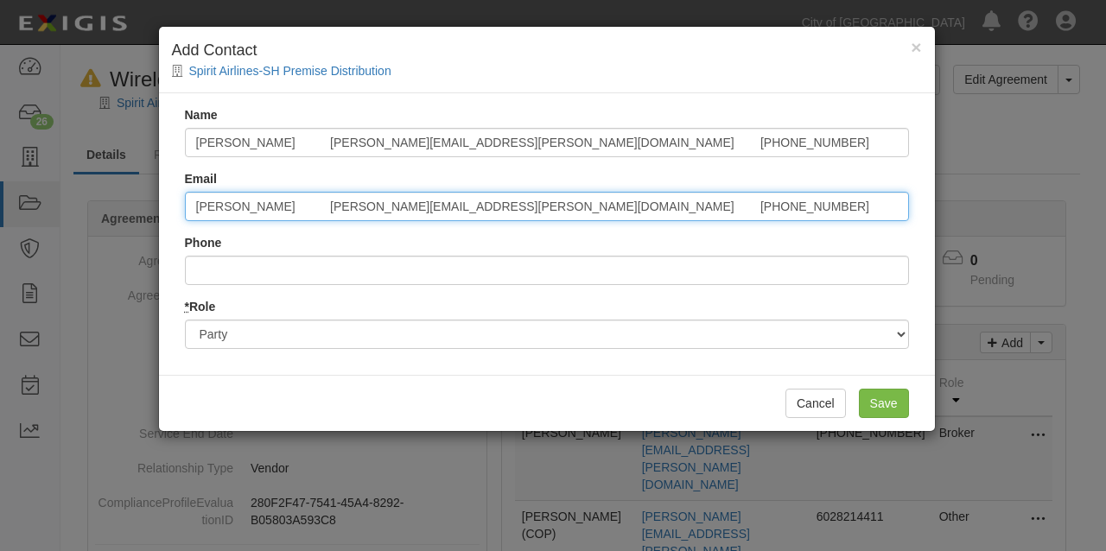
type input "Denise Athey denise.athey@spirit.com 954-225-0619"
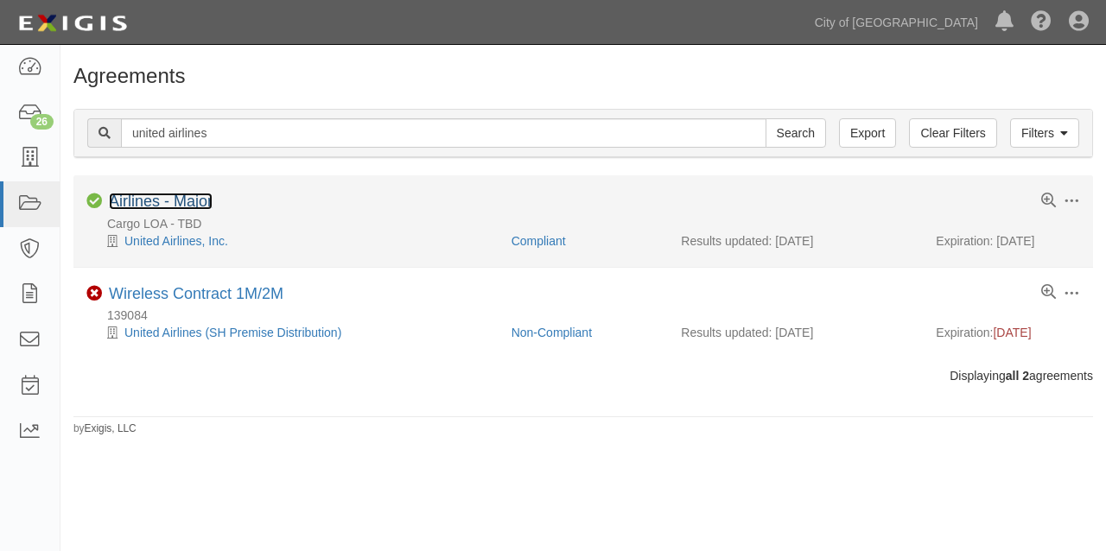
click at [185, 198] on link "Airlines - Major" at bounding box center [161, 201] width 104 height 17
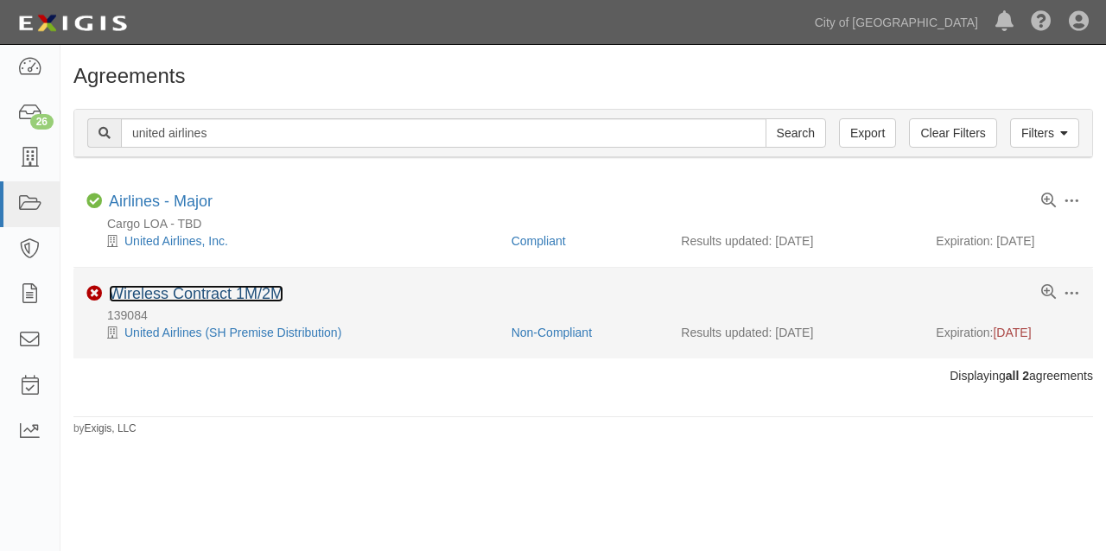
click at [239, 290] on link "Wireless Contract 1M/2M" at bounding box center [196, 293] width 175 height 17
click at [172, 290] on link "Wireless Contract 1M/2M" at bounding box center [196, 293] width 175 height 17
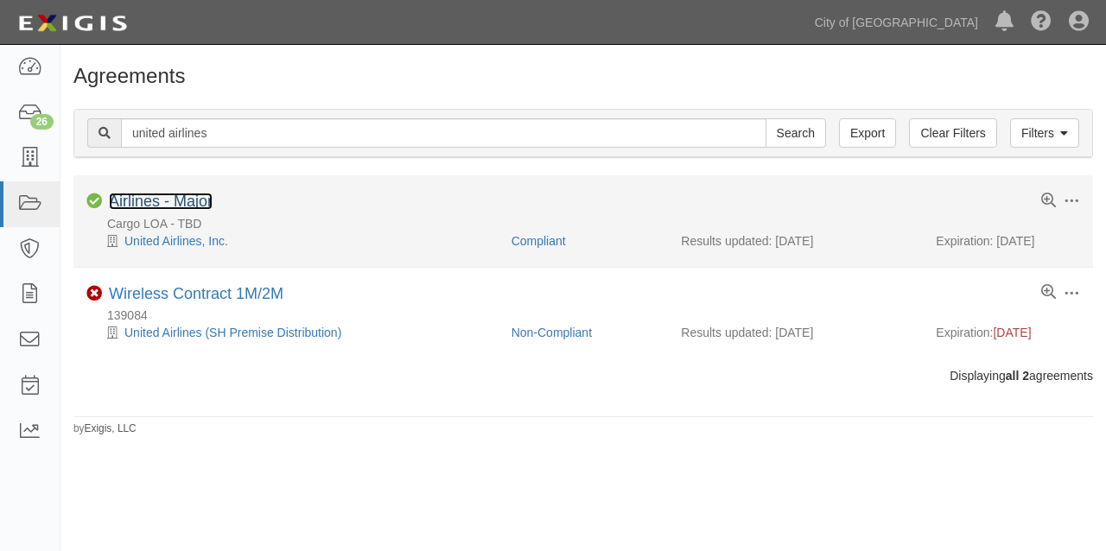
click at [153, 202] on link "Airlines - Major" at bounding box center [161, 201] width 104 height 17
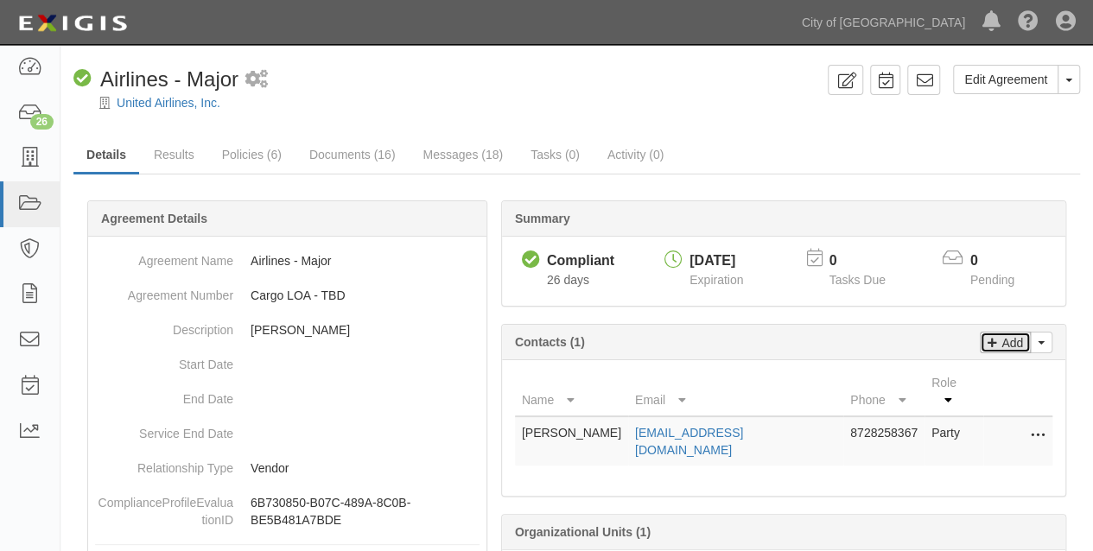
click at [1011, 338] on p "Add" at bounding box center [1011, 343] width 26 height 20
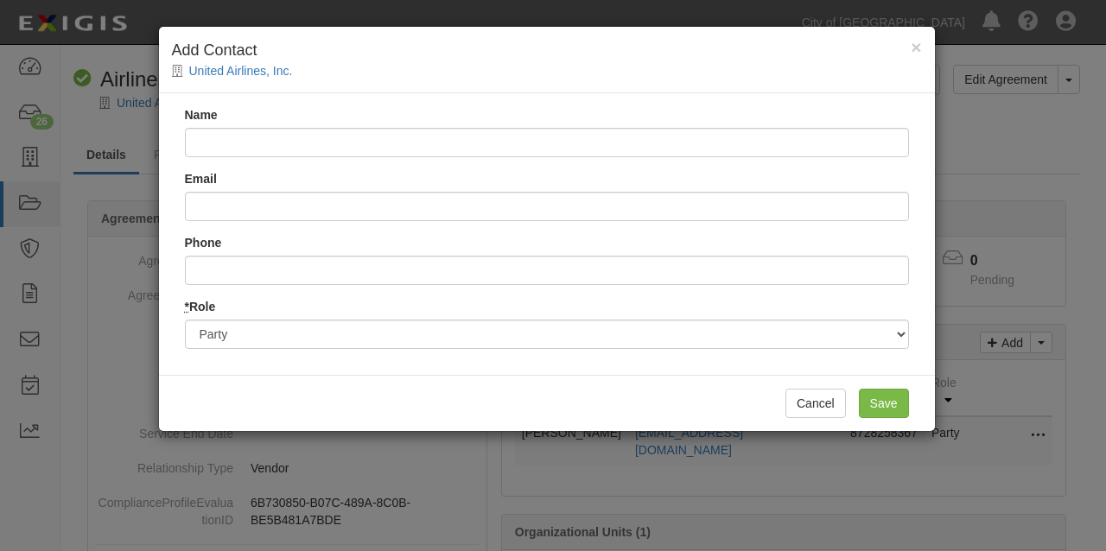
click at [214, 142] on input "Name" at bounding box center [547, 142] width 724 height 29
type input "[PERSON_NAME] [PERSON_NAME][EMAIL_ADDRESS][DOMAIN_NAME] [PHONE_NUMBER]"
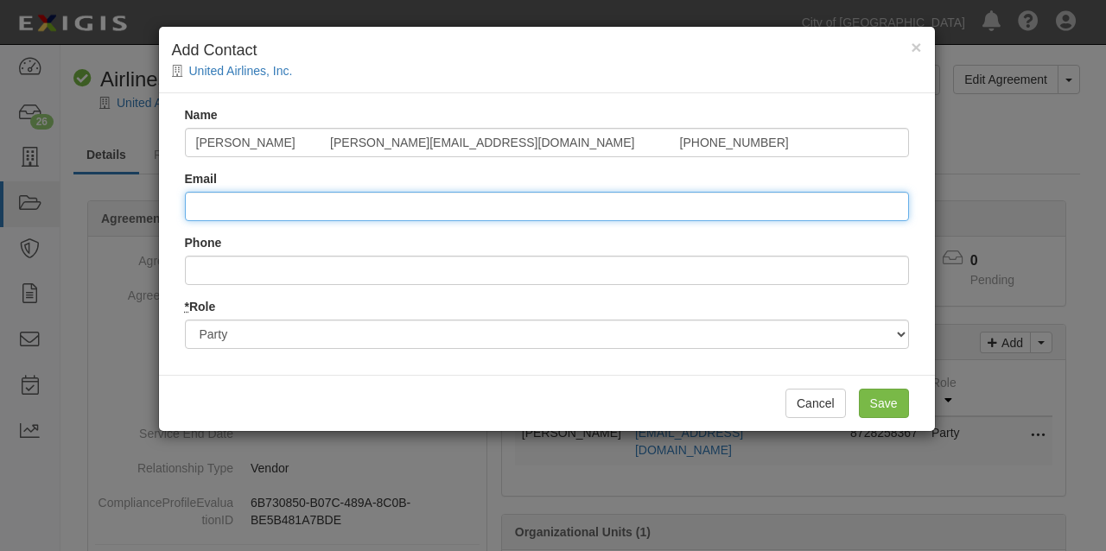
click at [214, 206] on input "Email" at bounding box center [547, 206] width 724 height 29
paste input "[PERSON_NAME] [PERSON_NAME][EMAIL_ADDRESS][DOMAIN_NAME] [PHONE_NUMBER]"
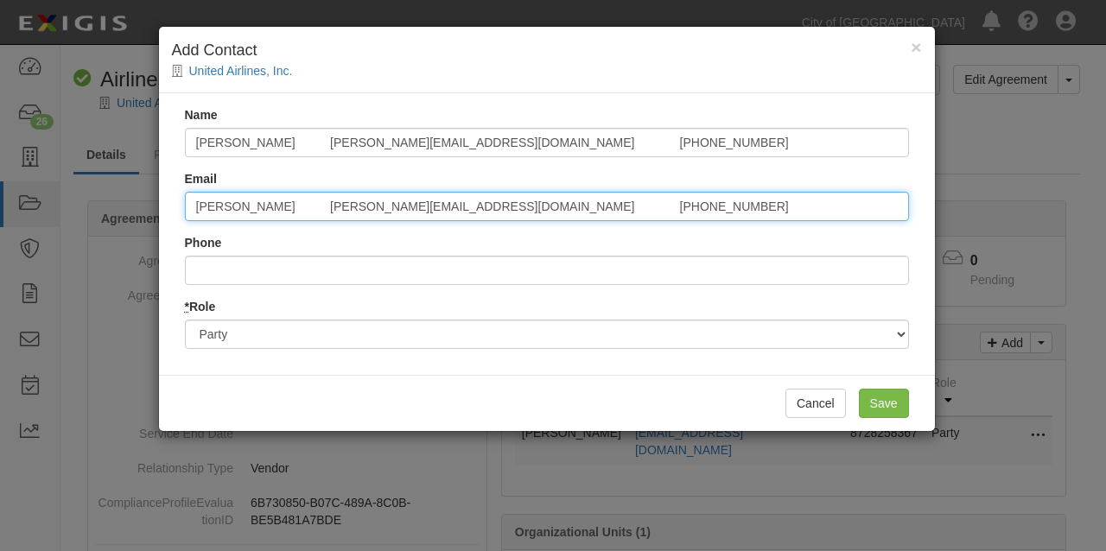
type input "[PERSON_NAME] [PERSON_NAME][EMAIL_ADDRESS][DOMAIN_NAME] [PHONE_NUMBER]"
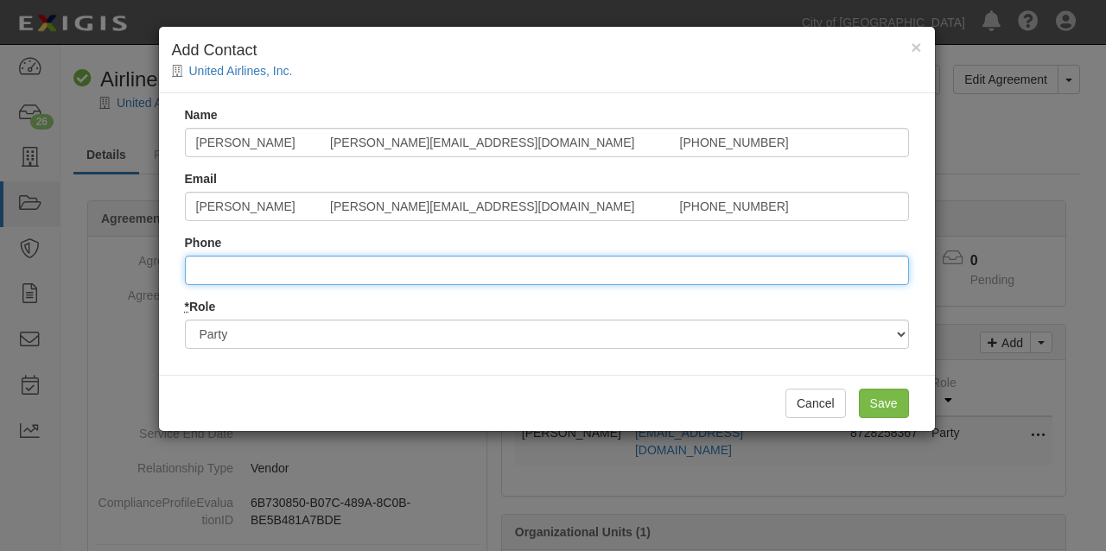
click at [211, 268] on input "Phone" at bounding box center [547, 270] width 724 height 29
paste input "[PERSON_NAME] [PERSON_NAME][EMAIL_ADDRESS][DOMAIN_NAME] [PHONE_NUMBER]"
drag, startPoint x: 204, startPoint y: 271, endPoint x: 150, endPoint y: 271, distance: 54.5
click at [150, 271] on div "× Add Contact United Airlines, Inc. Name [PERSON_NAME] [PERSON_NAME][EMAIL_ADDR…" at bounding box center [553, 275] width 1106 height 551
type input "8475028497"
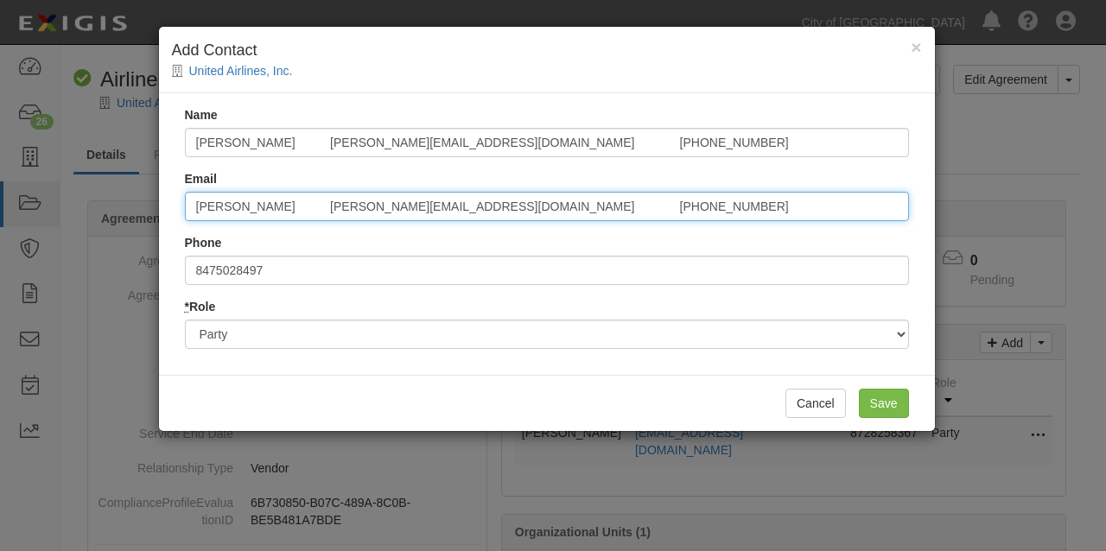
drag, startPoint x: 591, startPoint y: 204, endPoint x: 481, endPoint y: 204, distance: 110.6
click at [481, 204] on input "[PERSON_NAME] [PERSON_NAME][EMAIL_ADDRESS][DOMAIN_NAME] [PHONE_NUMBER]" at bounding box center [547, 206] width 724 height 29
drag, startPoint x: 299, startPoint y: 207, endPoint x: 129, endPoint y: 199, distance: 170.5
click at [139, 200] on div "× Add Contact United Airlines, Inc. Name [PERSON_NAME] [PERSON_NAME][EMAIL_ADDR…" at bounding box center [553, 275] width 1106 height 551
type input "[PERSON_NAME][EMAIL_ADDRESS][DOMAIN_NAME]"
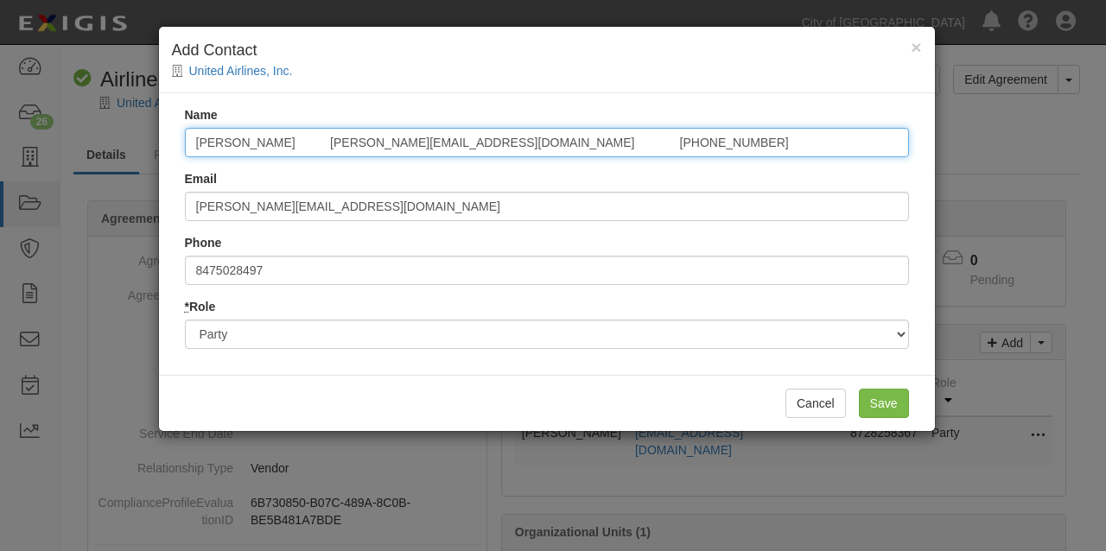
drag, startPoint x: 605, startPoint y: 143, endPoint x: 300, endPoint y: 131, distance: 305.4
click at [300, 131] on input "[PERSON_NAME] [PERSON_NAME][EMAIL_ADDRESS][DOMAIN_NAME] [PHONE_NUMBER]" at bounding box center [547, 142] width 724 height 29
type input "[PERSON_NAME]"
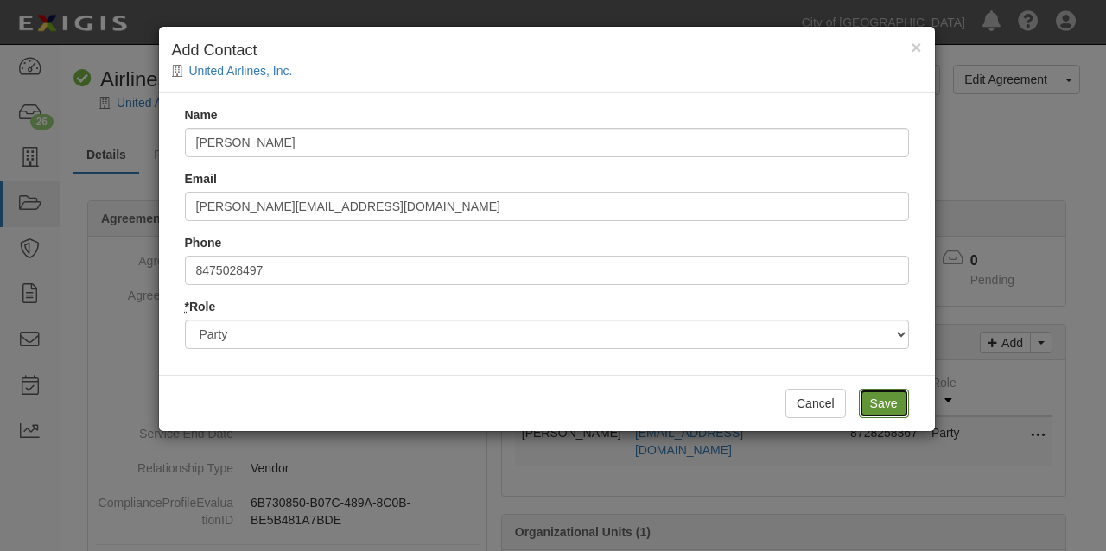
click at [880, 404] on input "Save" at bounding box center [884, 403] width 50 height 29
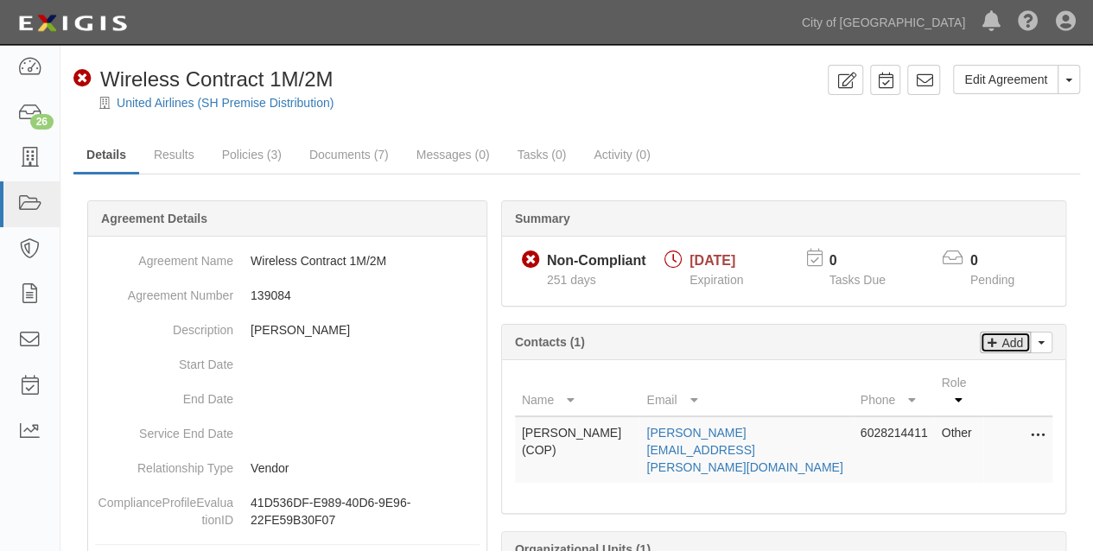
click at [1008, 341] on p "Add" at bounding box center [1011, 343] width 26 height 20
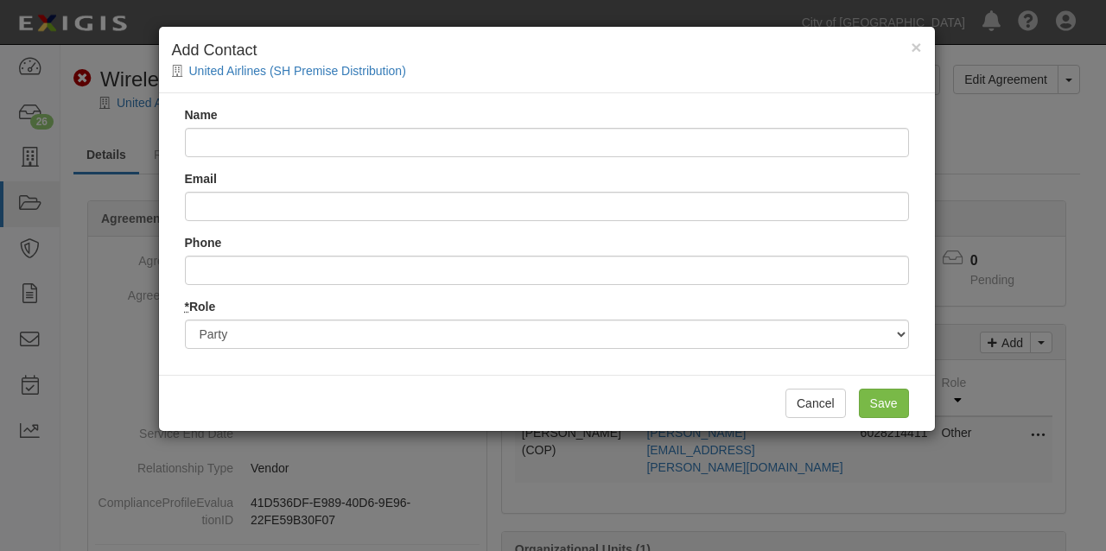
click at [235, 146] on input "Name" at bounding box center [547, 142] width 724 height 29
type input "[PERSON_NAME] [PERSON_NAME][EMAIL_ADDRESS][DOMAIN_NAME] [PHONE_NUMBER]"
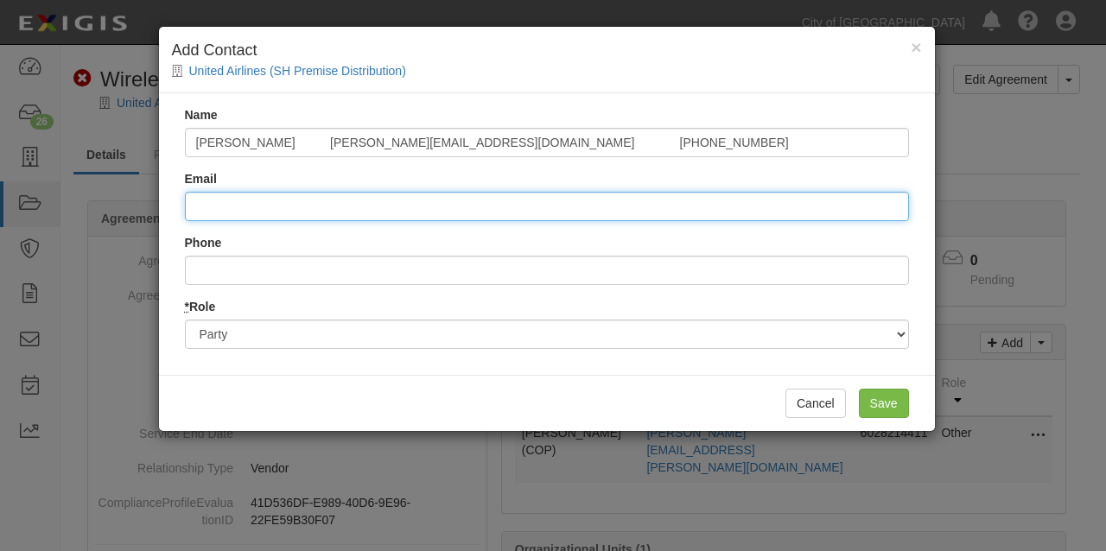
click at [210, 197] on input "Email" at bounding box center [547, 206] width 724 height 29
paste input "[PERSON_NAME] [PERSON_NAME][EMAIL_ADDRESS][DOMAIN_NAME] [PHONE_NUMBER]"
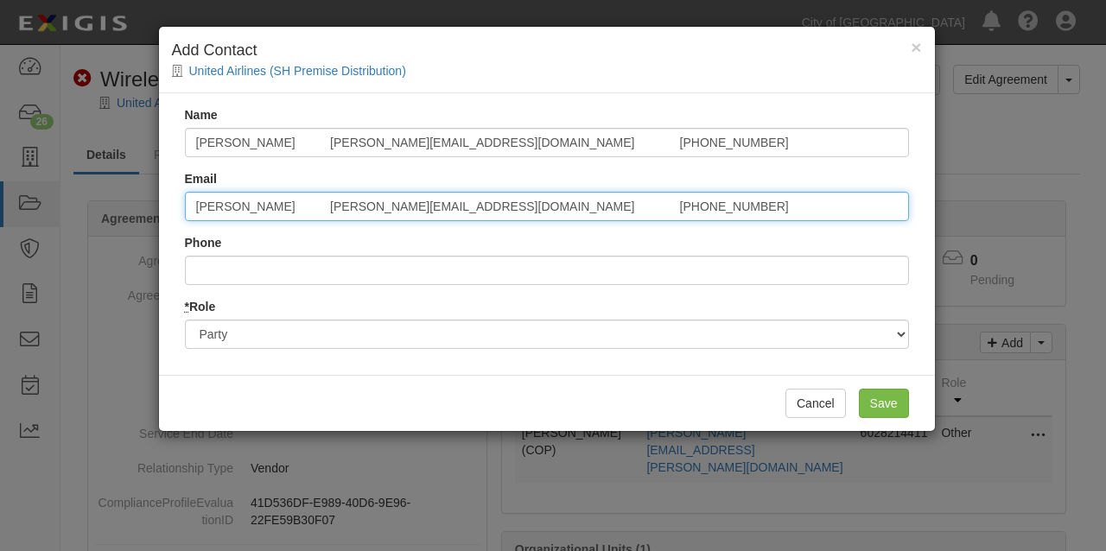
type input "[PERSON_NAME] [PERSON_NAME][EMAIL_ADDRESS][DOMAIN_NAME] [PHONE_NUMBER]"
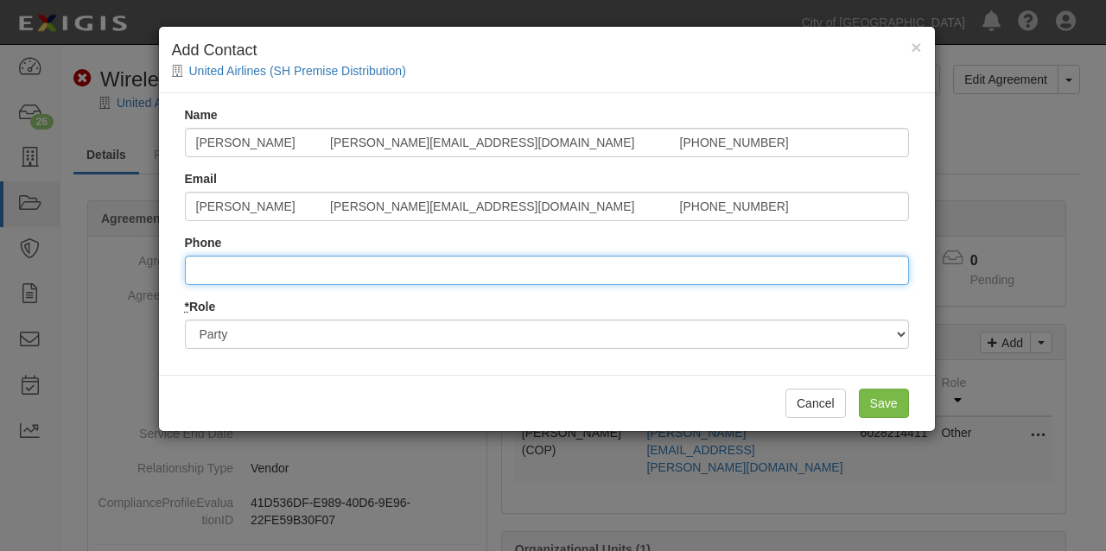
click at [210, 275] on input "Phone" at bounding box center [547, 270] width 724 height 29
paste input "[PERSON_NAME] [PERSON_NAME][EMAIL_ADDRESS][DOMAIN_NAME] [PHONE_NUMBER]"
click at [196, 271] on input "..8475028497" at bounding box center [547, 270] width 724 height 29
click at [201, 268] on input "..8475028497" at bounding box center [547, 270] width 724 height 29
type input "8475028497"
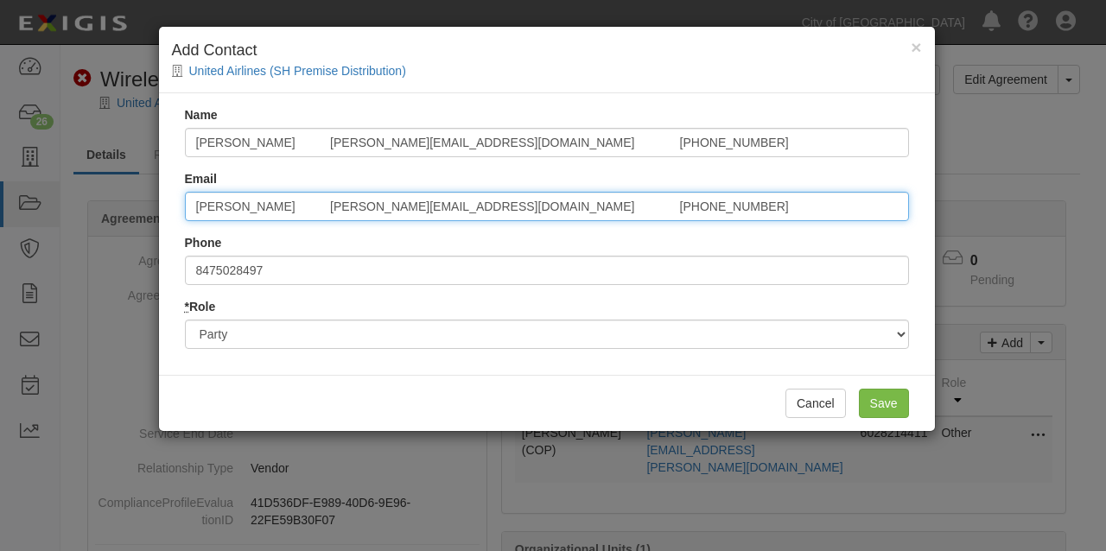
drag, startPoint x: 590, startPoint y: 205, endPoint x: 490, endPoint y: 204, distance: 99.4
click at [490, 204] on input "[PERSON_NAME] [PERSON_NAME][EMAIL_ADDRESS][DOMAIN_NAME] [PHONE_NUMBER]" at bounding box center [547, 206] width 724 height 29
drag, startPoint x: 302, startPoint y: 201, endPoint x: 73, endPoint y: 179, distance: 230.2
click at [92, 183] on div "× Add Contact United Airlines (SH Premise Distribution) Name [PERSON_NAME] [PER…" at bounding box center [553, 275] width 1106 height 551
type input "[PERSON_NAME][EMAIL_ADDRESS][DOMAIN_NAME]"
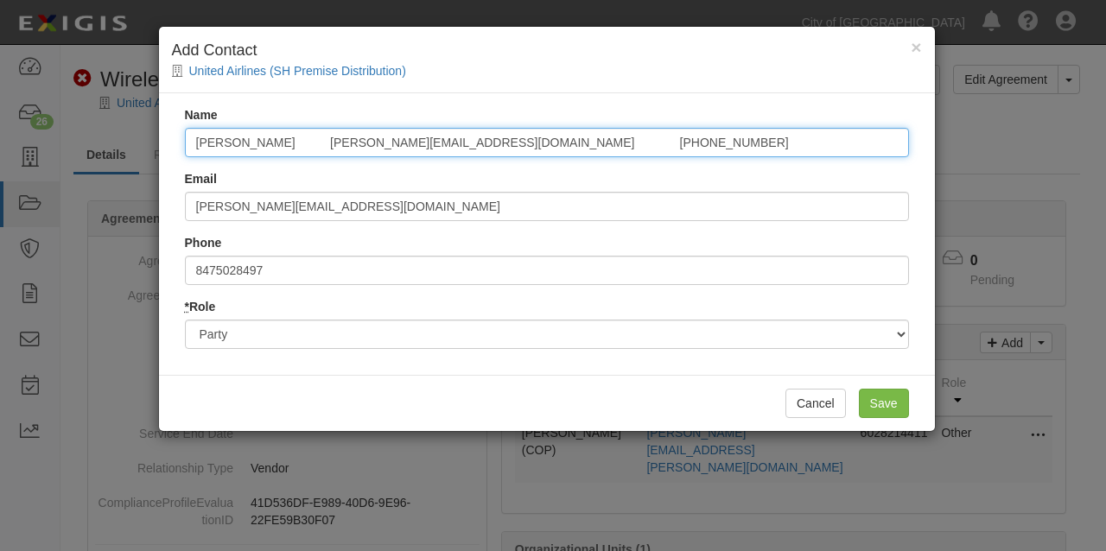
drag, startPoint x: 577, startPoint y: 143, endPoint x: 468, endPoint y: 142, distance: 108.1
click at [468, 142] on input "[PERSON_NAME] [PERSON_NAME][EMAIL_ADDRESS][DOMAIN_NAME] [PHONE_NUMBER]" at bounding box center [547, 142] width 724 height 29
type input "[PERSON_NAME]"
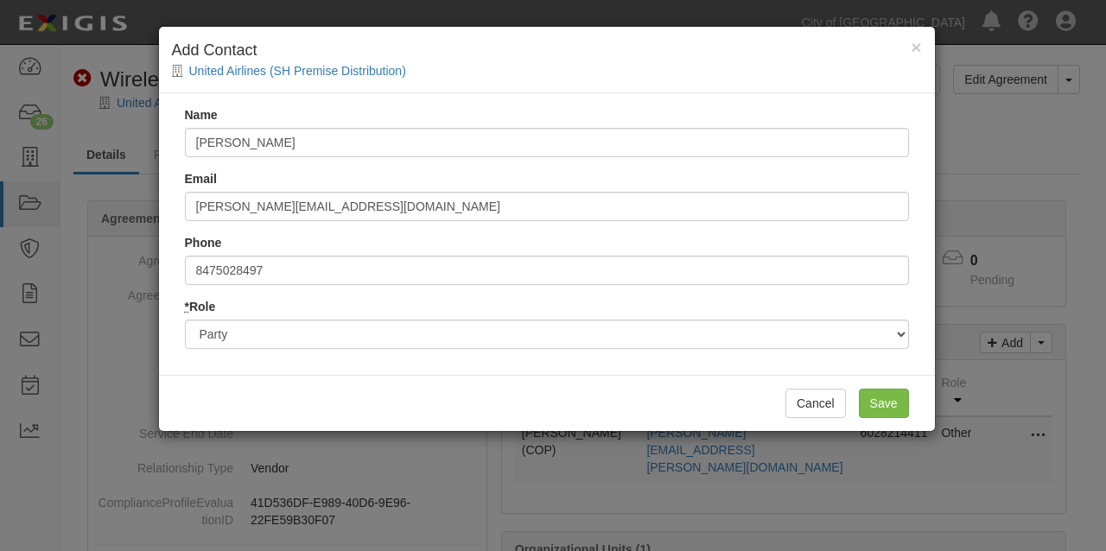
click at [398, 405] on div "Cancel Save" at bounding box center [547, 403] width 776 height 56
click at [889, 403] on input "Save" at bounding box center [884, 403] width 50 height 29
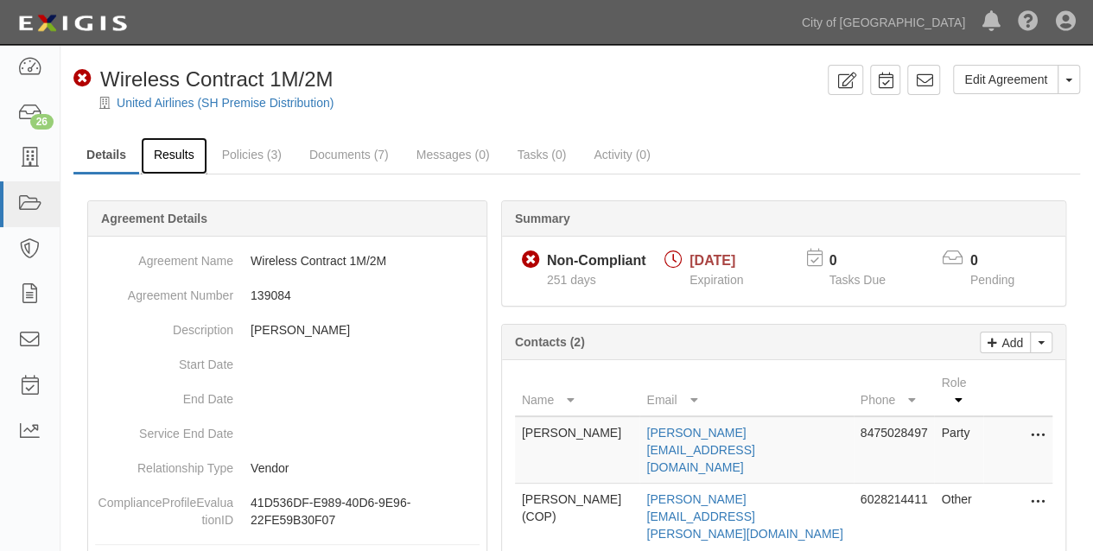
click at [175, 145] on link "Results" at bounding box center [174, 155] width 67 height 37
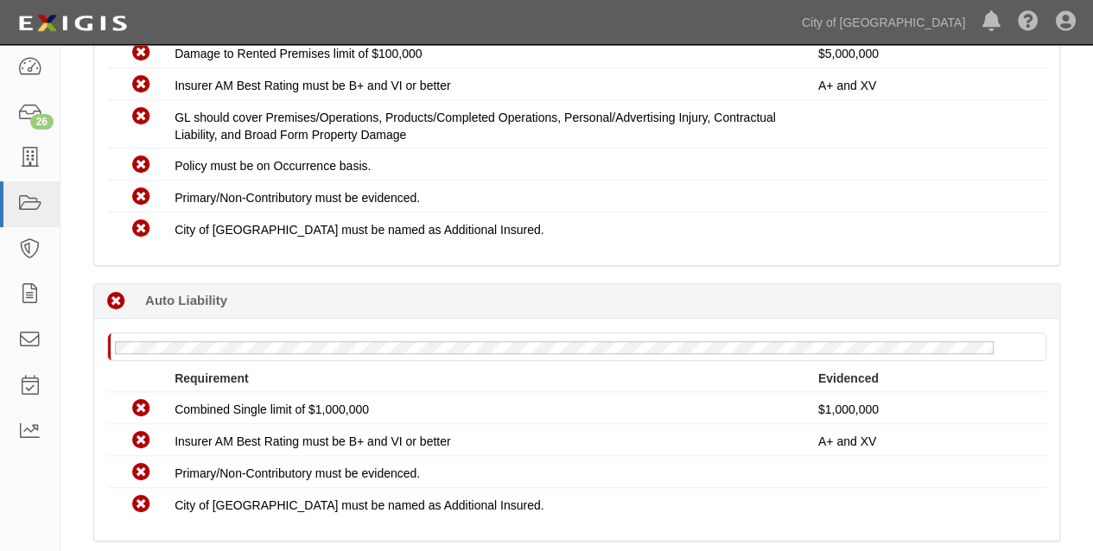
scroll to position [288, 0]
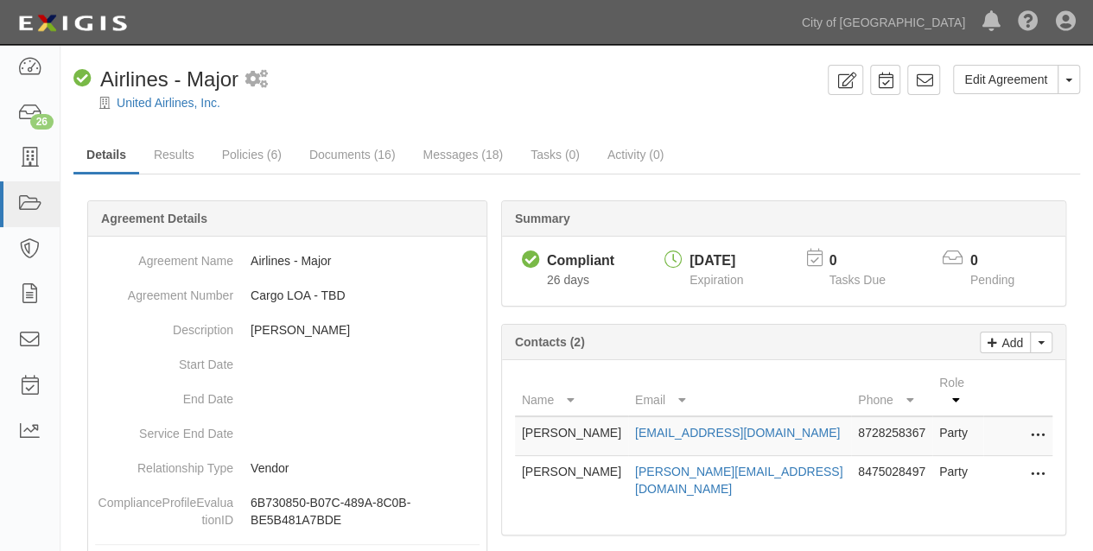
click at [1039, 464] on icon at bounding box center [1038, 475] width 14 height 22
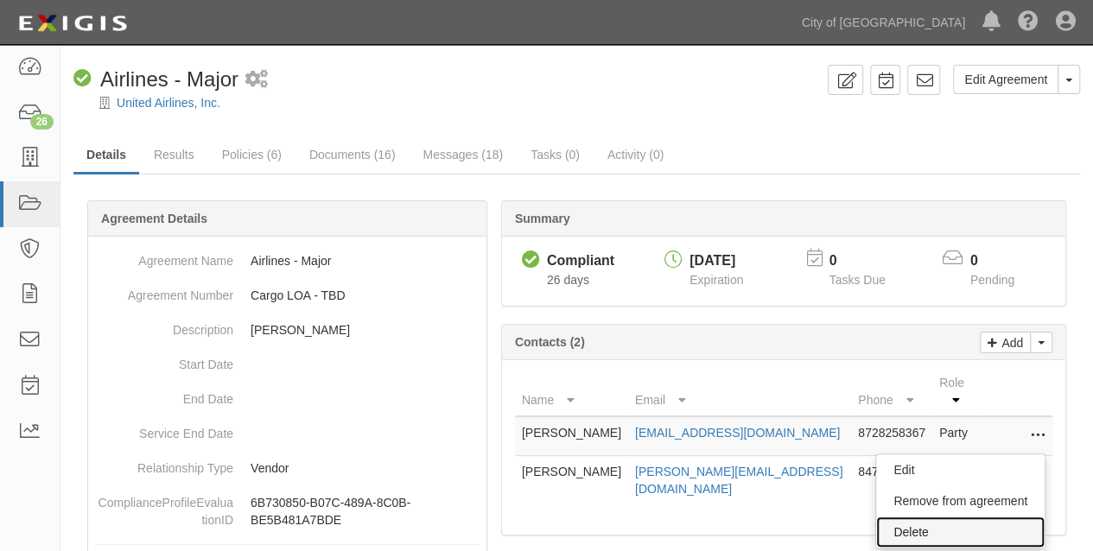
click at [908, 517] on link "Delete" at bounding box center [960, 532] width 169 height 31
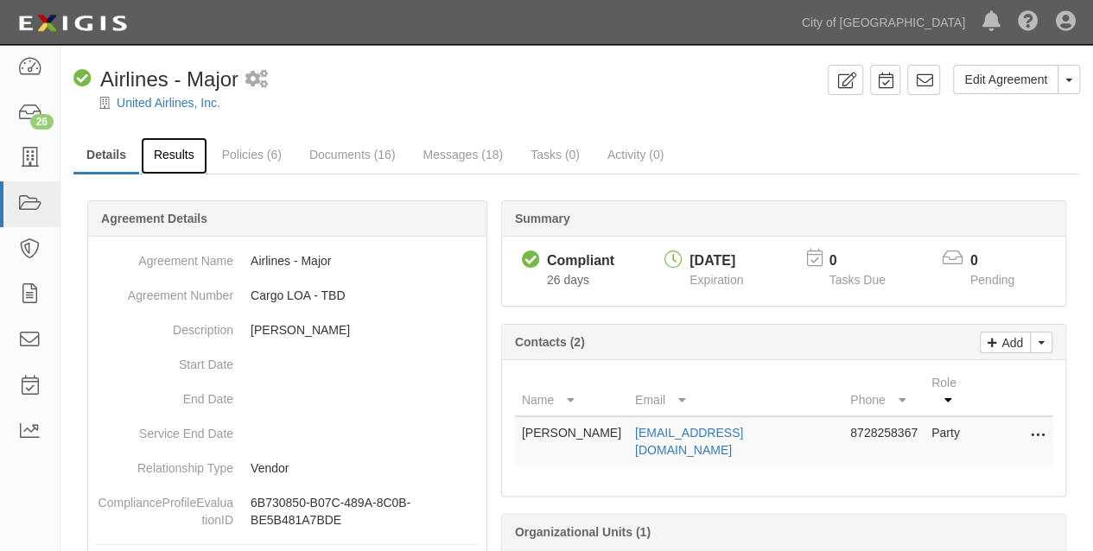
click at [183, 156] on link "Results" at bounding box center [174, 155] width 67 height 37
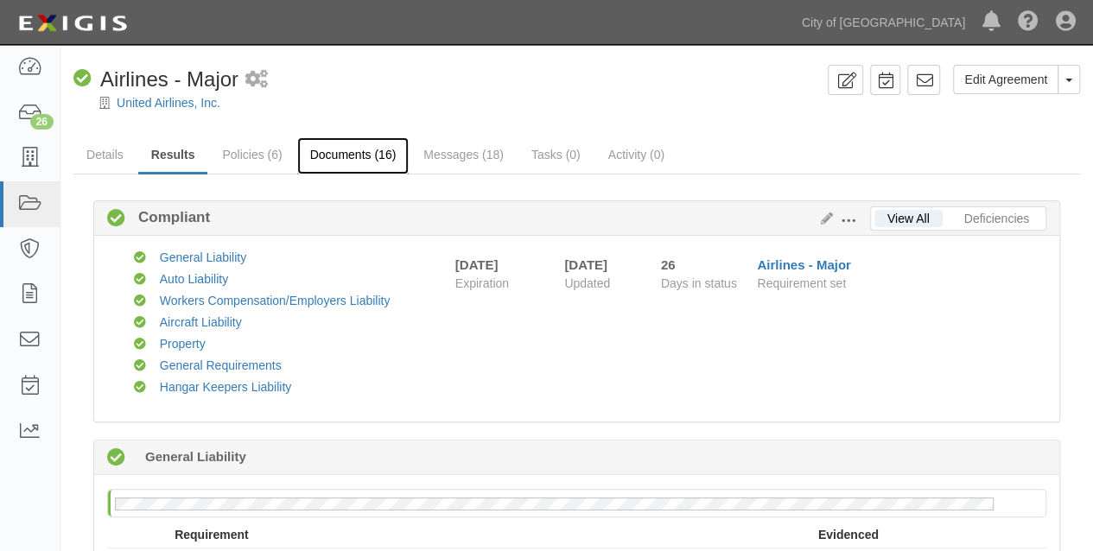
click at [336, 157] on link "Documents (16)" at bounding box center [353, 155] width 112 height 37
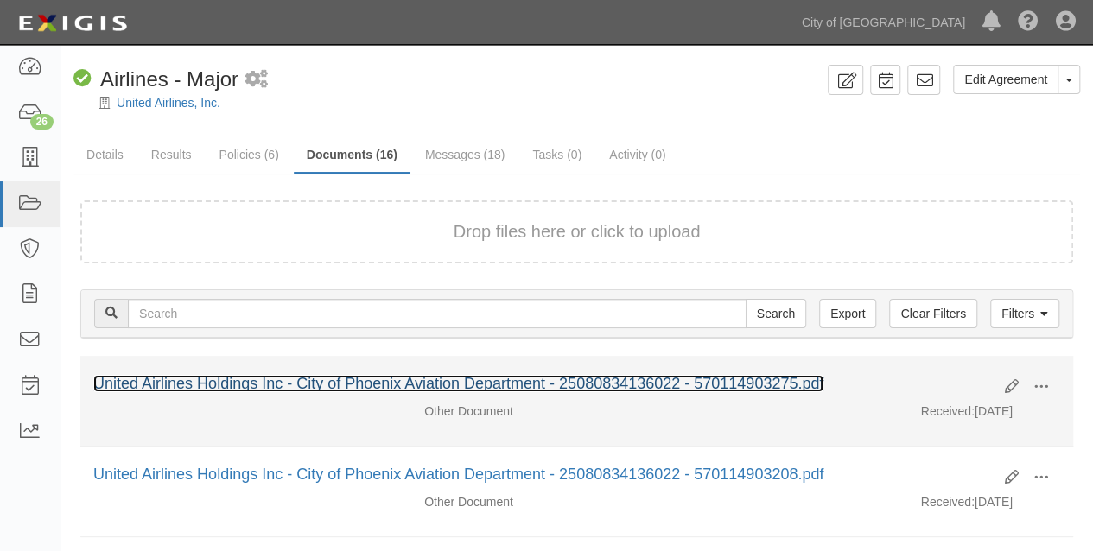
click at [320, 389] on link "United Airlines Holdings Inc - City of Phoenix Aviation Department - 2508083413…" at bounding box center [458, 383] width 730 height 17
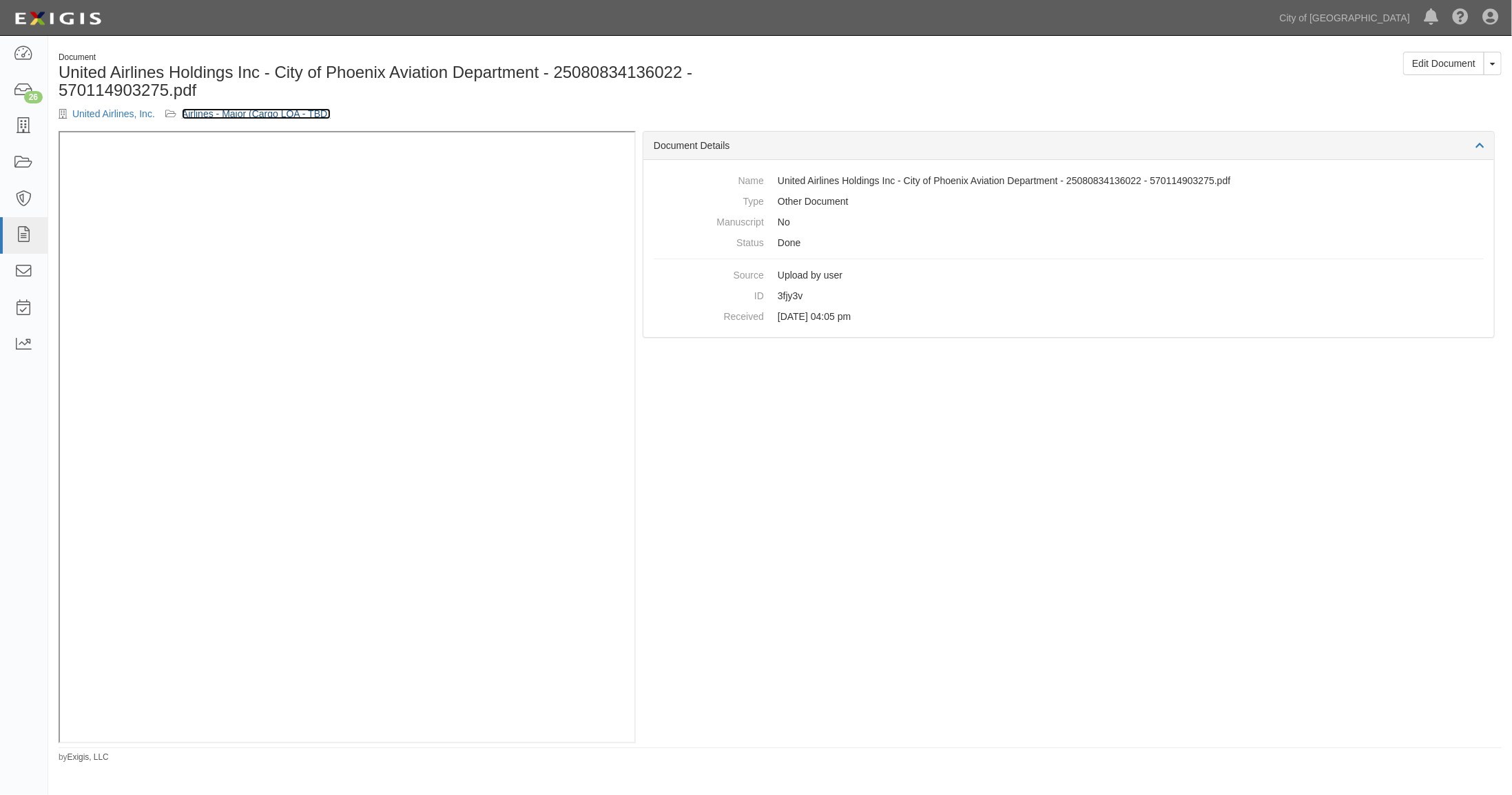
click at [222, 113] on link "Airlines - Major (Cargo LOA - TBD)" at bounding box center [256, 114] width 149 height 11
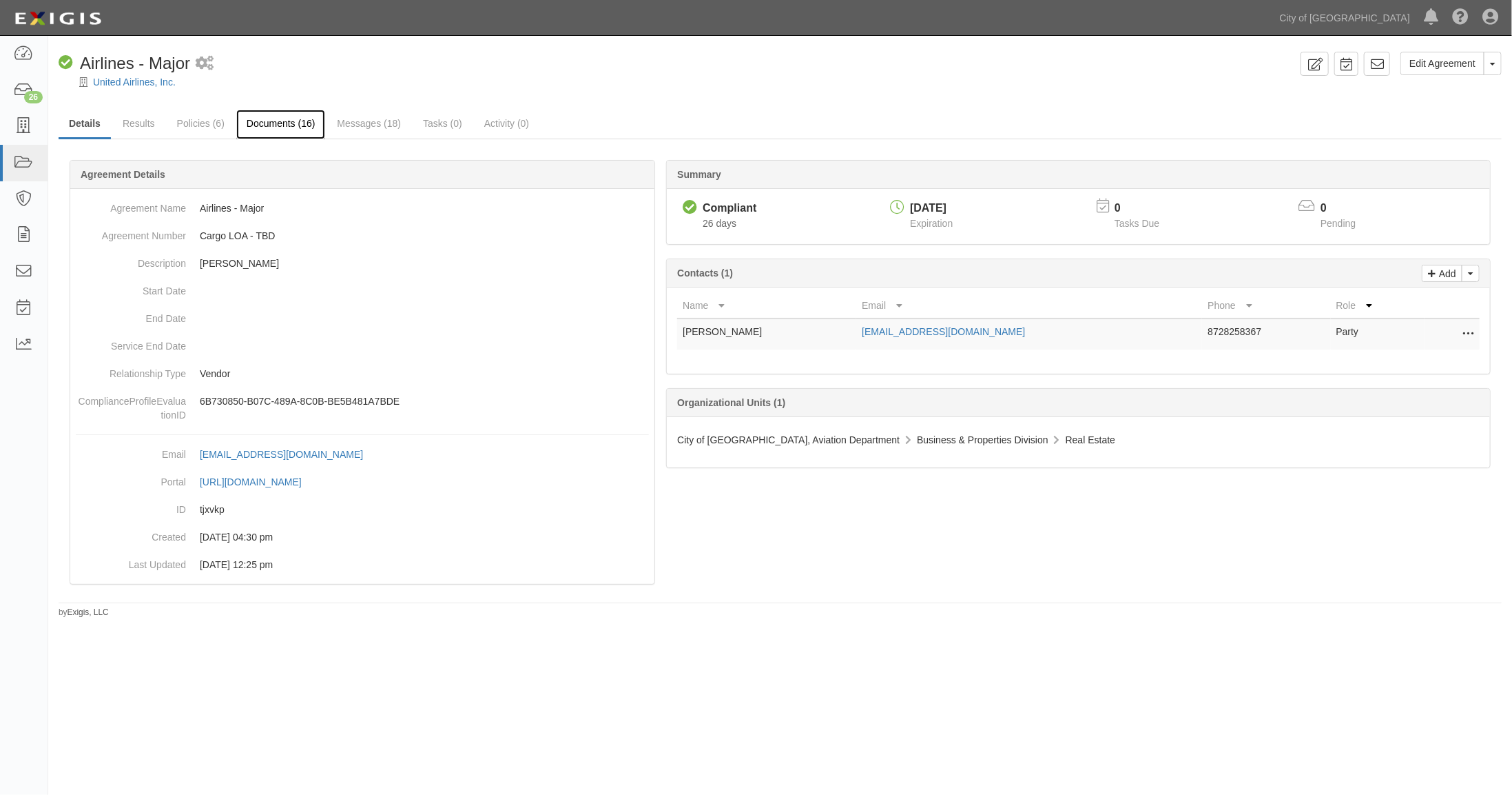
click at [272, 124] on link "Documents (16)" at bounding box center [281, 124] width 89 height 30
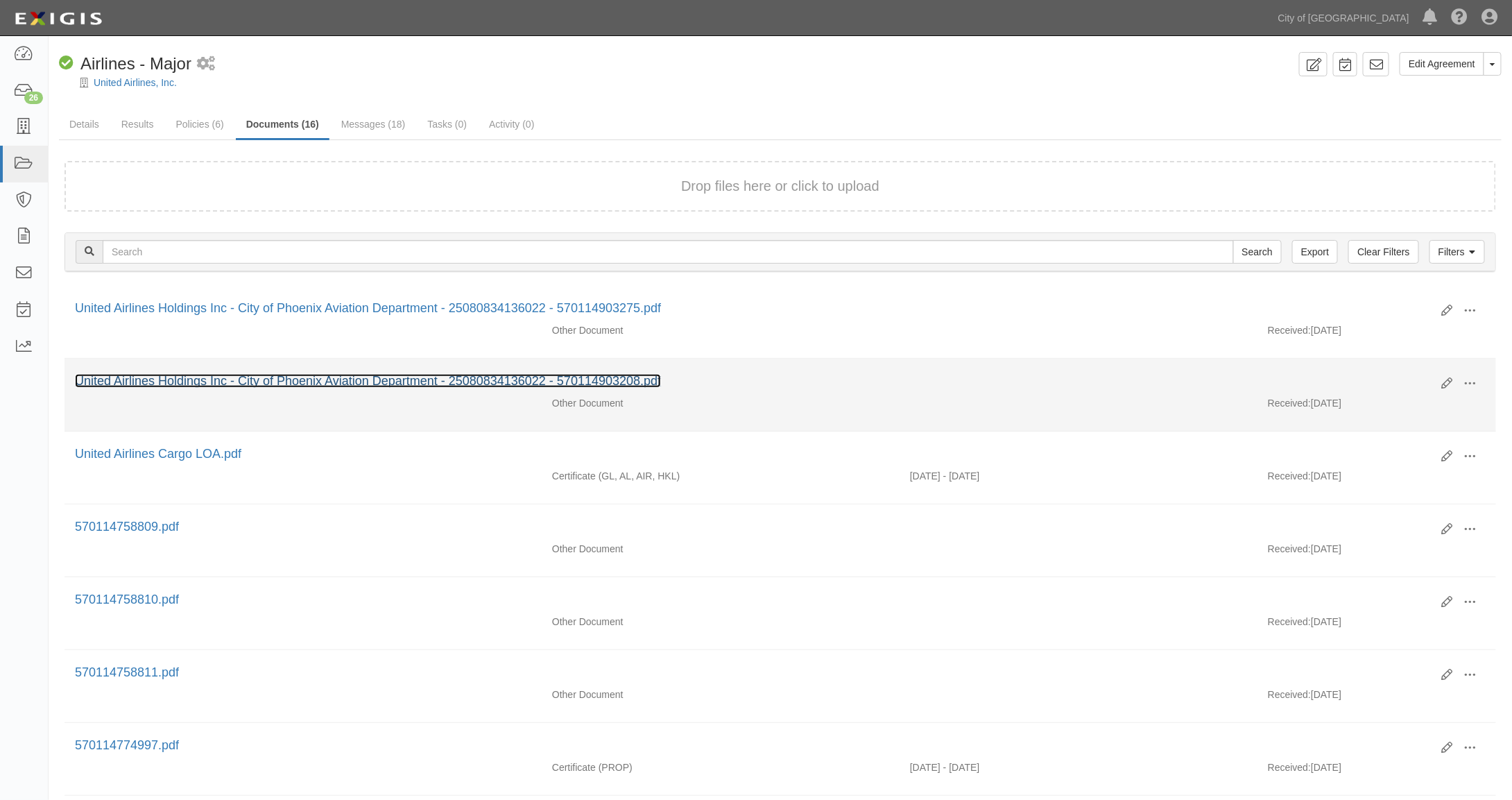
click at [323, 374] on link "United Airlines Holdings Inc - City of Phoenix Aviation Department - 2508083413…" at bounding box center [368, 380] width 586 height 14
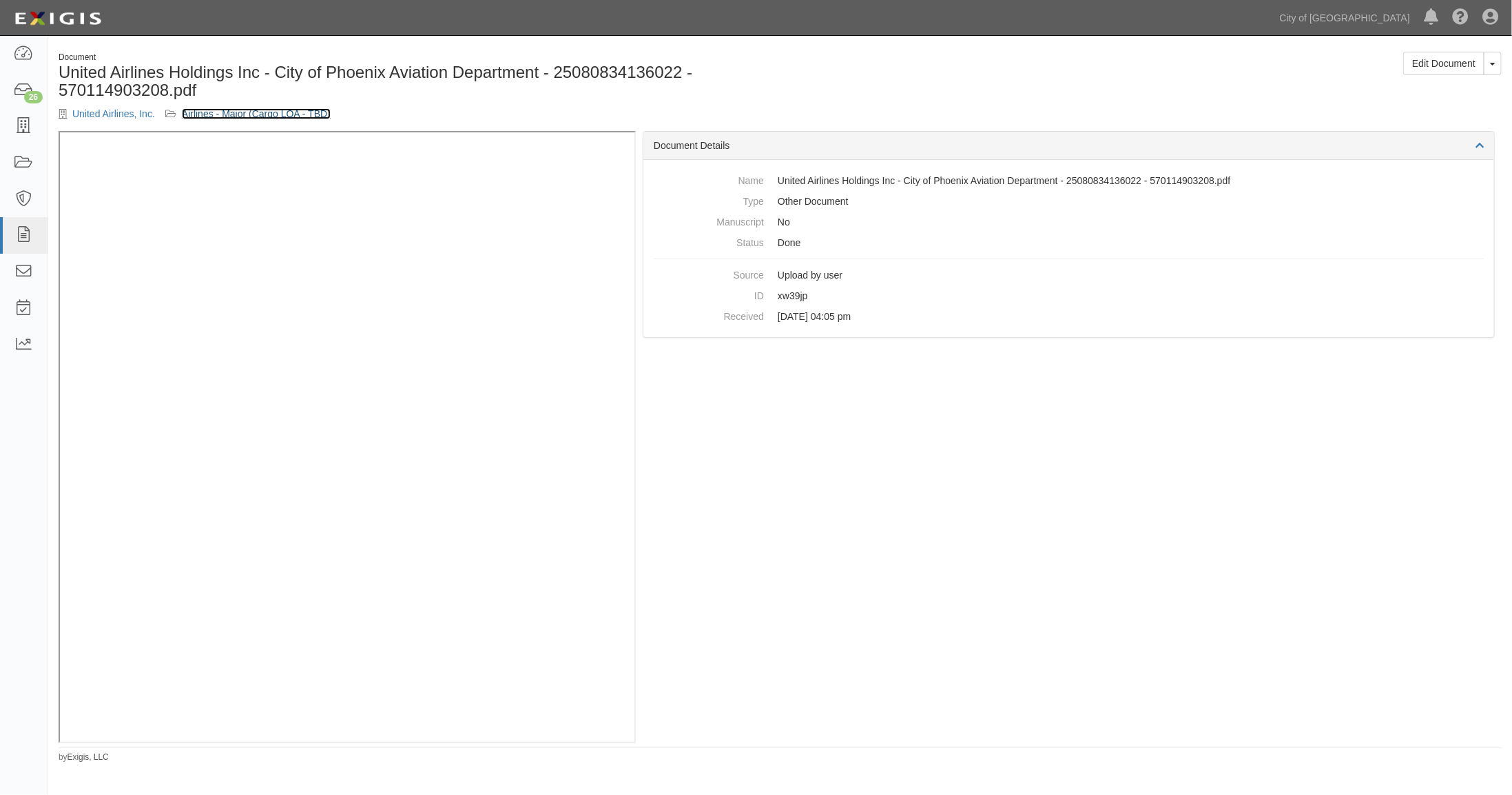
click at [245, 115] on link "Airlines - Major (Cargo LOA - TBD)" at bounding box center [256, 114] width 149 height 11
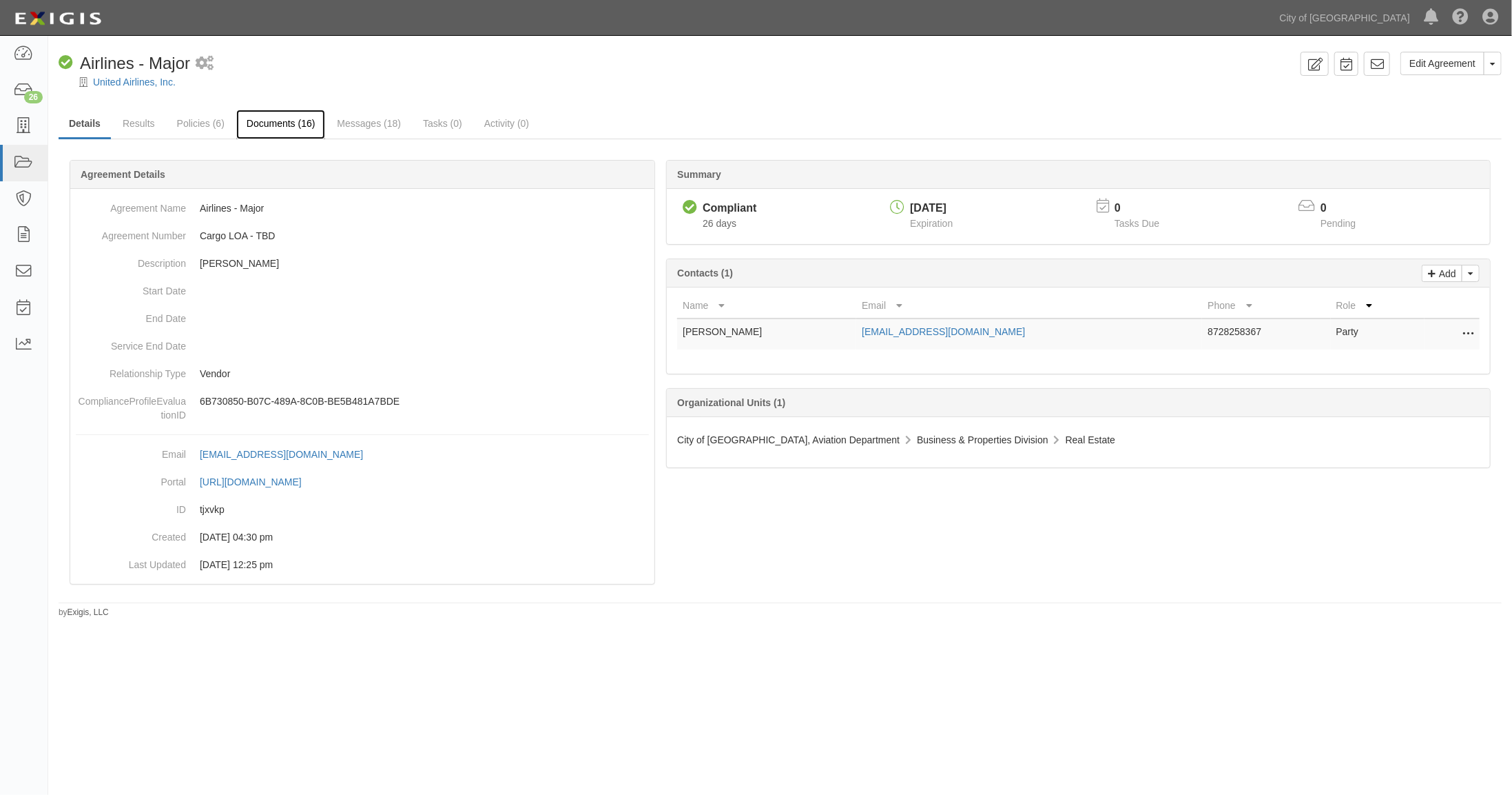
click at [281, 124] on link "Documents (16)" at bounding box center [281, 124] width 89 height 30
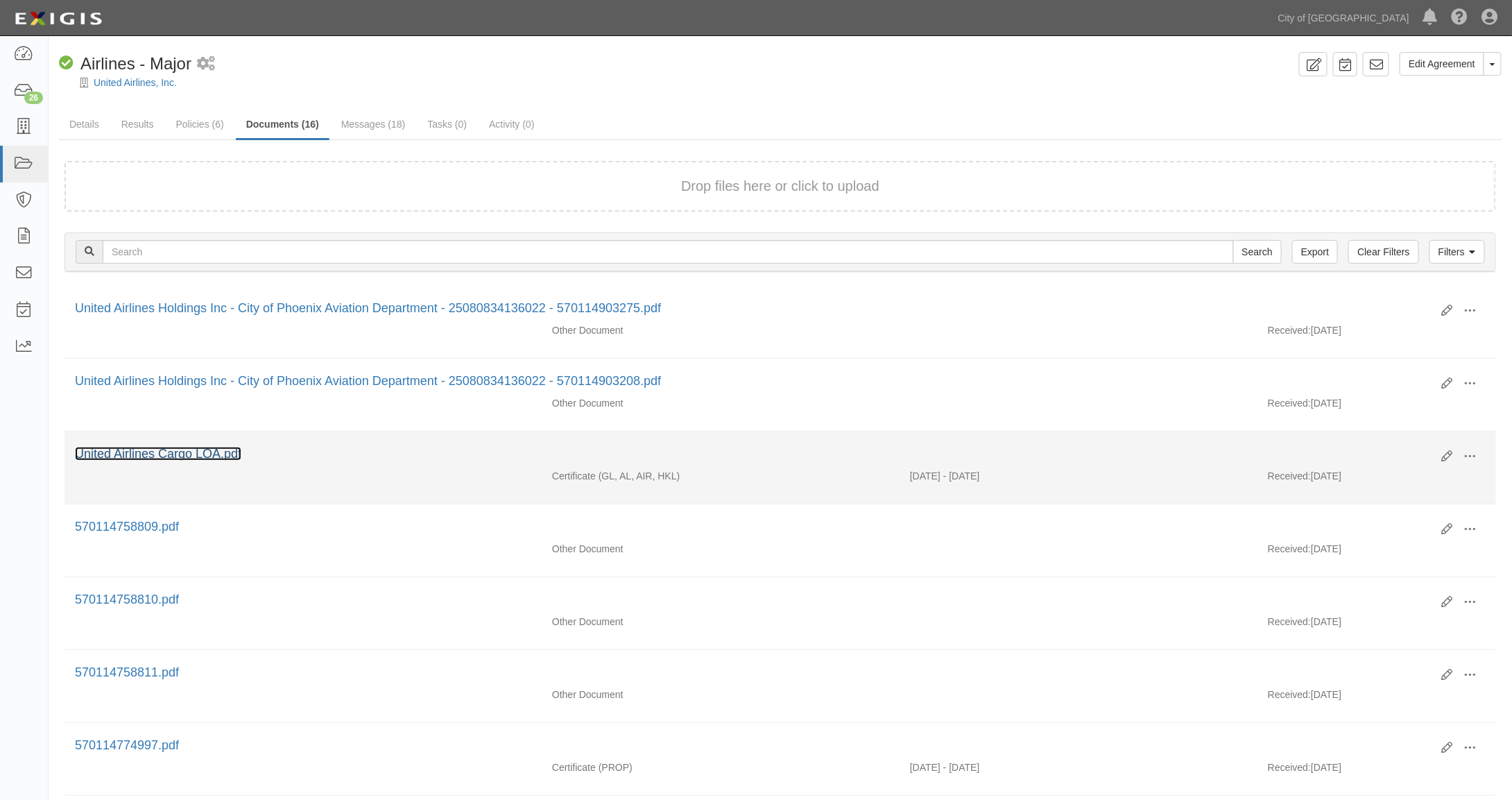
click at [182, 449] on link "United Airlines Cargo LOA.pdf" at bounding box center [157, 453] width 166 height 14
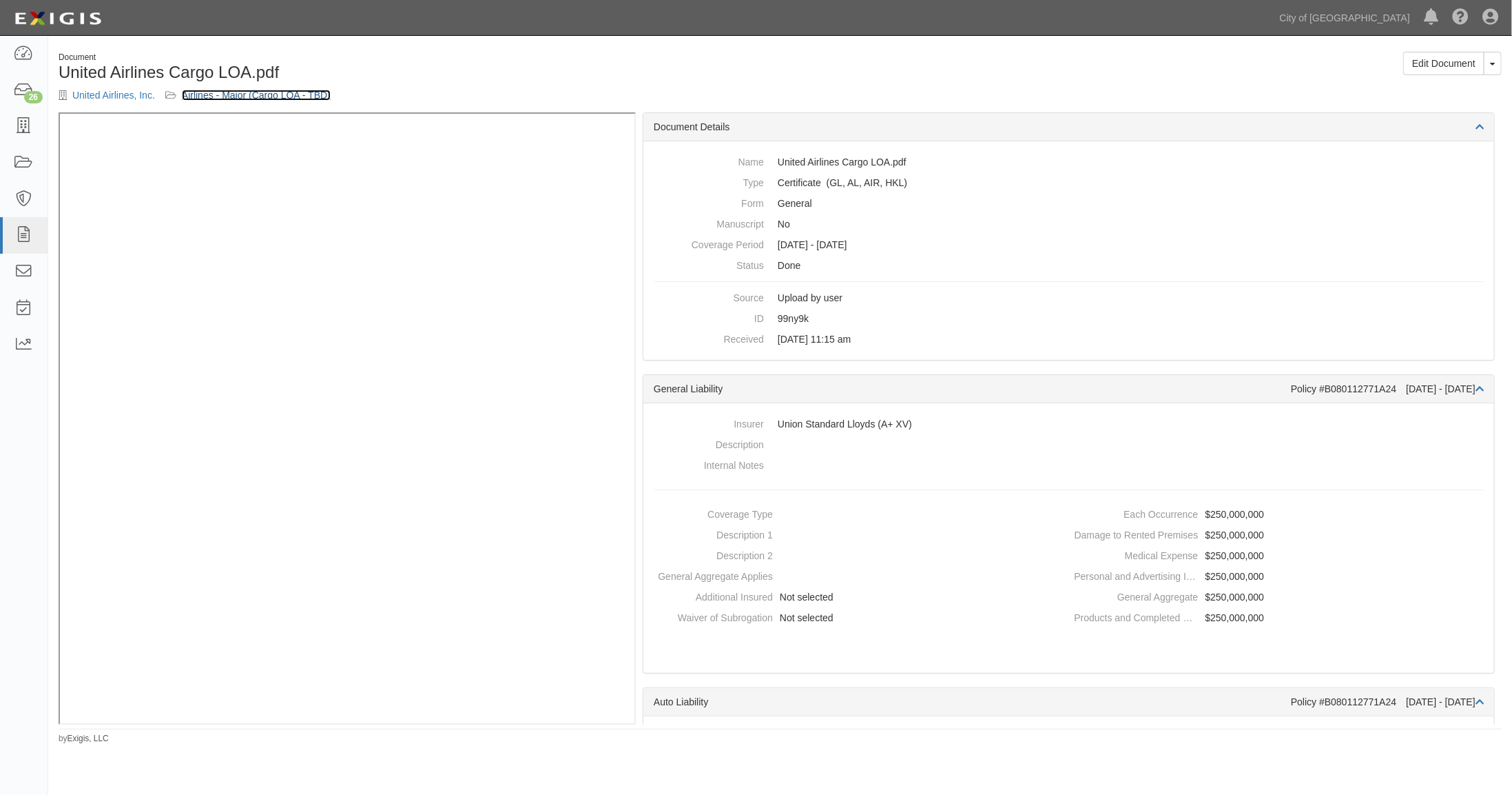
click at [242, 95] on link "Airlines - Major (Cargo LOA - TBD)" at bounding box center [256, 95] width 149 height 11
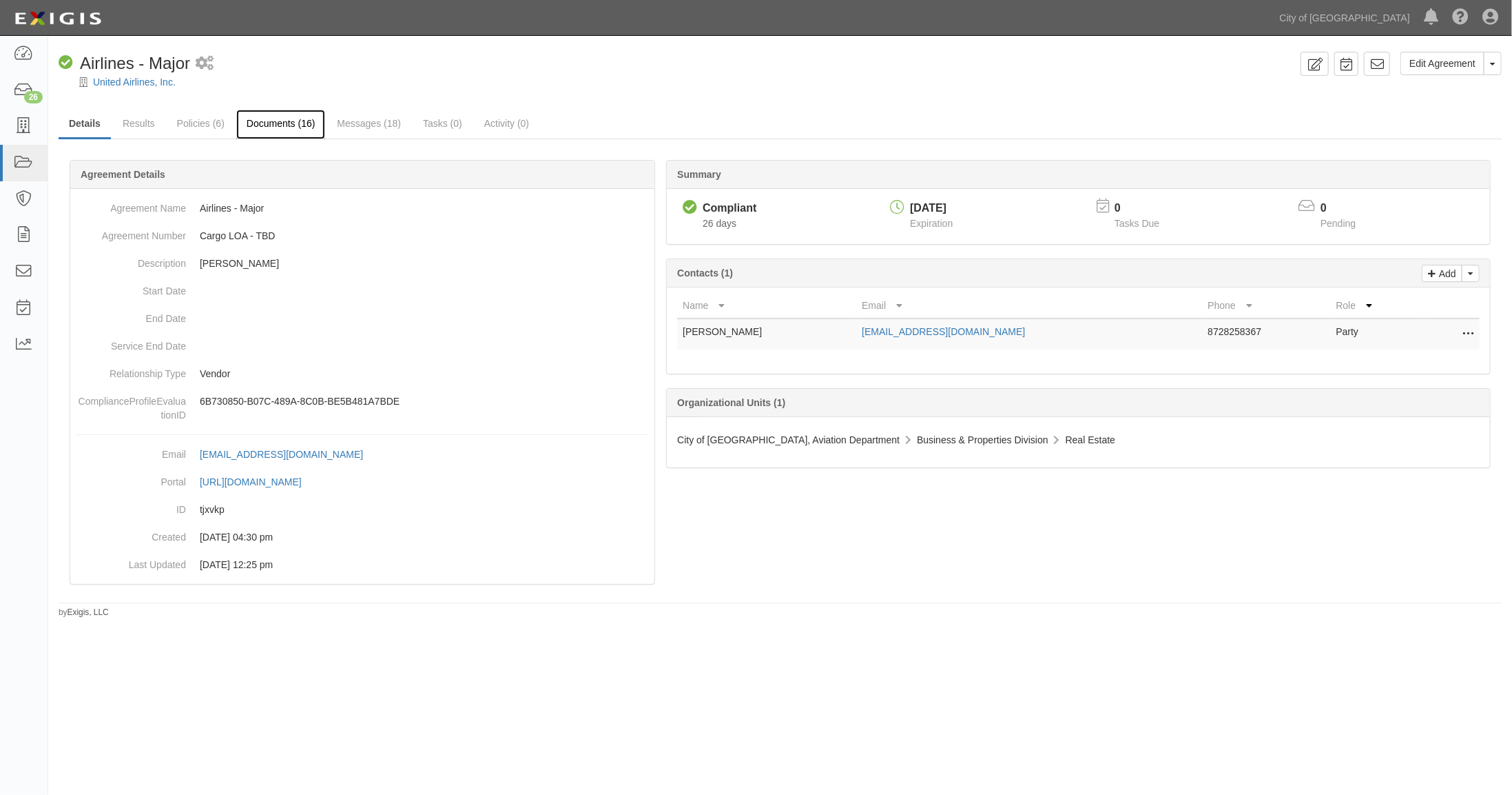
click at [285, 122] on link "Documents (16)" at bounding box center [281, 124] width 89 height 30
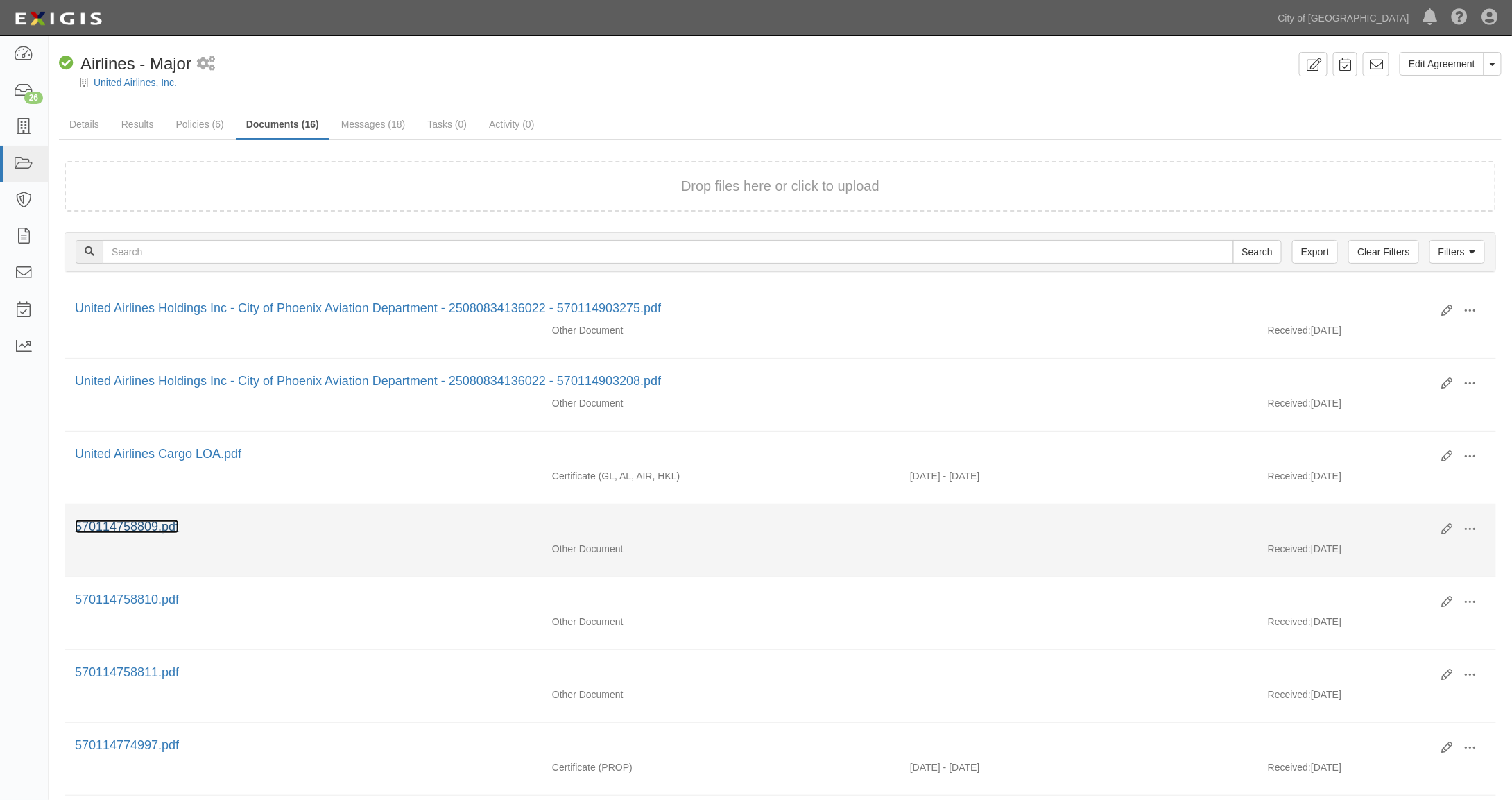
click at [125, 524] on link "570114758809.pdf" at bounding box center [127, 526] width 104 height 14
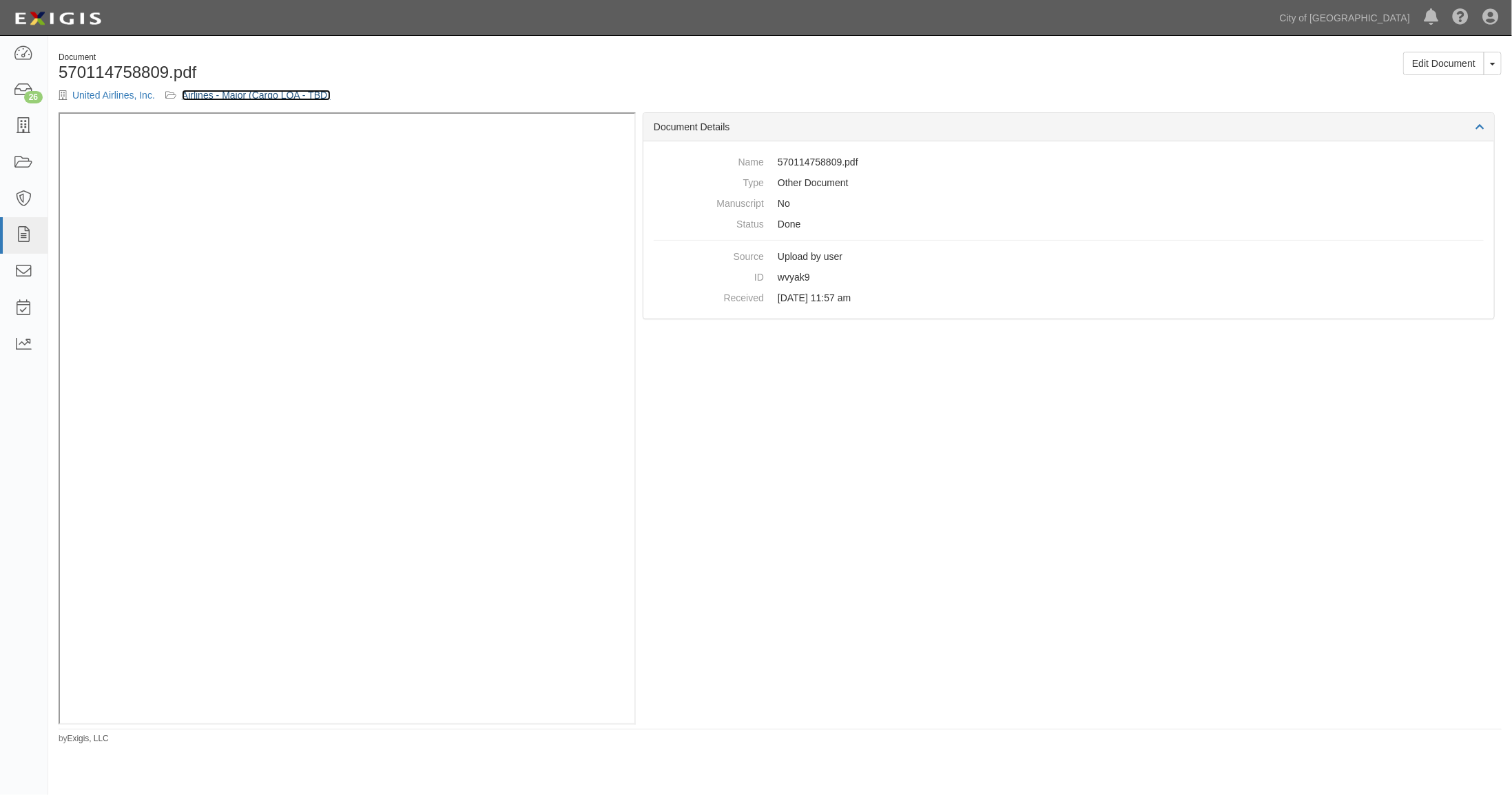
click at [227, 98] on link "Airlines - Major (Cargo LOA - TBD)" at bounding box center [256, 95] width 149 height 11
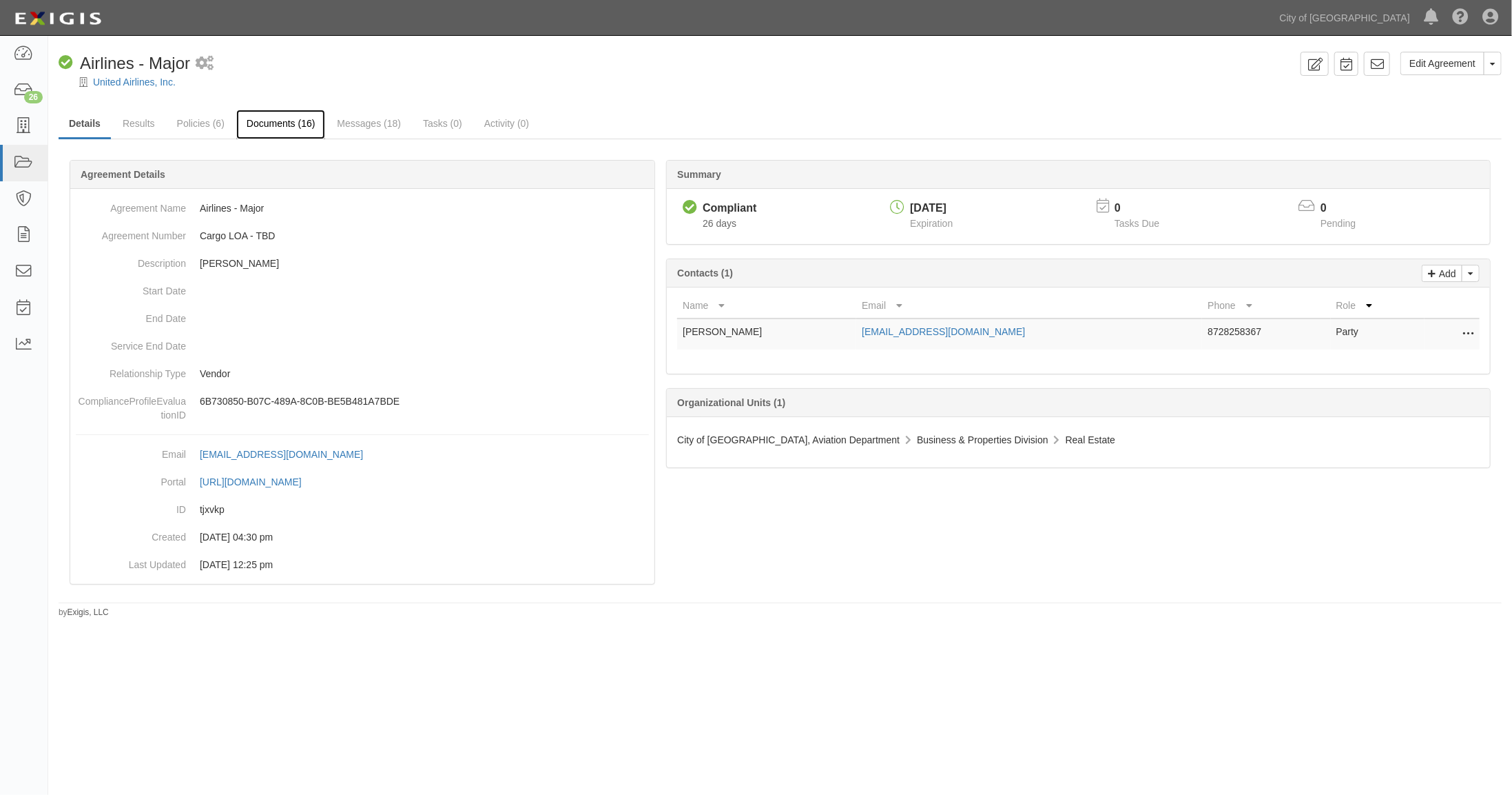
click at [280, 120] on link "Documents (16)" at bounding box center [281, 124] width 89 height 30
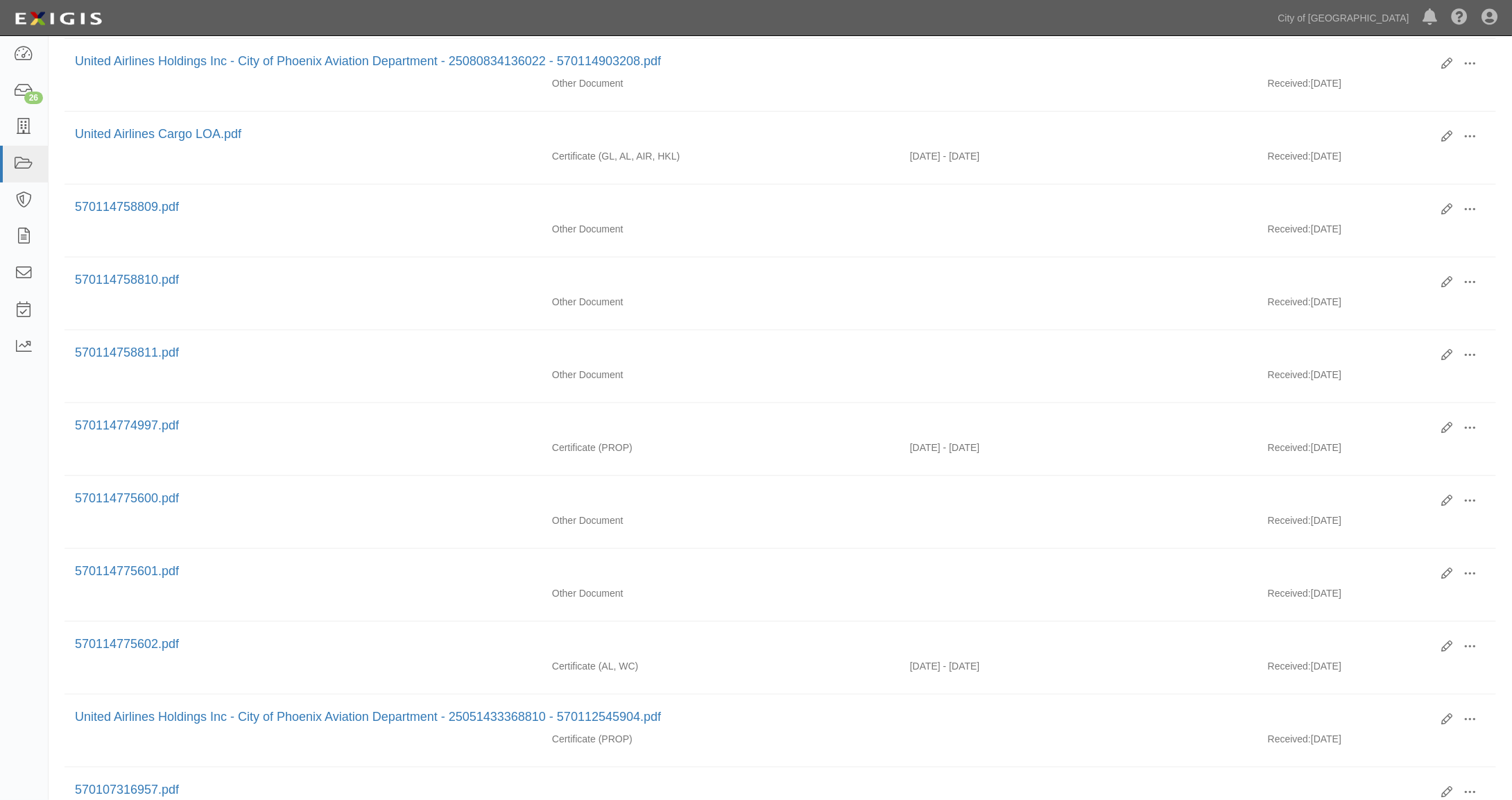
scroll to position [231, 0]
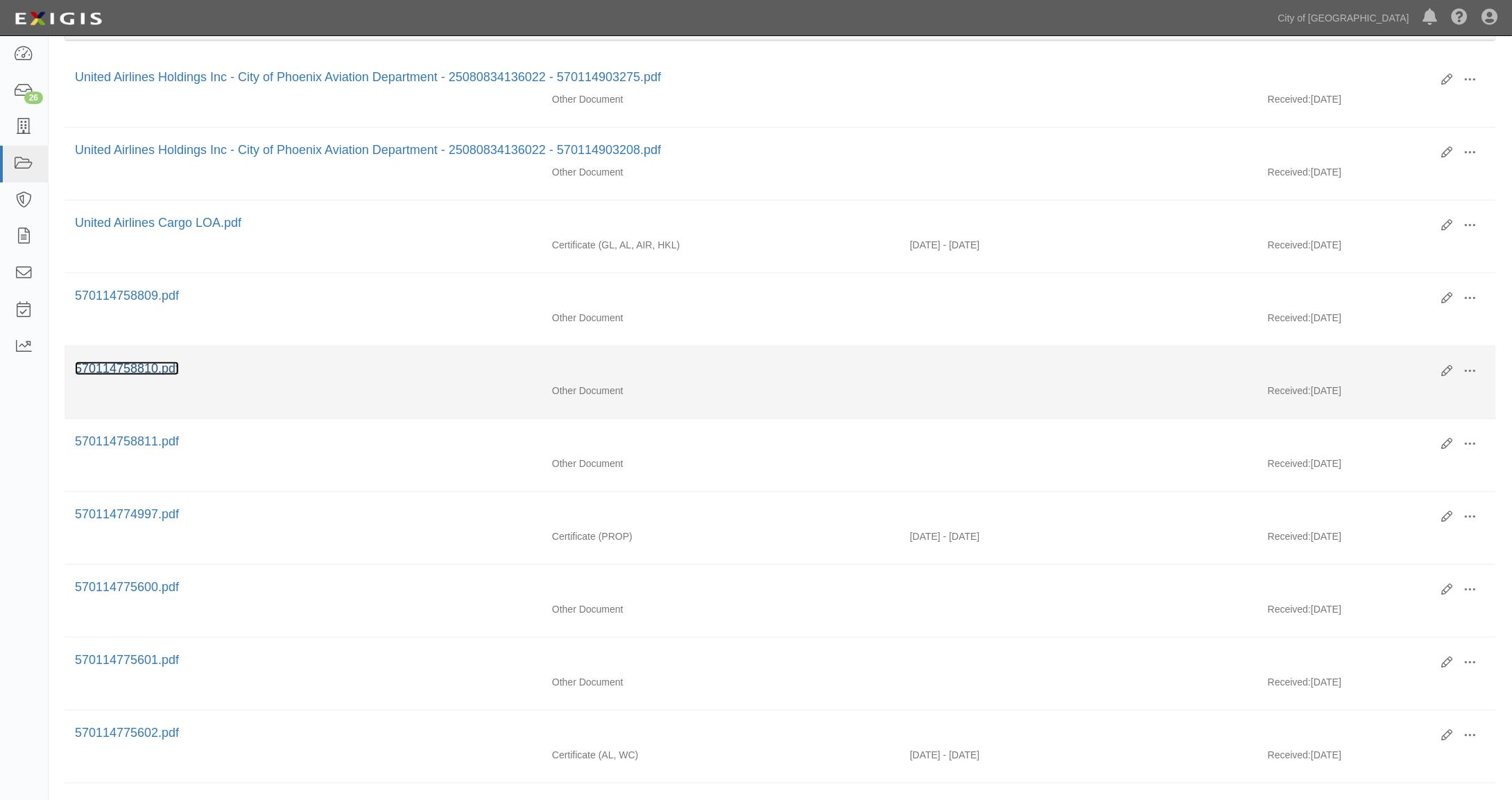
click at [133, 362] on link "570114758810.pdf" at bounding box center [127, 368] width 104 height 14
click at [137, 367] on link "570114758810.pdf" at bounding box center [127, 368] width 104 height 14
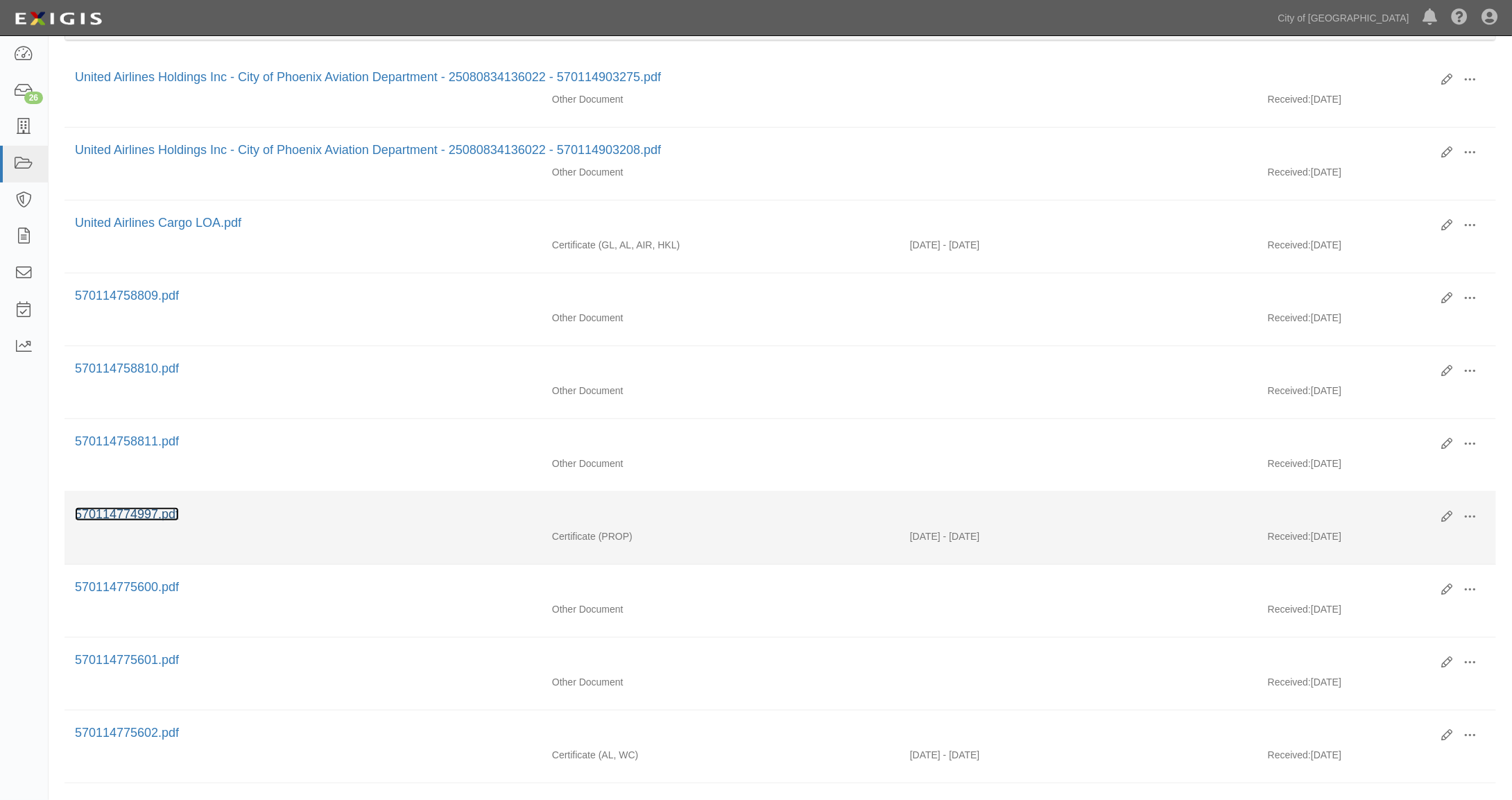
click at [146, 510] on link "570114774997.pdf" at bounding box center [127, 514] width 104 height 14
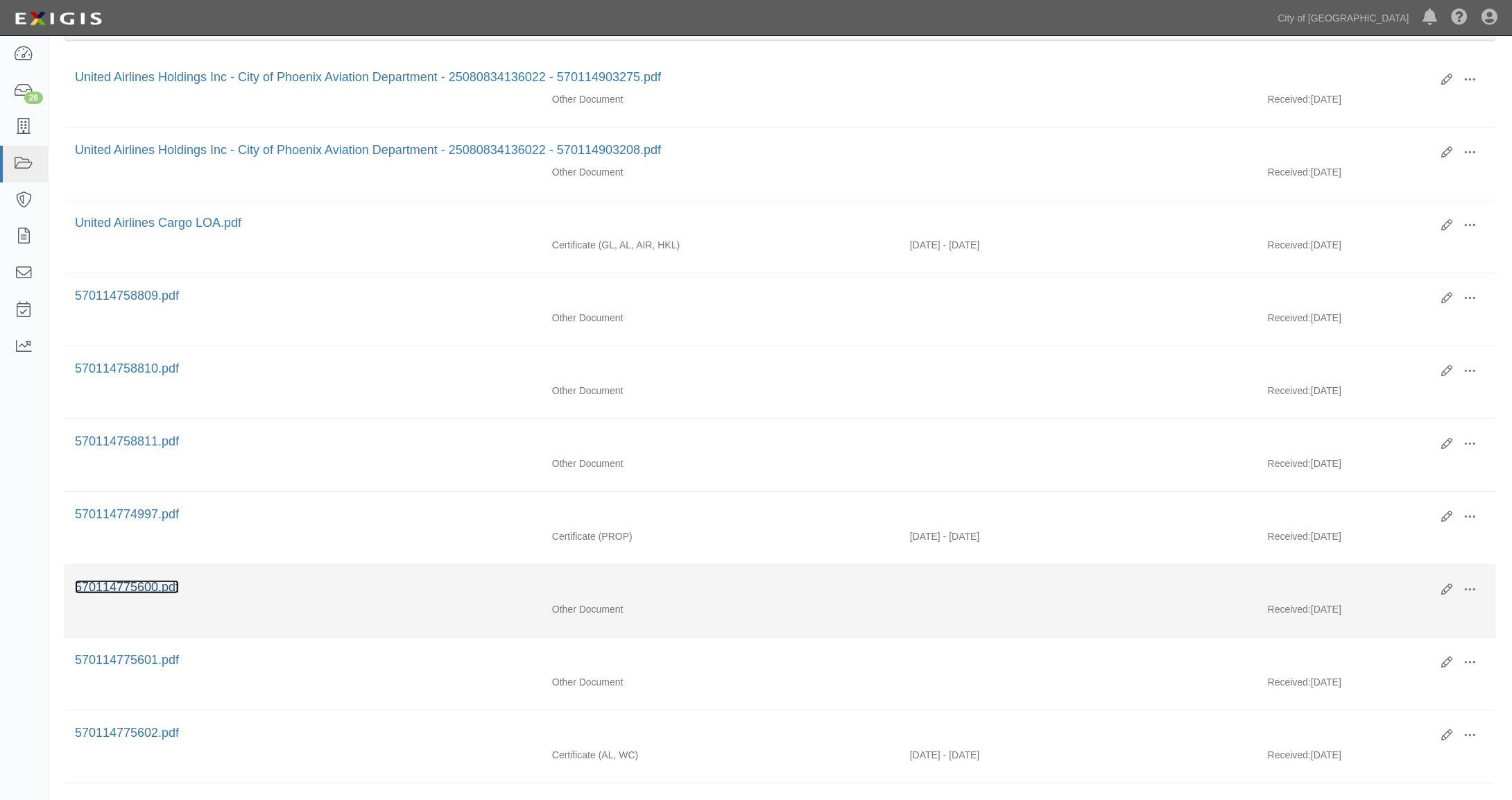
click at [128, 580] on link "570114775600.pdf" at bounding box center [127, 587] width 104 height 14
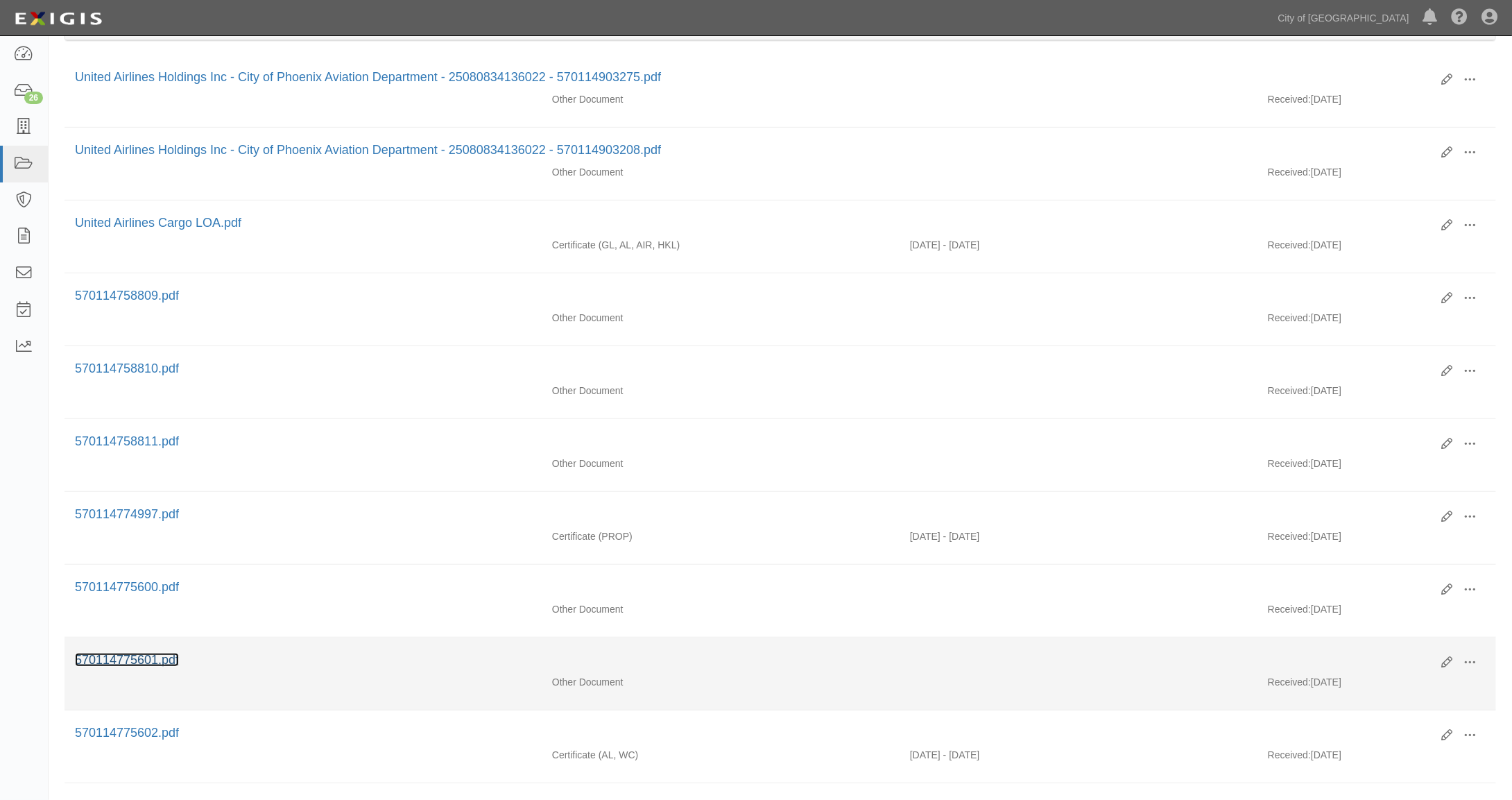
click at [144, 652] on link "570114775601.pdf" at bounding box center [127, 659] width 104 height 14
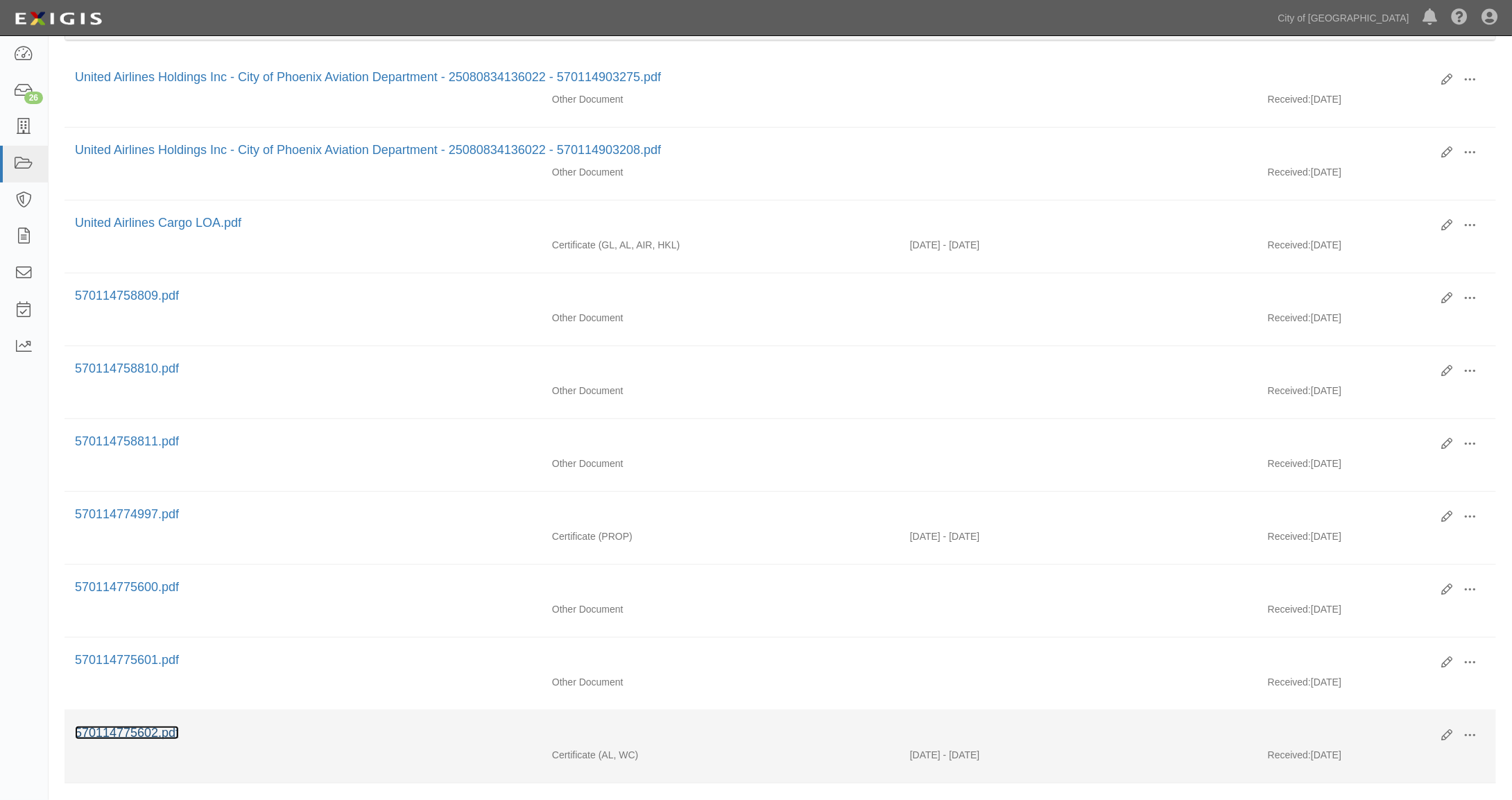
click at [134, 725] on link "570114775602.pdf" at bounding box center [127, 732] width 104 height 14
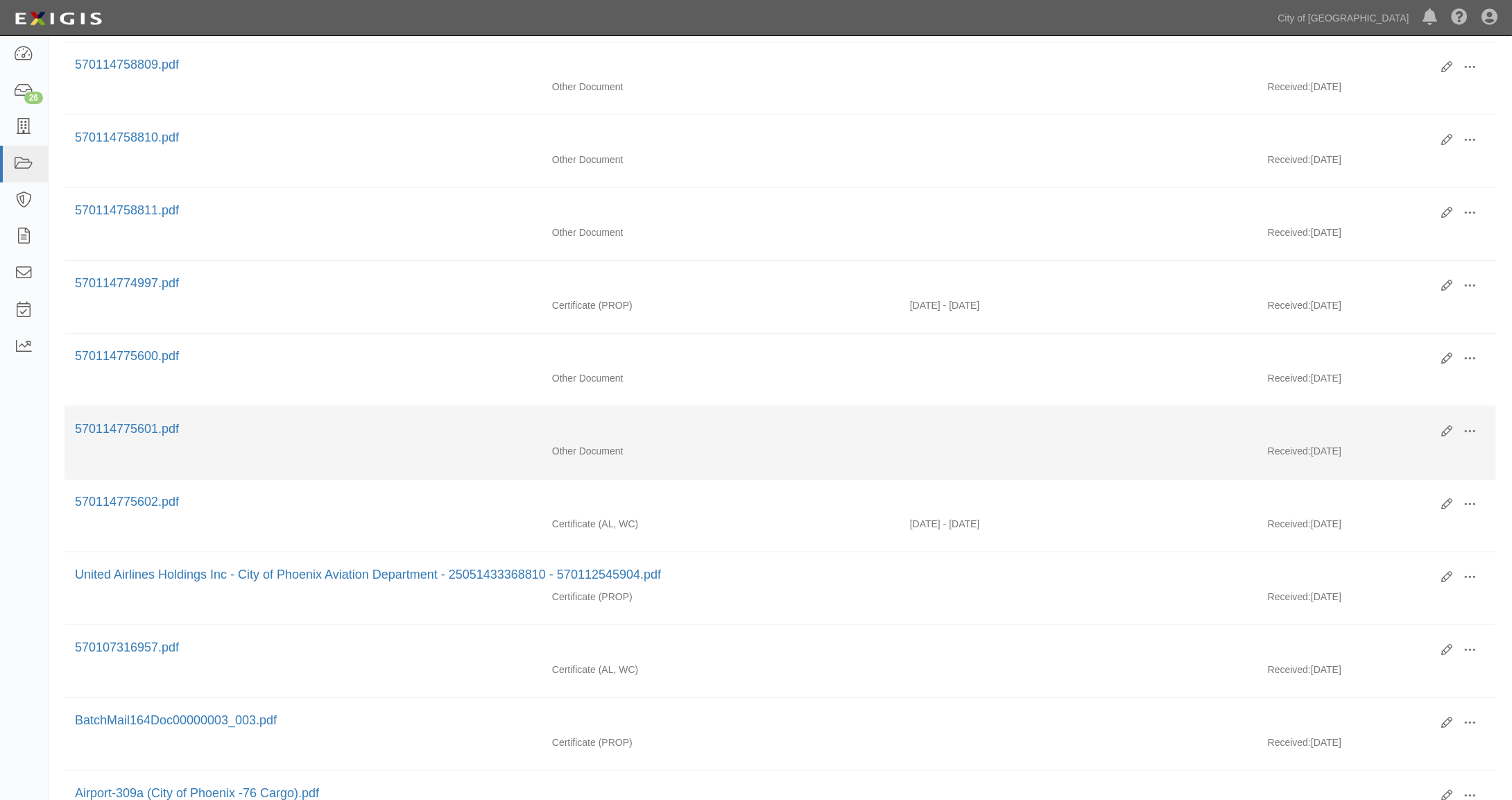
scroll to position [693, 0]
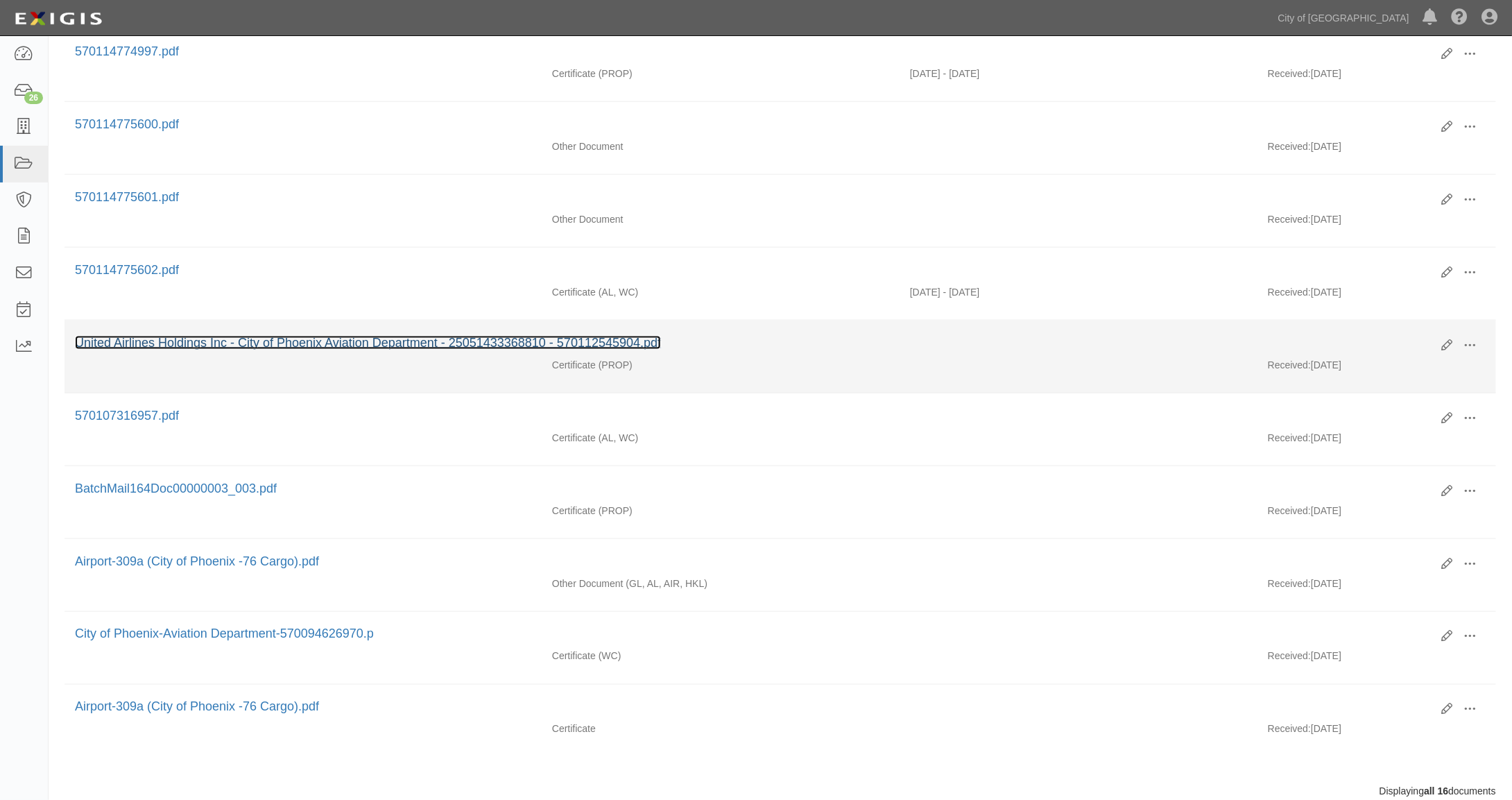
click at [174, 335] on link "United Airlines Holdings Inc - City of Phoenix Aviation Department - 2505143336…" at bounding box center [368, 342] width 586 height 14
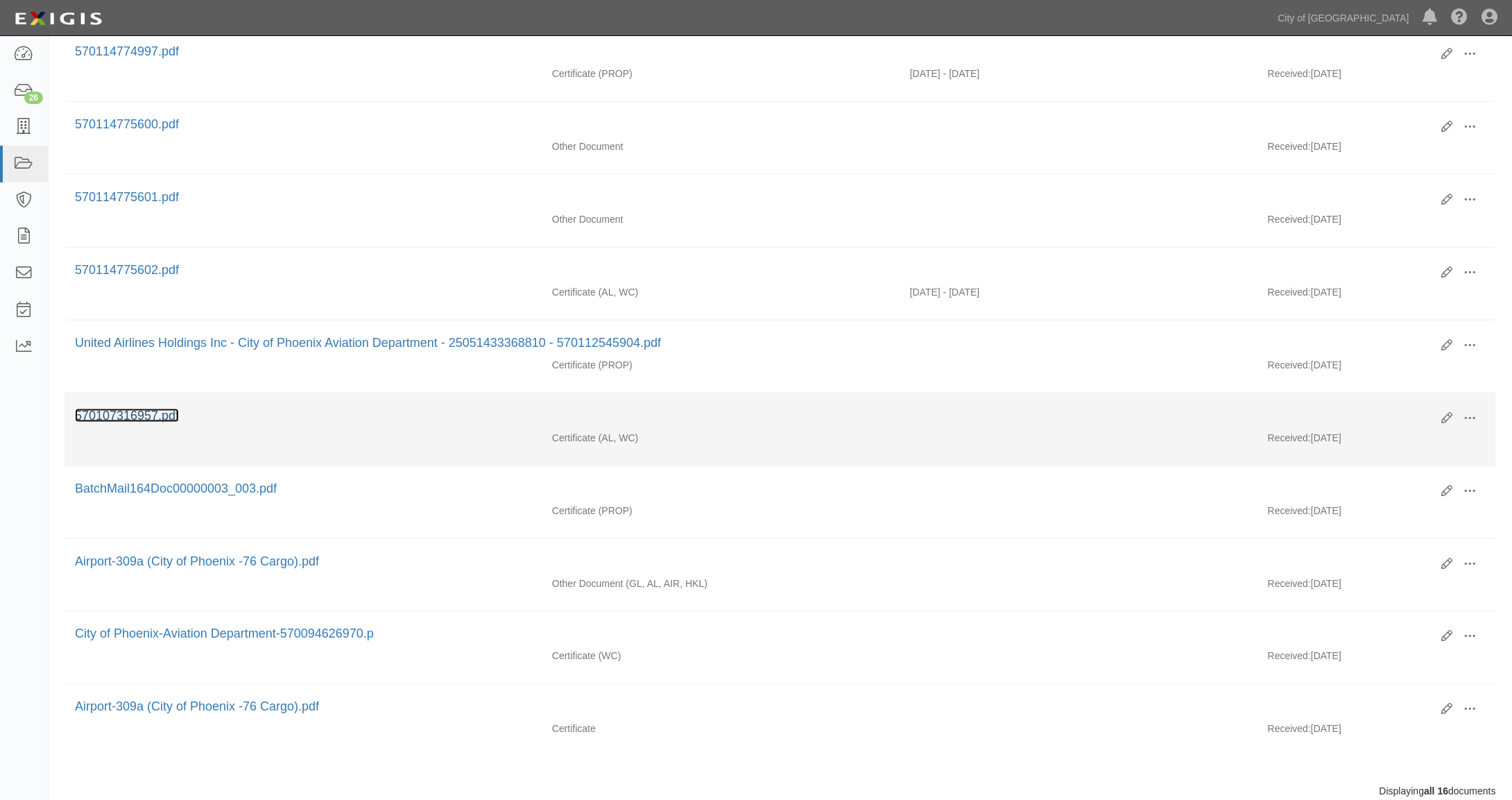
click at [138, 408] on link "570107316957.pdf" at bounding box center [127, 415] width 104 height 14
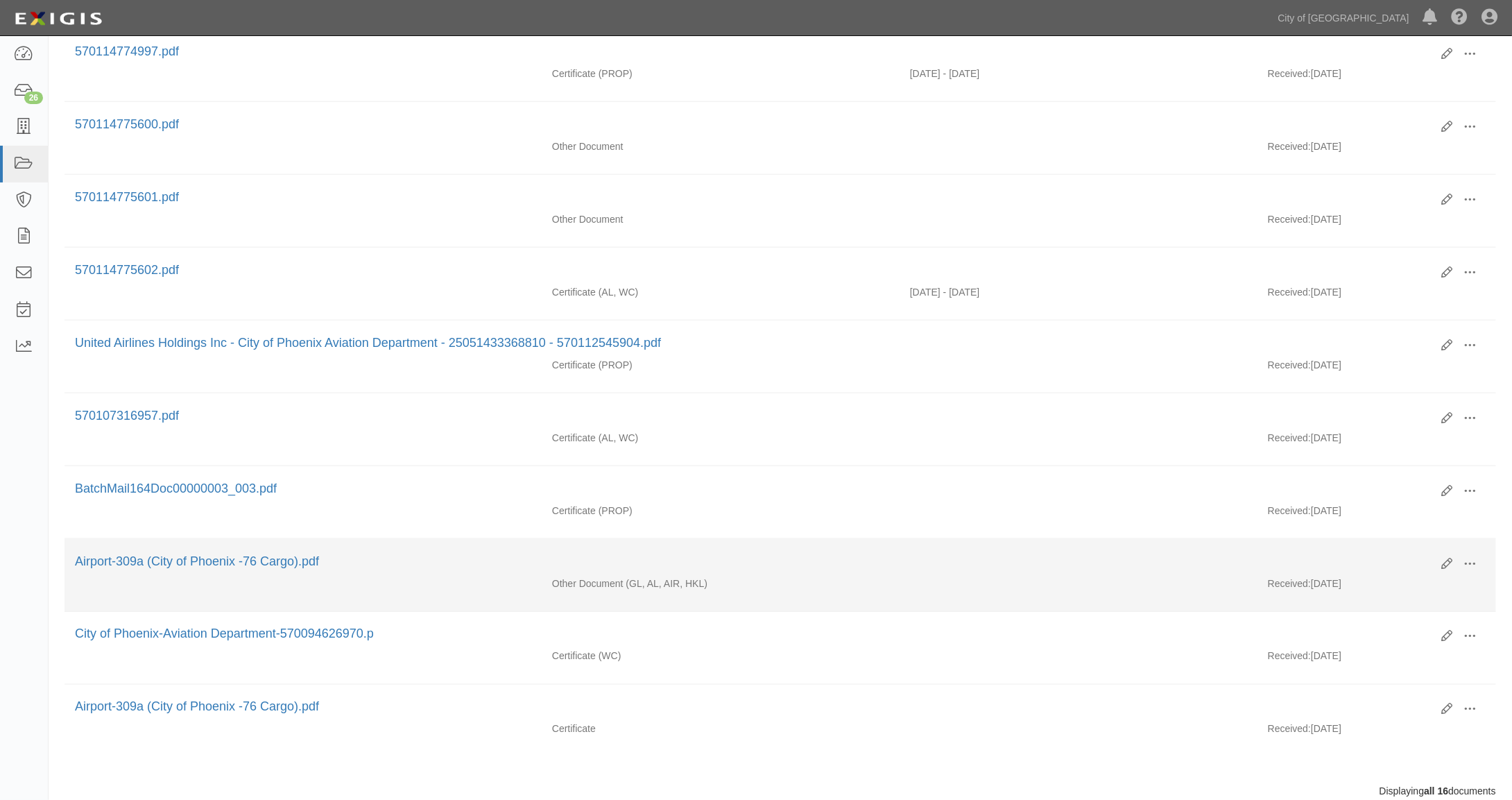
scroll to position [0, 0]
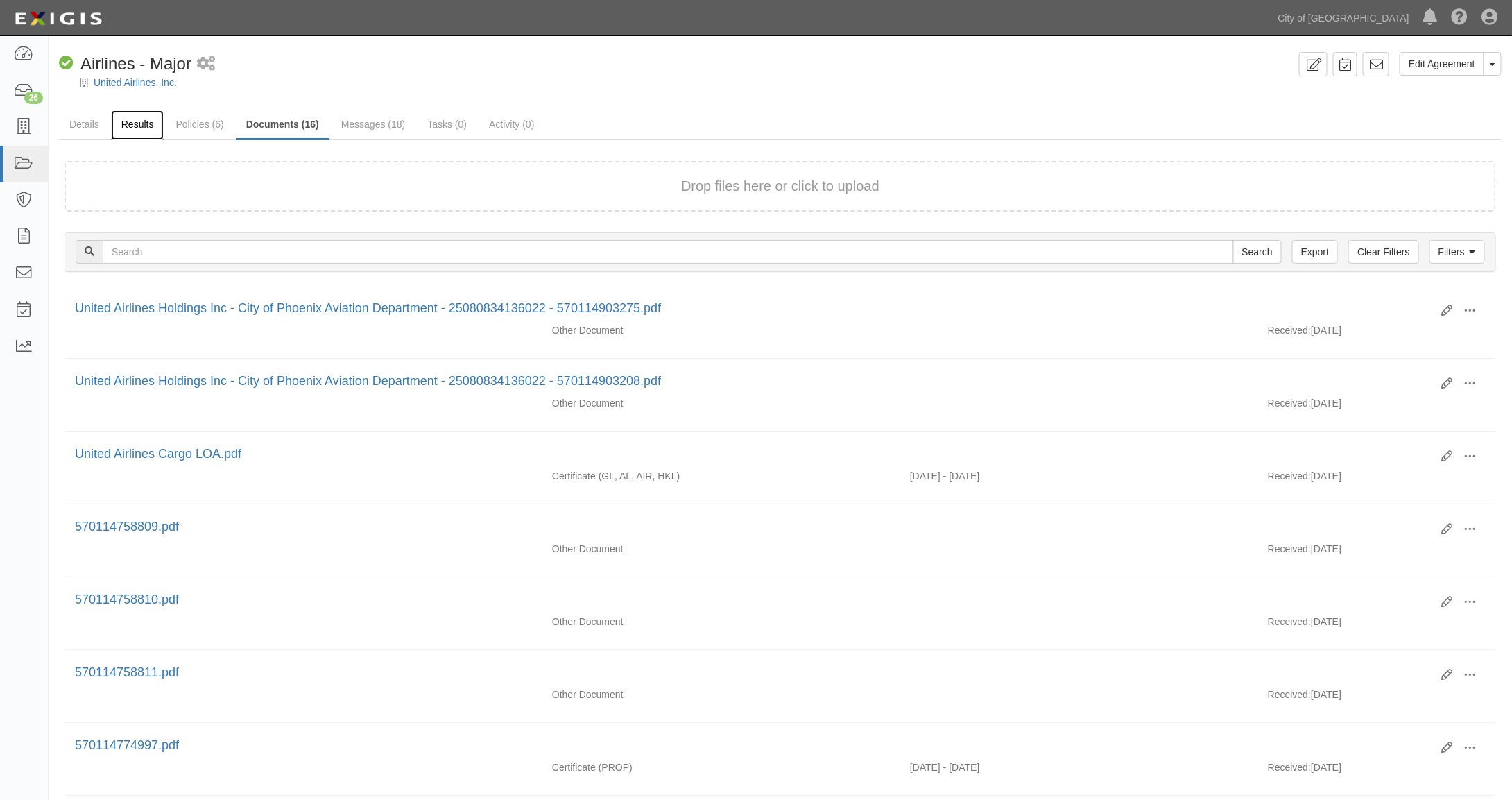
click at [145, 126] on link "Results" at bounding box center [137, 124] width 54 height 30
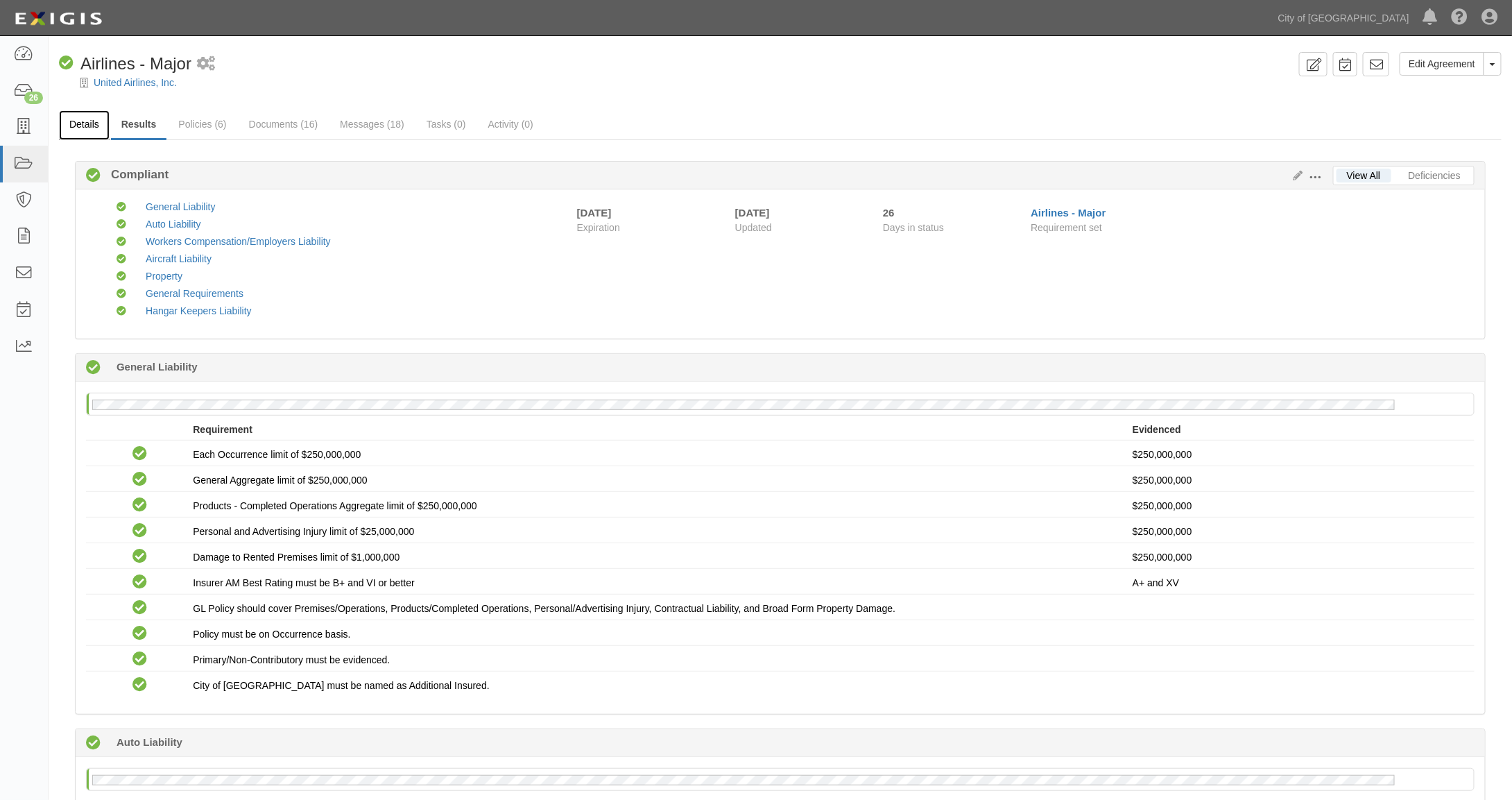
click at [79, 125] on link "Details" at bounding box center [83, 124] width 51 height 30
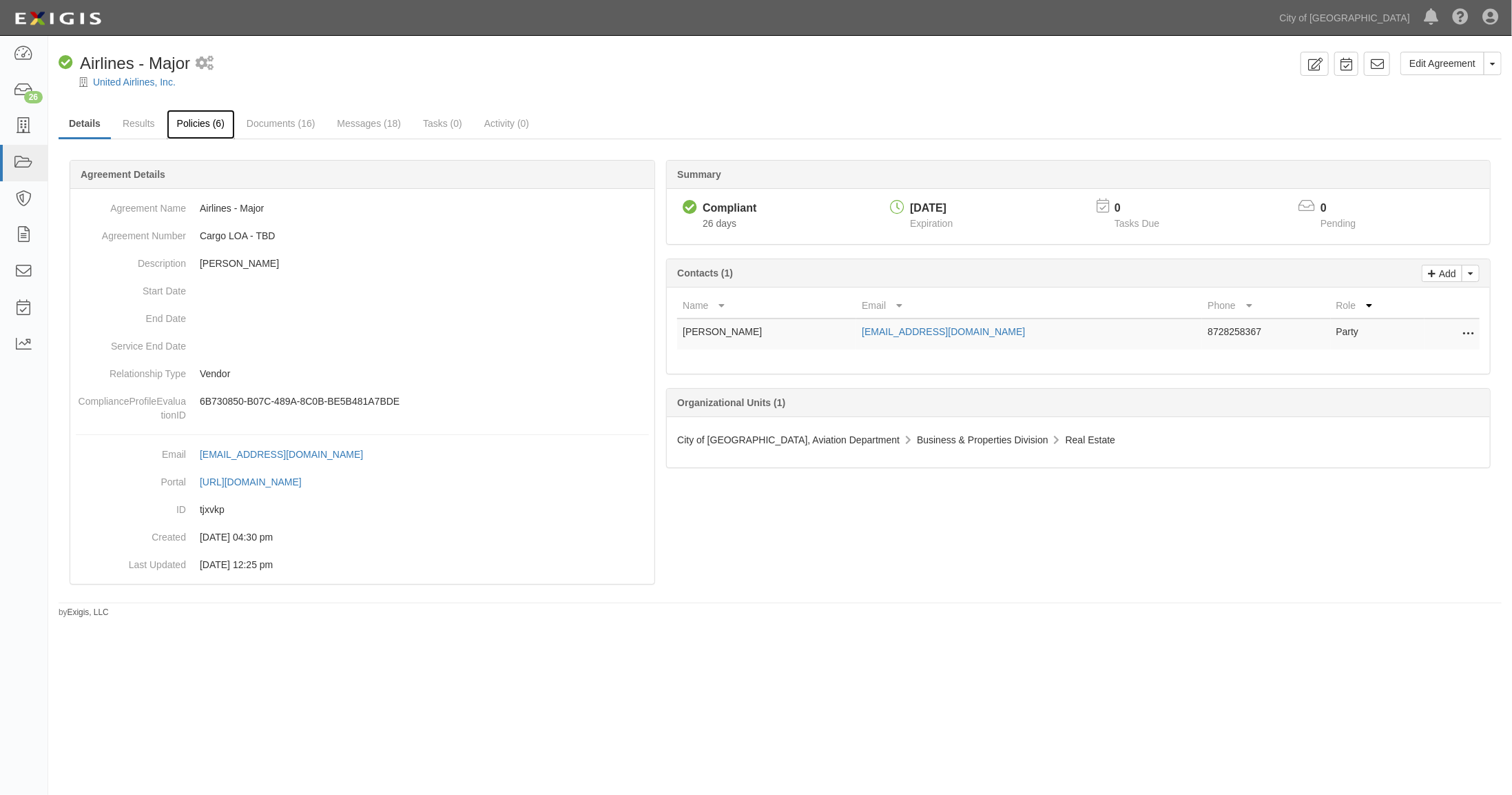
click at [198, 123] on link "Policies (6)" at bounding box center [201, 124] width 69 height 30
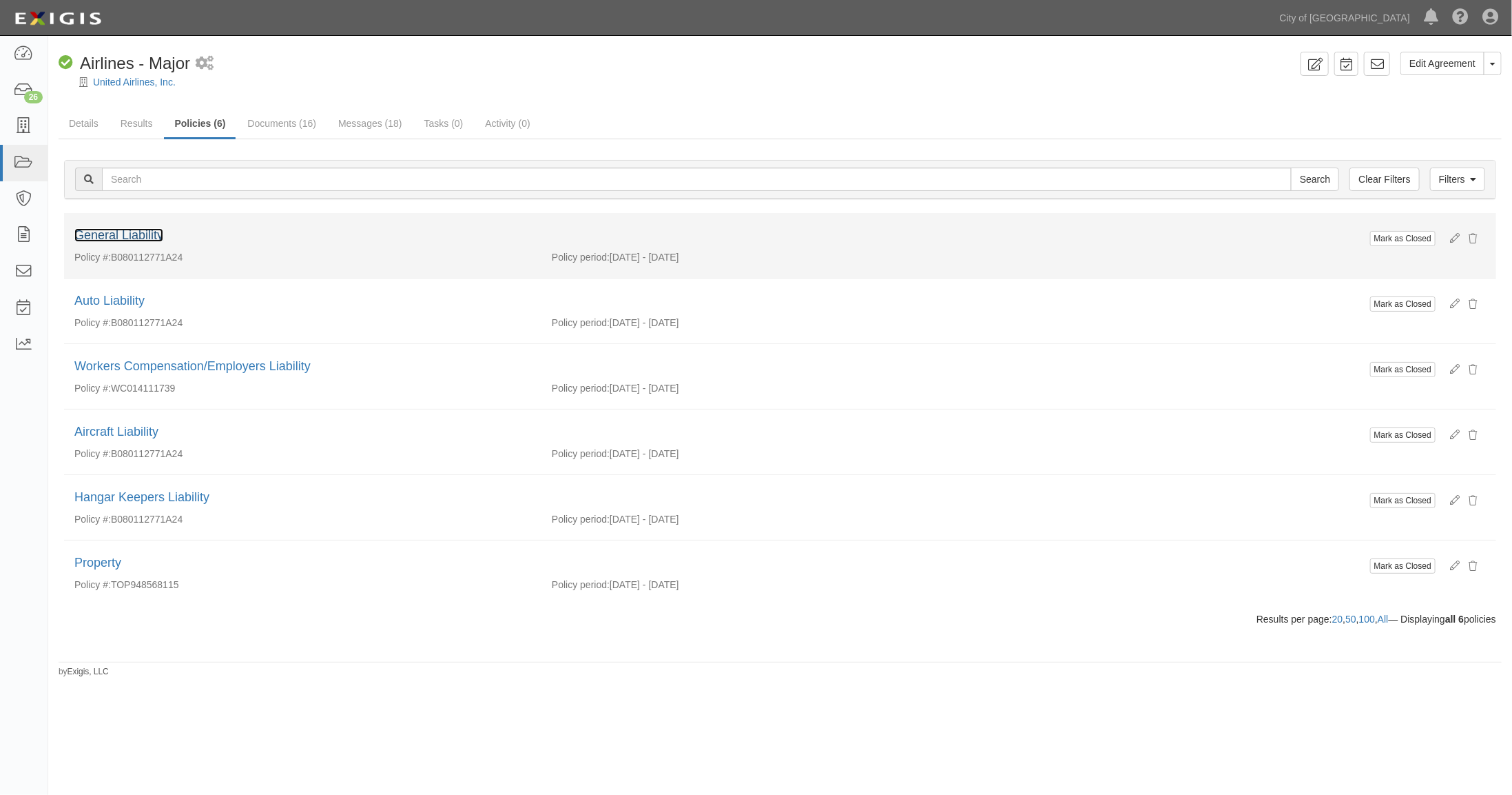
click at [132, 236] on link "General Liability" at bounding box center [119, 234] width 89 height 14
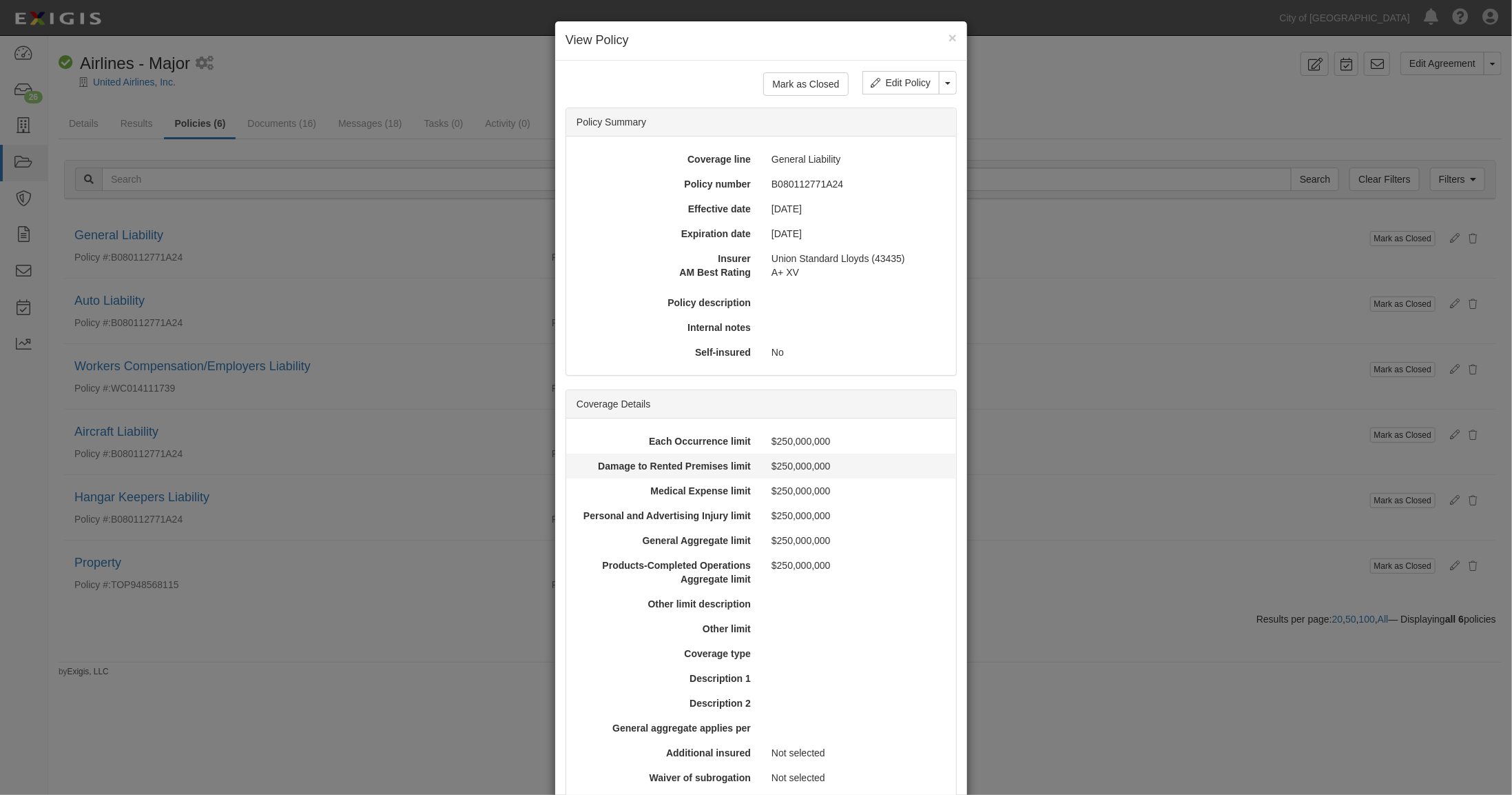
scroll to position [185, 0]
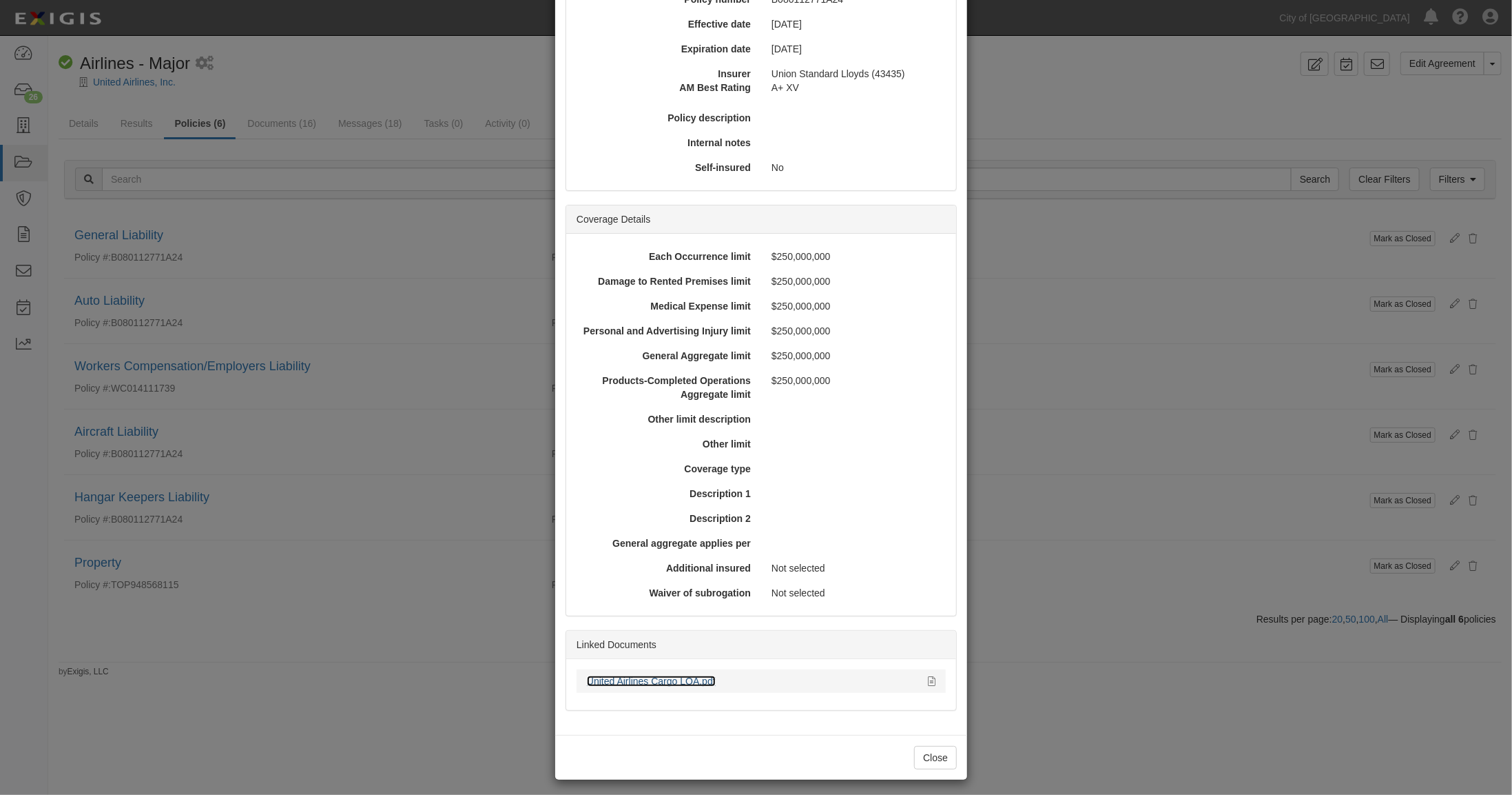
click at [663, 678] on link "United Airlines Cargo LOA.pdf" at bounding box center [651, 681] width 129 height 11
click at [931, 749] on button "Close" at bounding box center [936, 757] width 43 height 23
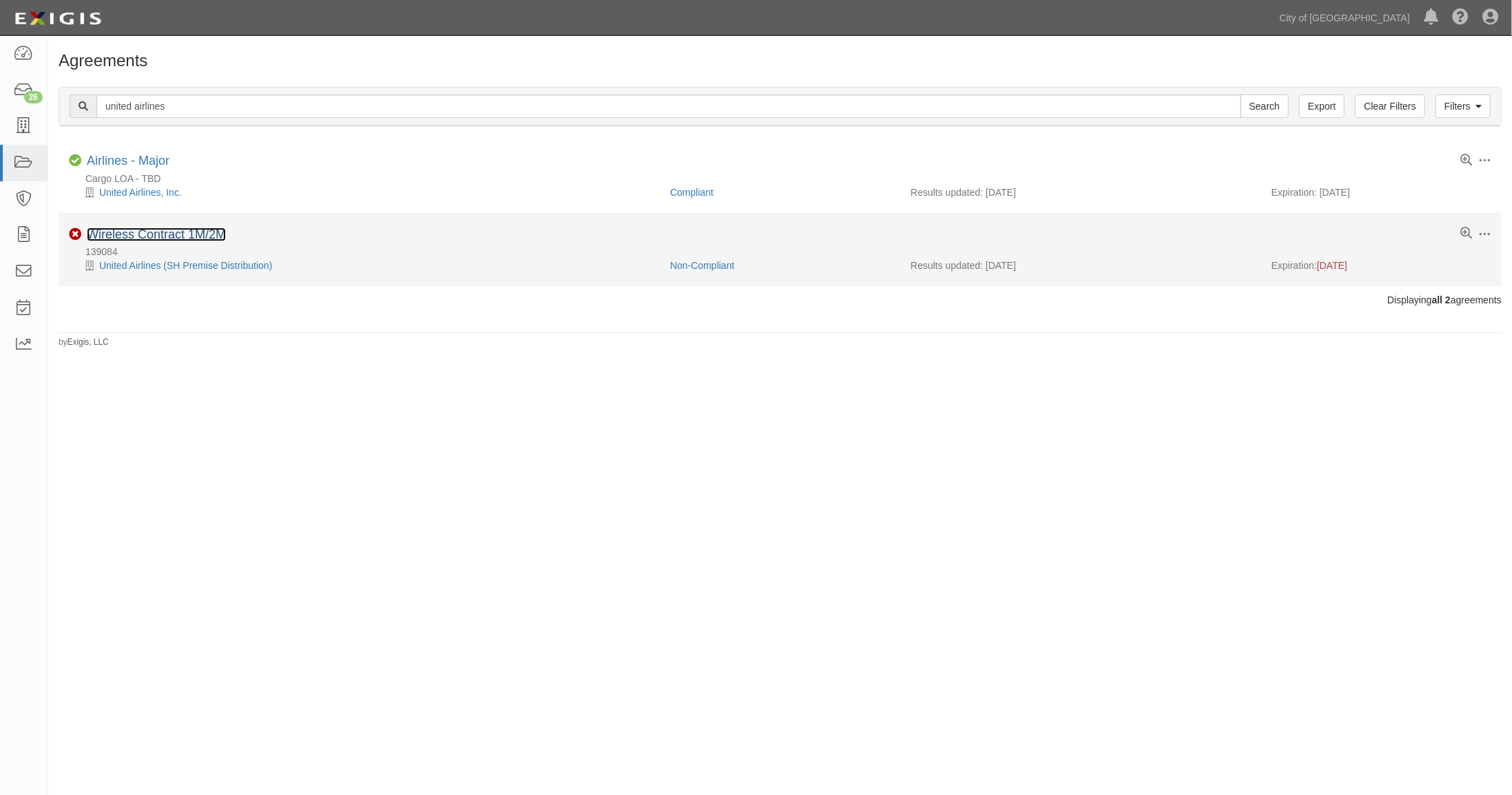
click at [132, 231] on link "Wireless Contract 1M/2M" at bounding box center [156, 234] width 139 height 14
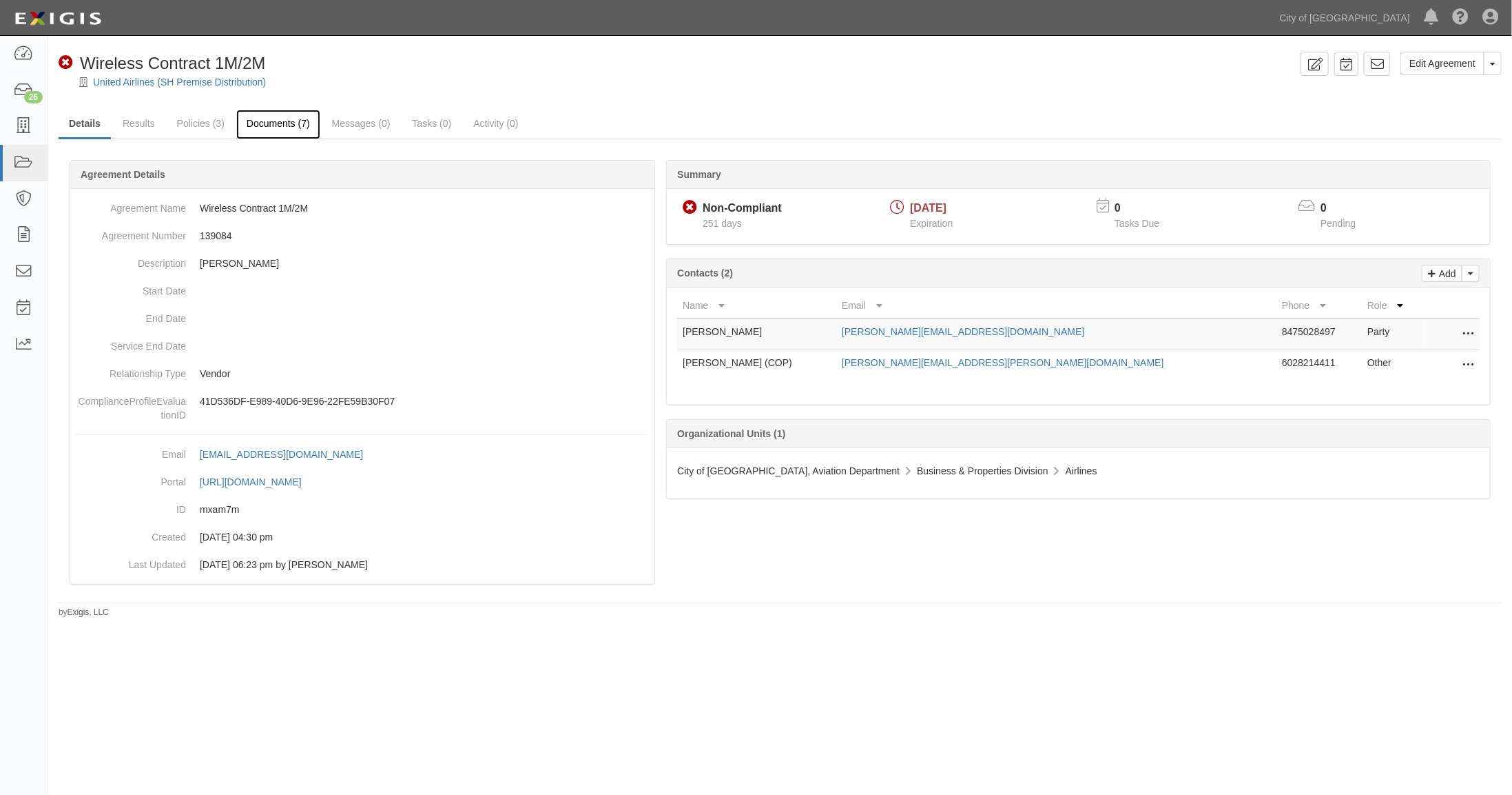
click at [271, 122] on link "Documents (7)" at bounding box center [277, 124] width 84 height 30
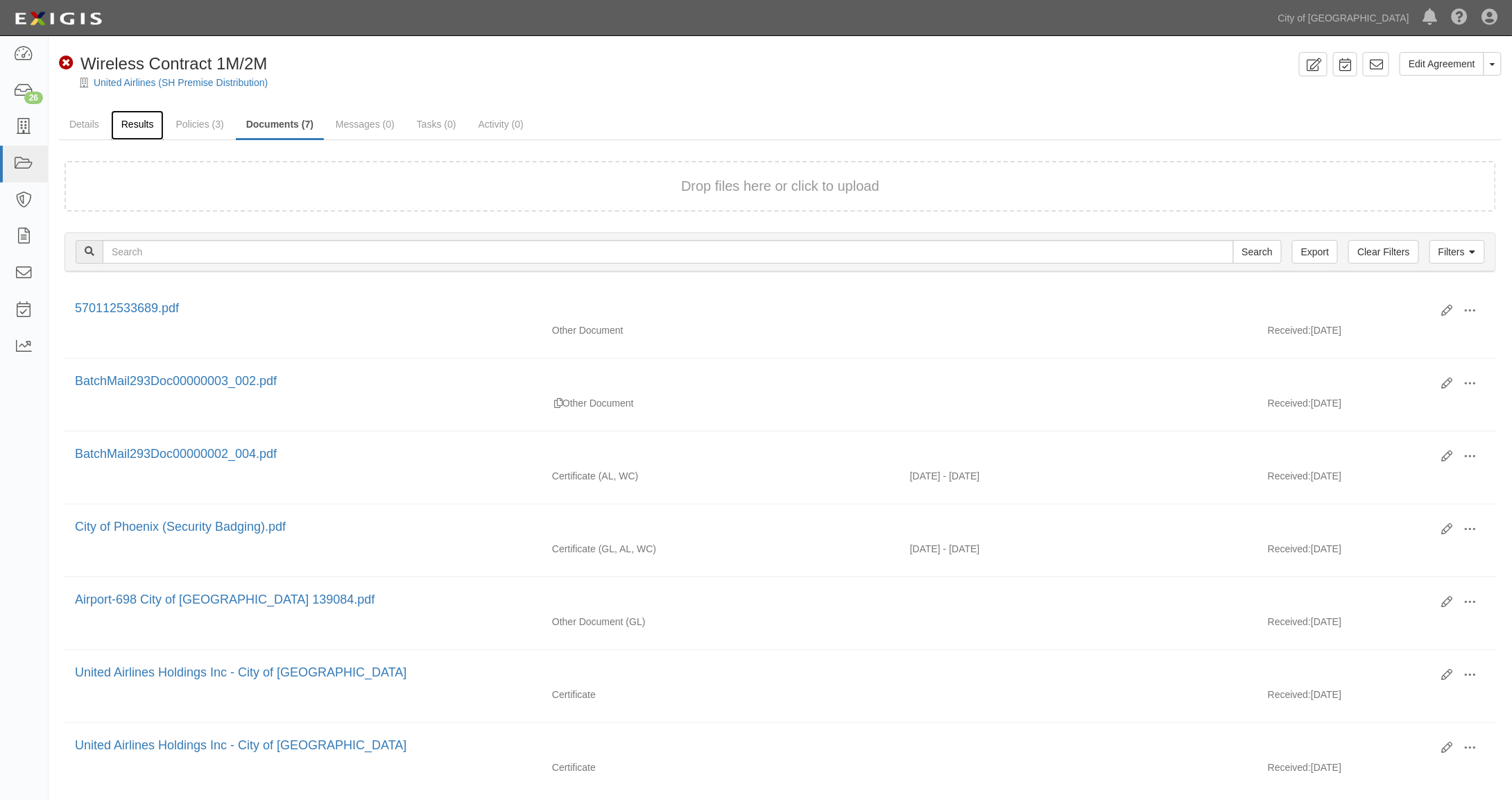
click at [143, 123] on link "Results" at bounding box center [137, 124] width 54 height 30
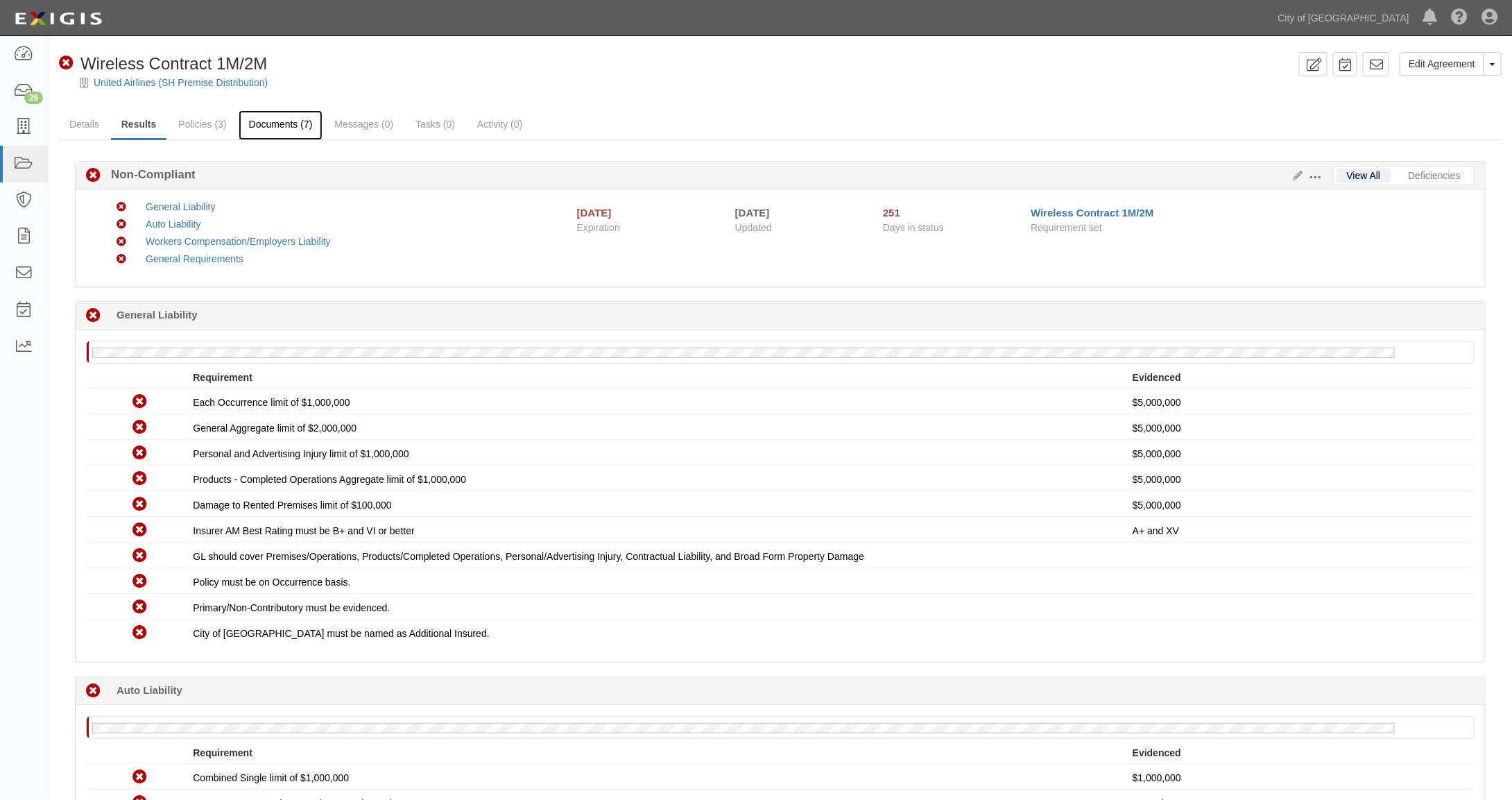
click at [278, 122] on link "Documents (7)" at bounding box center [280, 124] width 84 height 30
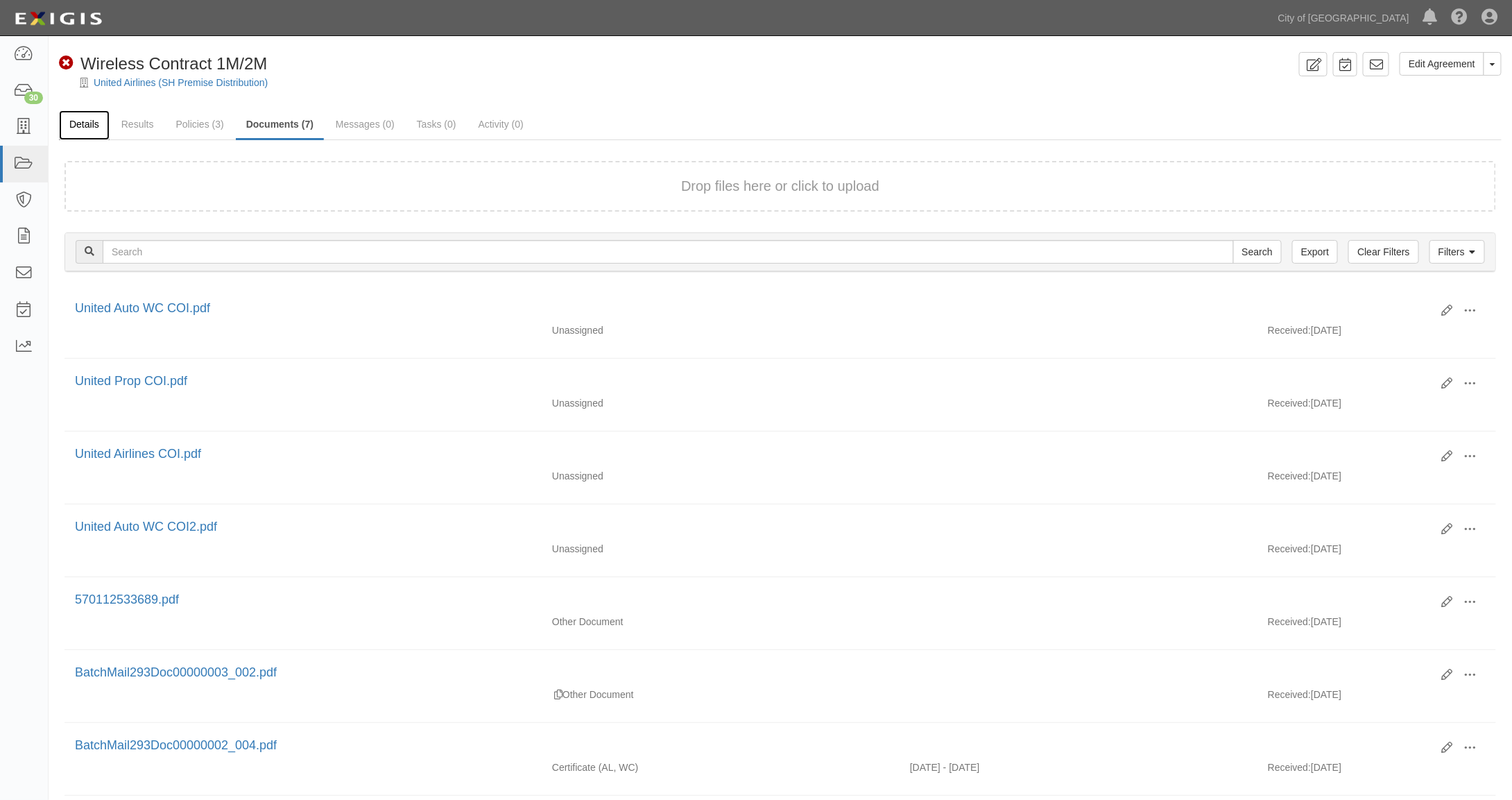
click at [80, 121] on link "Details" at bounding box center [83, 124] width 51 height 30
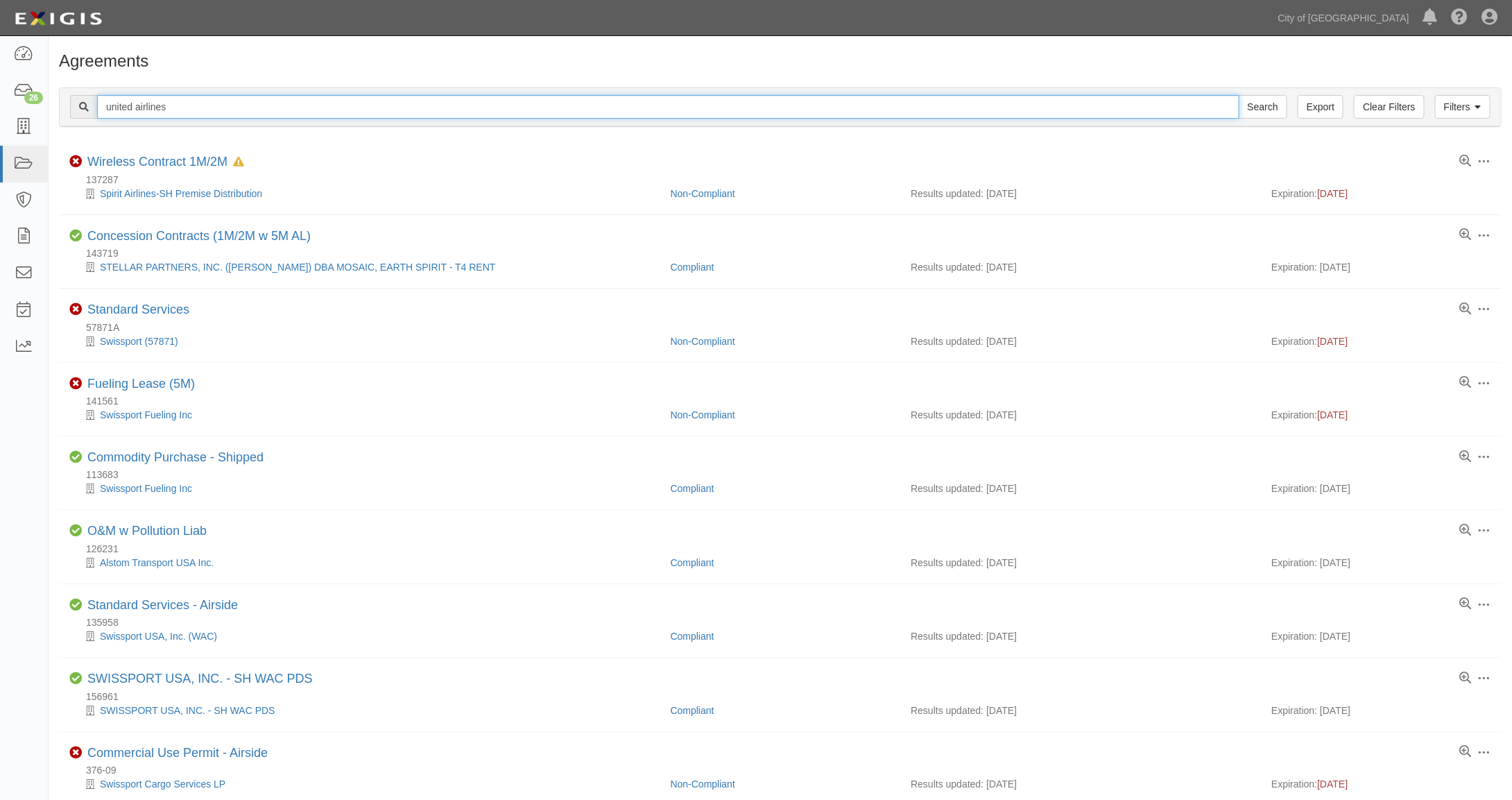
click at [177, 104] on input "united airlines" at bounding box center [669, 106] width 1143 height 23
click at [1239, 95] on input "Search" at bounding box center [1263, 106] width 49 height 23
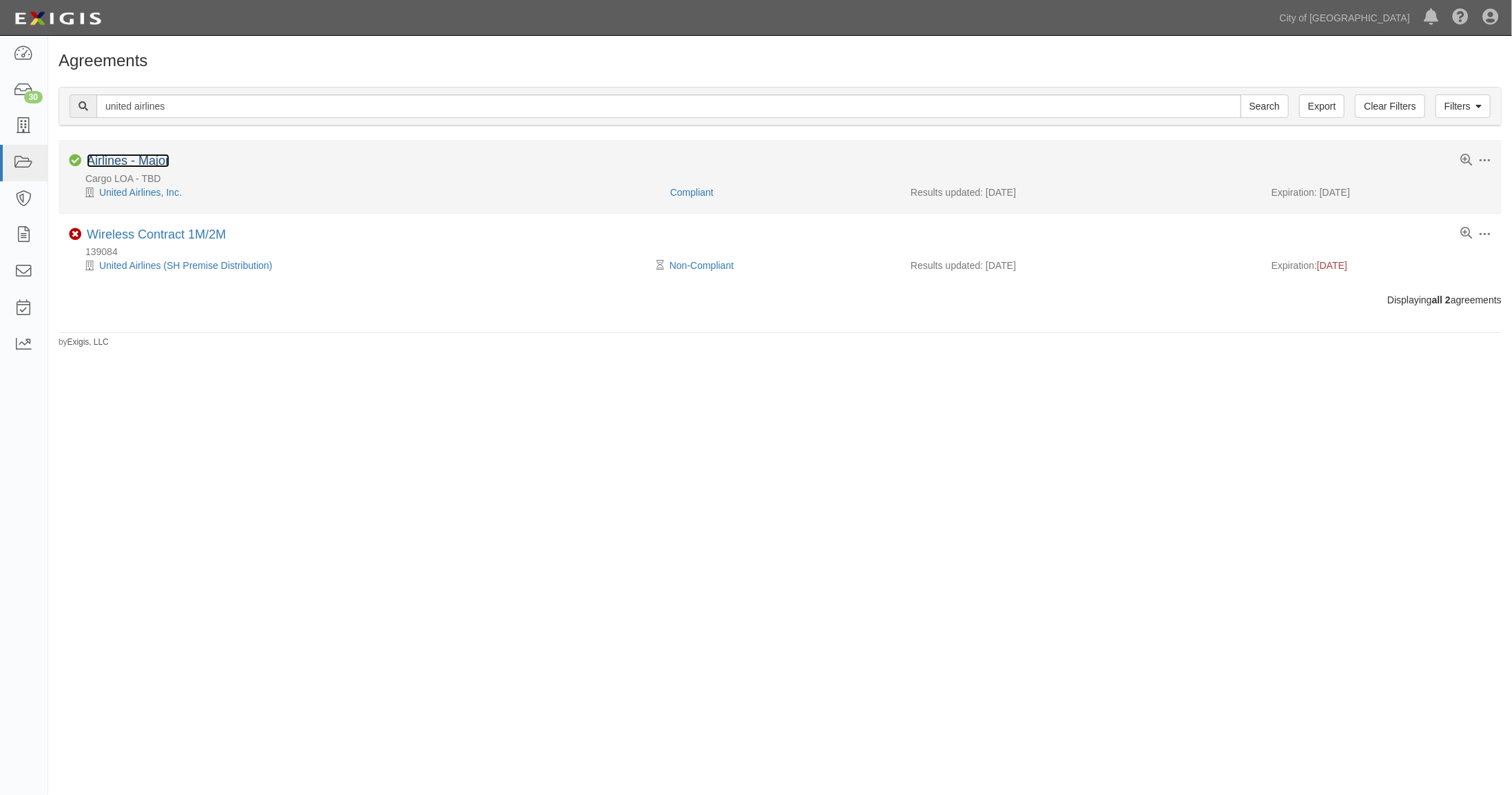
click at [143, 160] on link "Airlines - Major" at bounding box center [128, 160] width 83 height 14
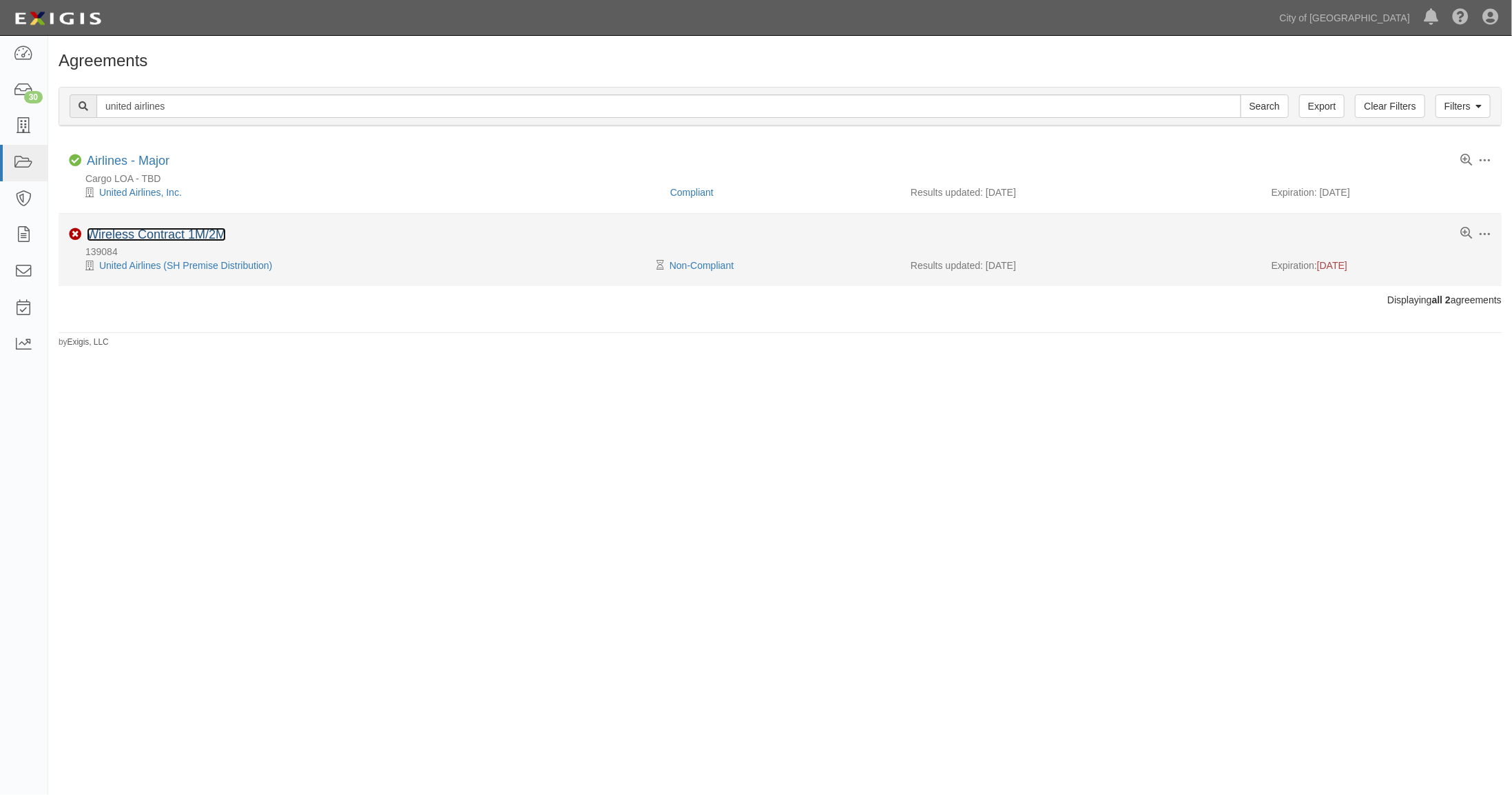
click at [150, 236] on link "Wireless Contract 1M/2M" at bounding box center [156, 234] width 139 height 14
